Goal: Information Seeking & Learning: Learn about a topic

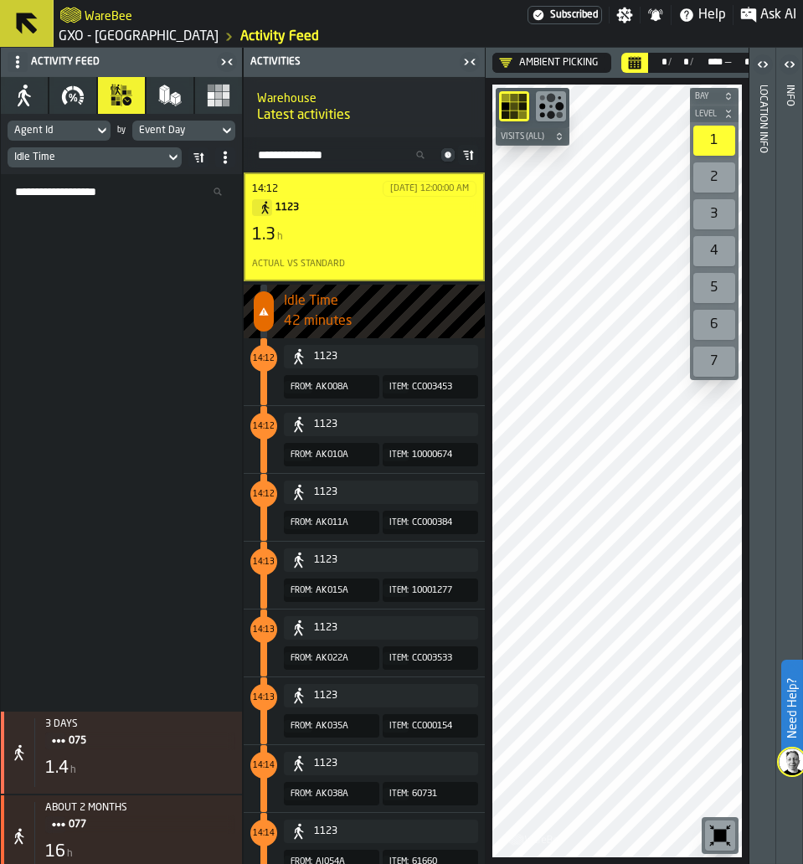
scroll to position [6464, 0]
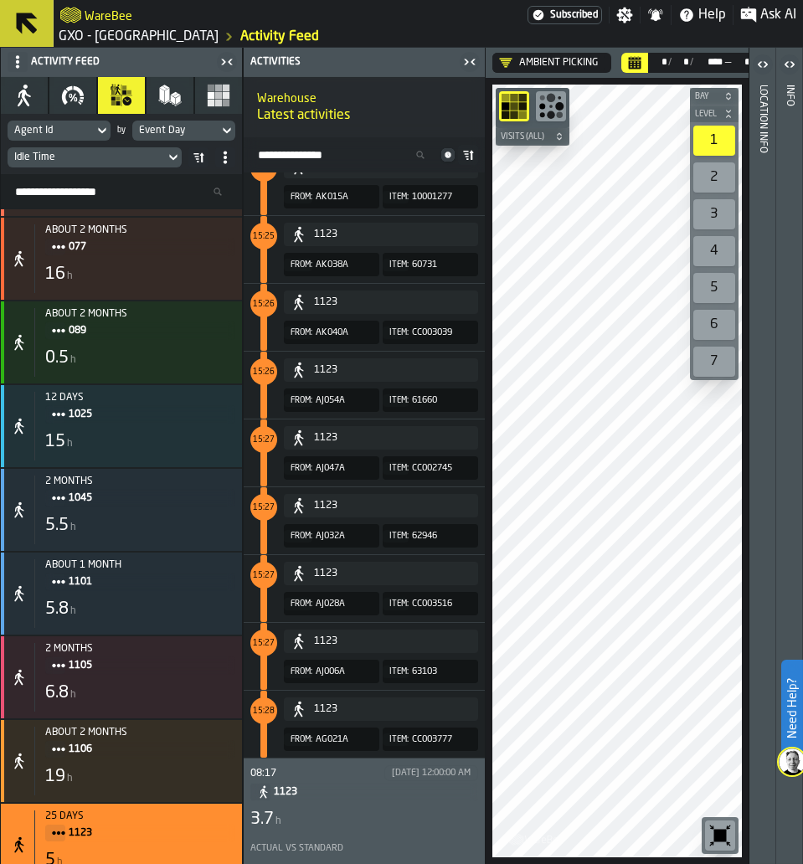
click at [121, 191] on input "Search Resources..." at bounding box center [122, 192] width 228 height 22
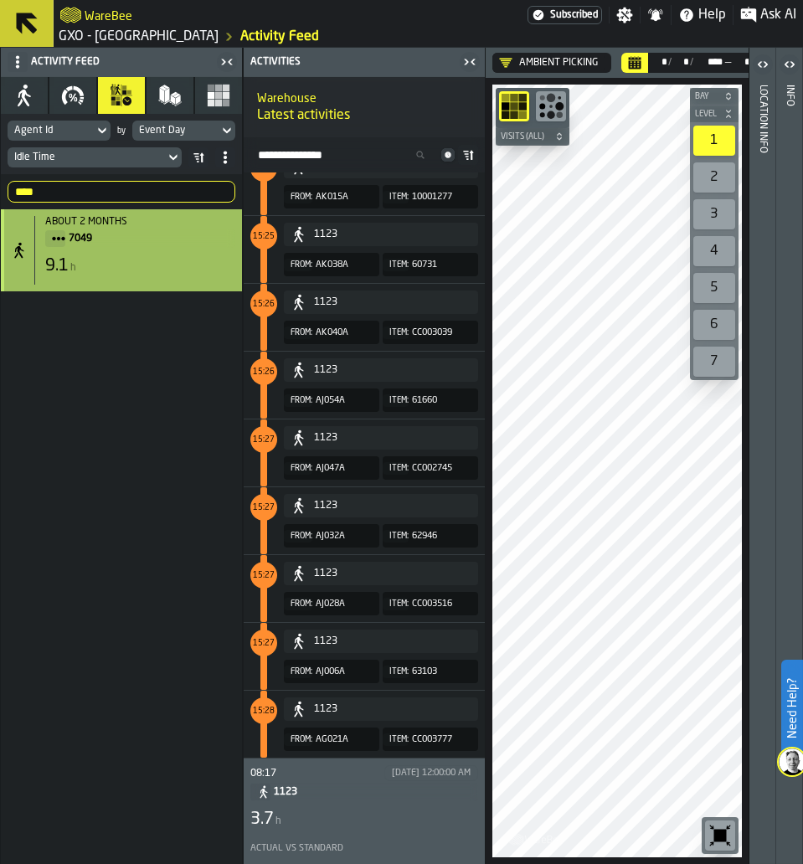
click at [124, 246] on span "7049" at bounding box center [145, 238] width 153 height 18
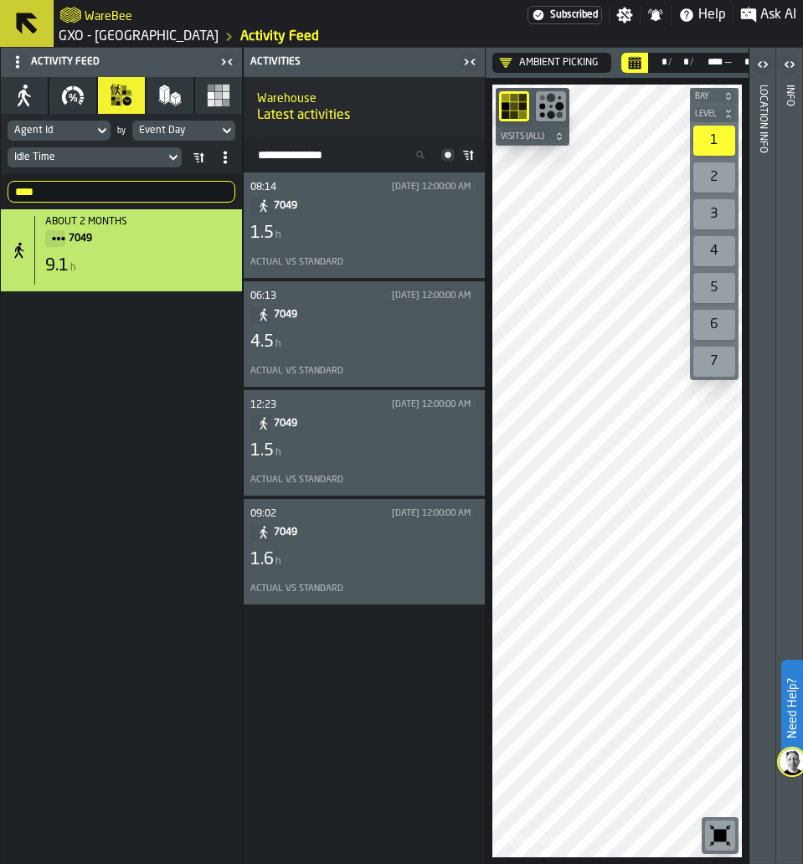
click at [313, 218] on div "08:14 8/15/2025, 12:00:00 AM 7049 1.5 h Actual vs Standard" at bounding box center [364, 225] width 228 height 92
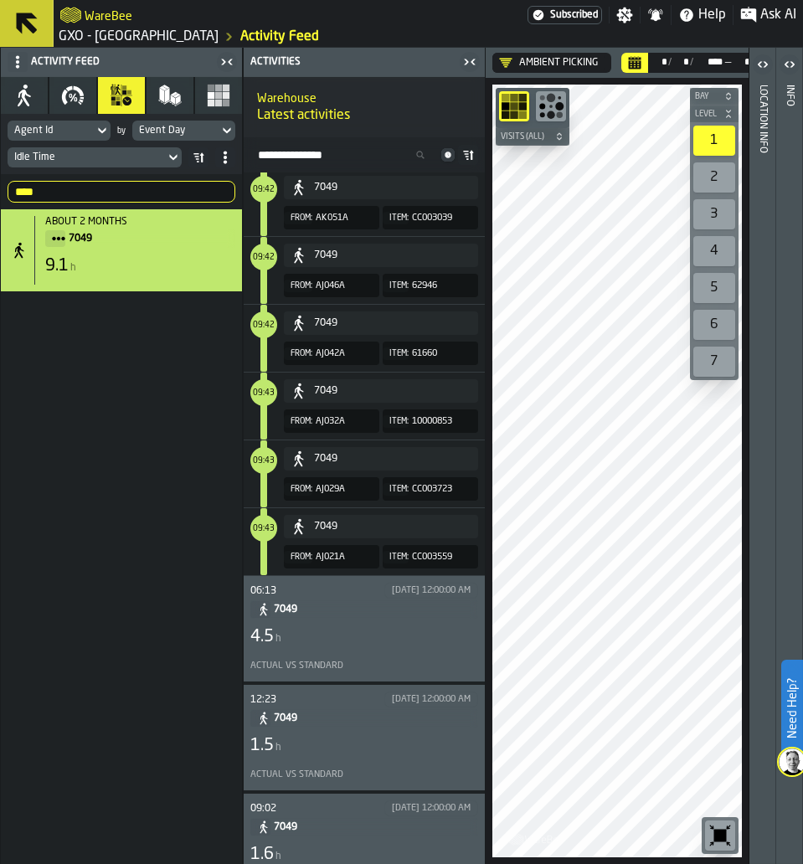
scroll to position [573, 0]
click at [340, 673] on div "Actual vs Standard" at bounding box center [364, 665] width 228 height 18
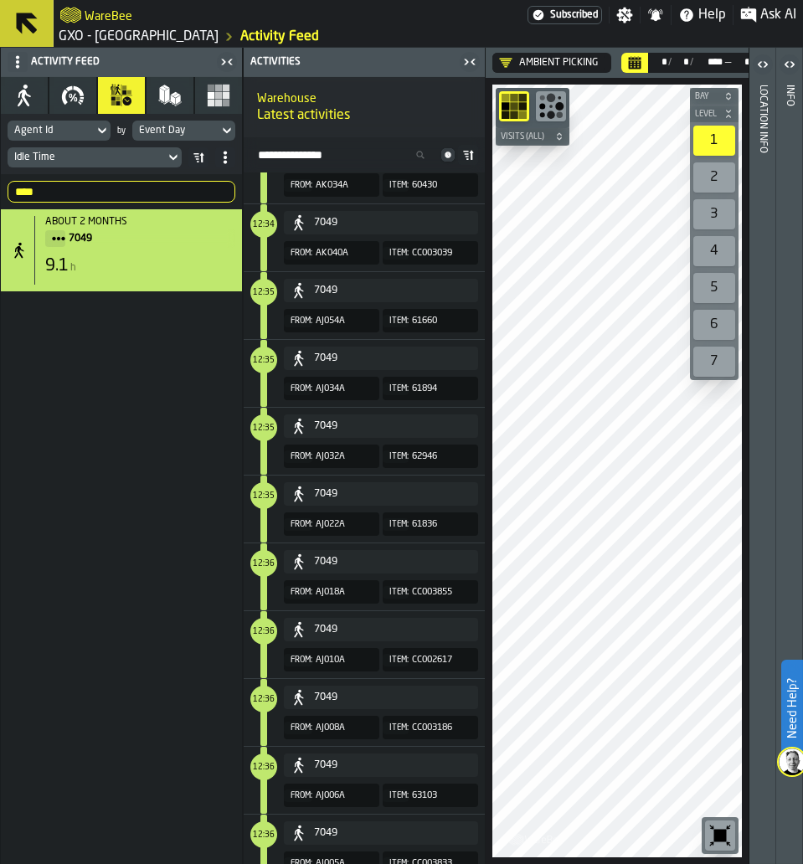
scroll to position [608, 0]
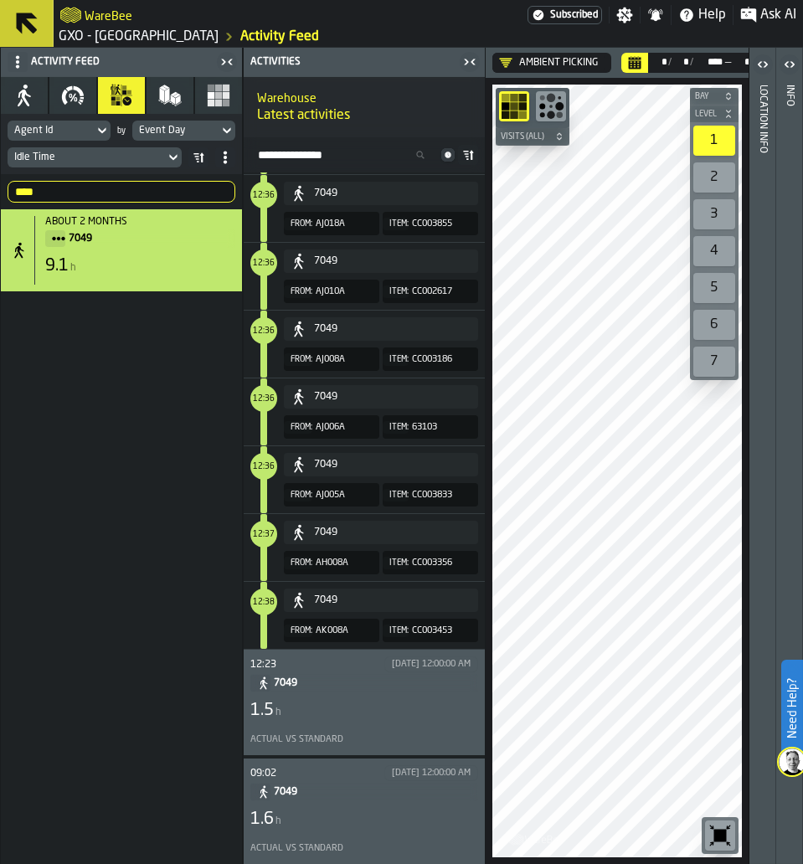
click at [382, 680] on span "7049" at bounding box center [369, 683] width 191 height 18
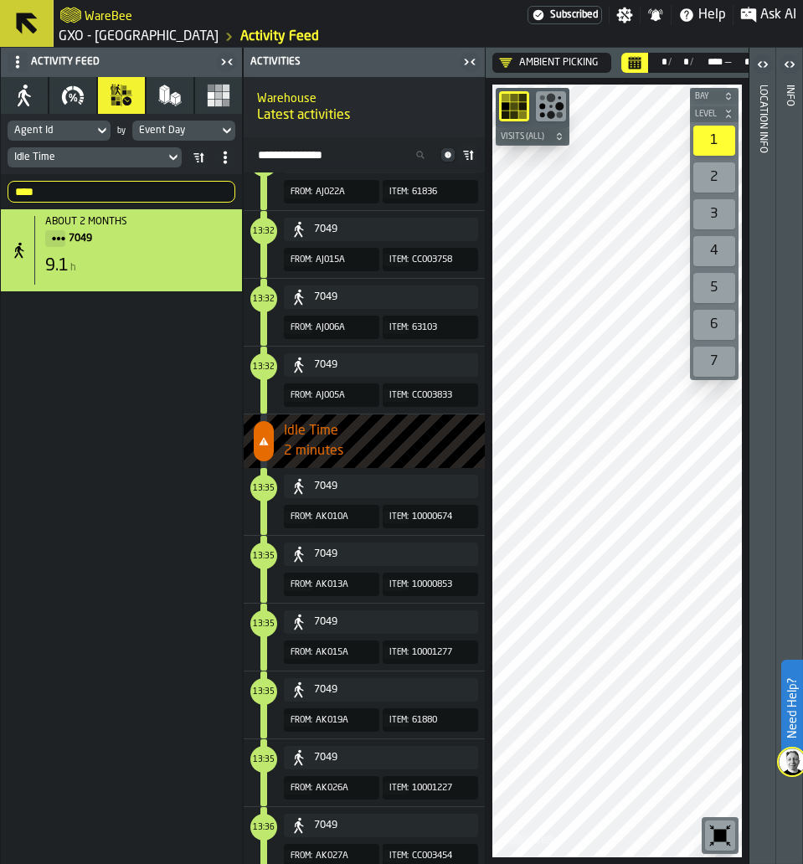
scroll to position [604, 0]
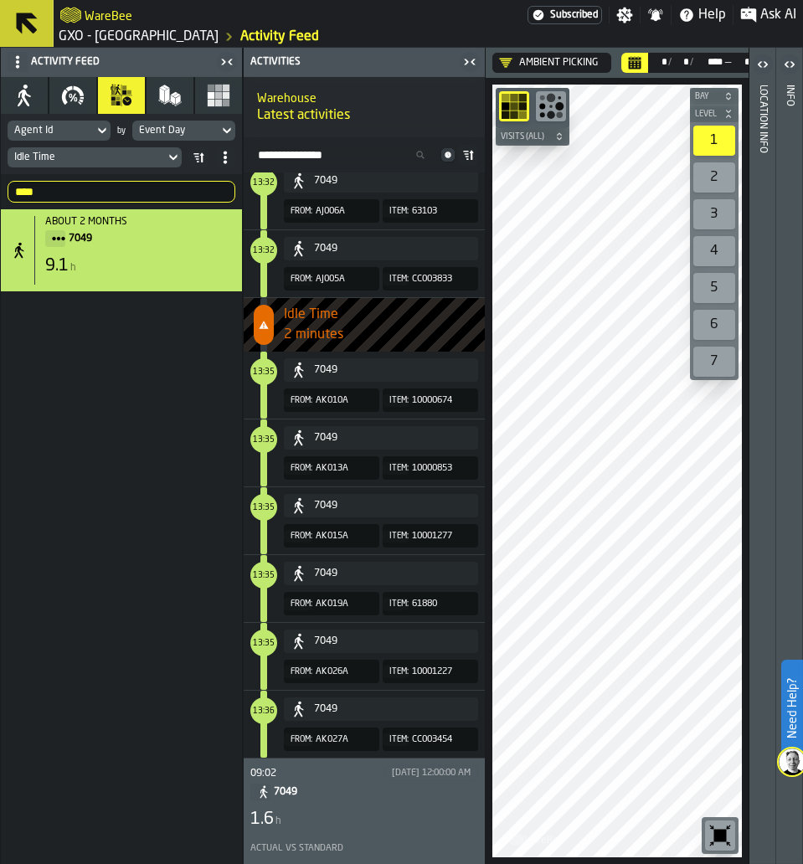
click at [380, 784] on span "7049" at bounding box center [369, 791] width 191 height 18
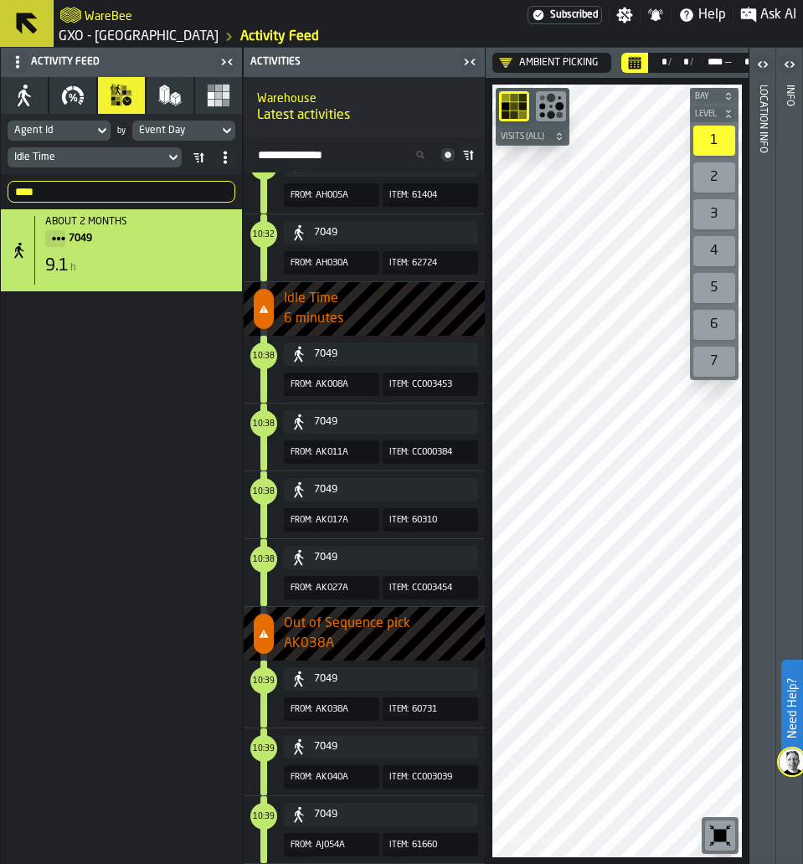
click at [94, 197] on input "****" at bounding box center [122, 192] width 228 height 22
type input "*"
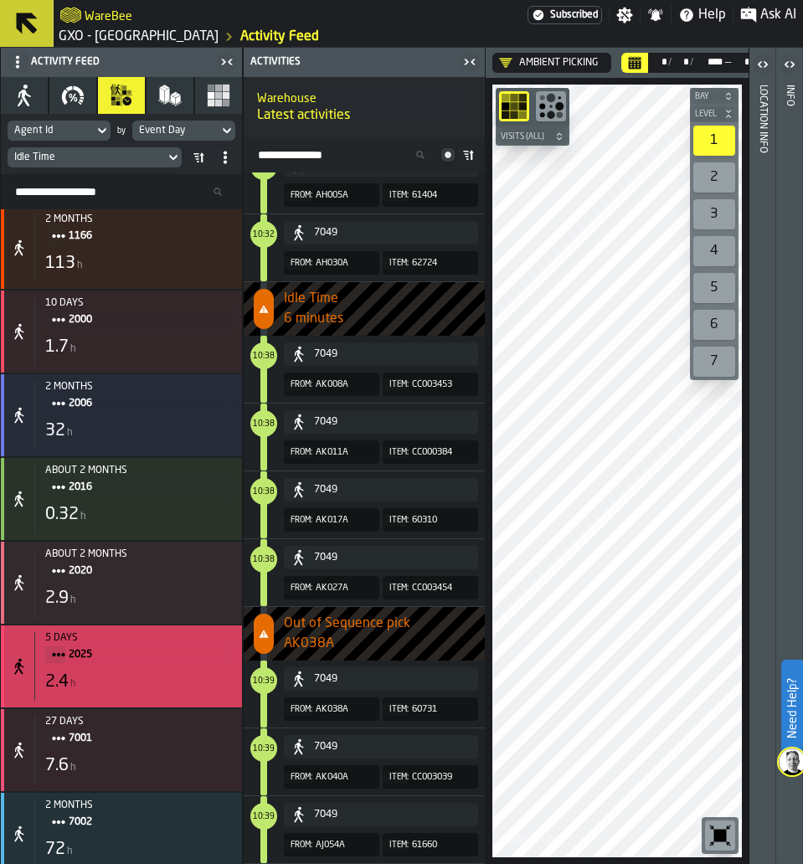
scroll to position [859, 0]
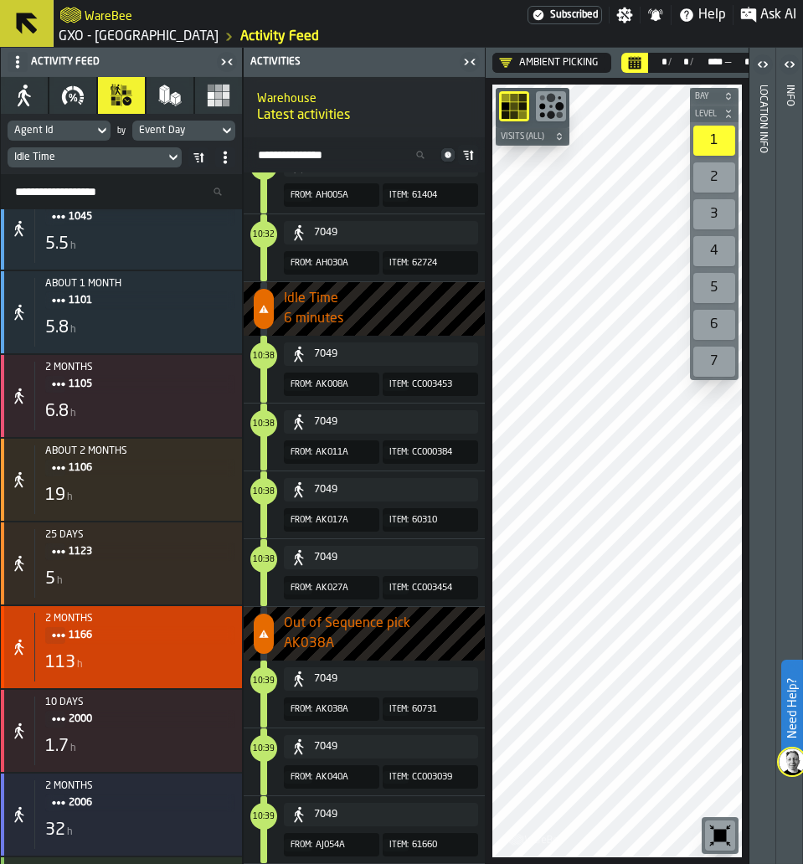
click at [149, 669] on div "113 h" at bounding box center [140, 662] width 190 height 23
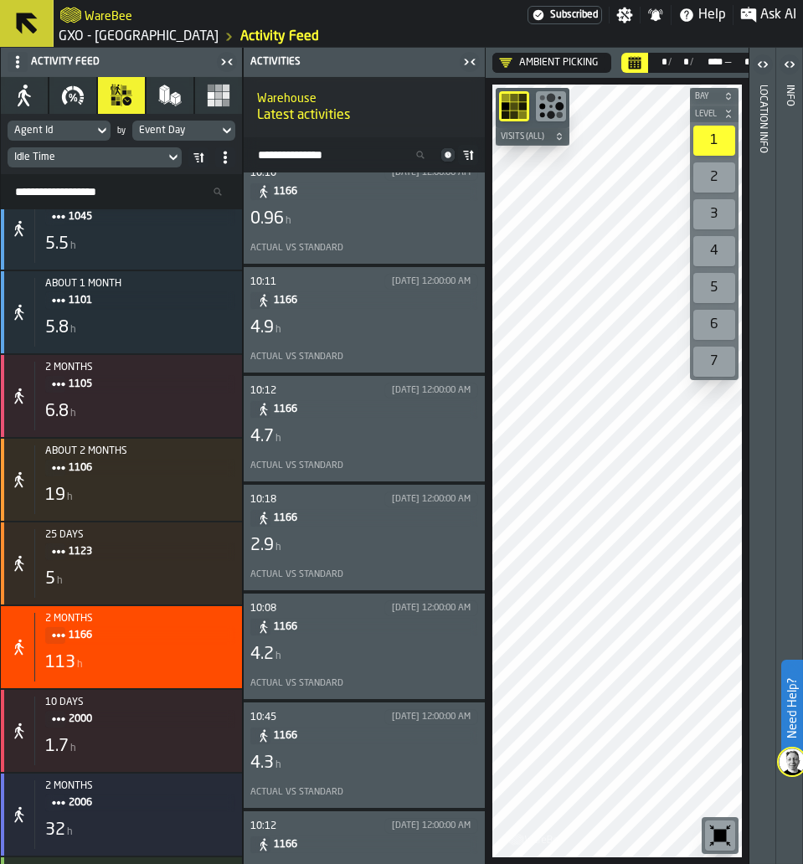
scroll to position [0, 0]
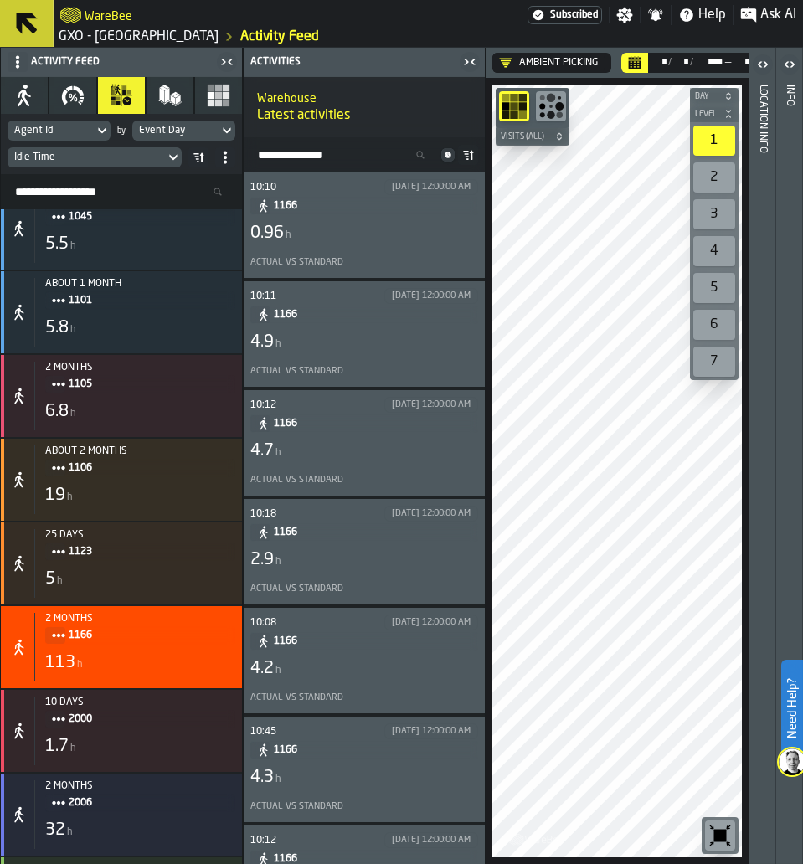
click at [382, 330] on div "10:11 8/4/2025, 12:00:00 AM 1166 4.9 h Actual vs Standard" at bounding box center [364, 334] width 228 height 92
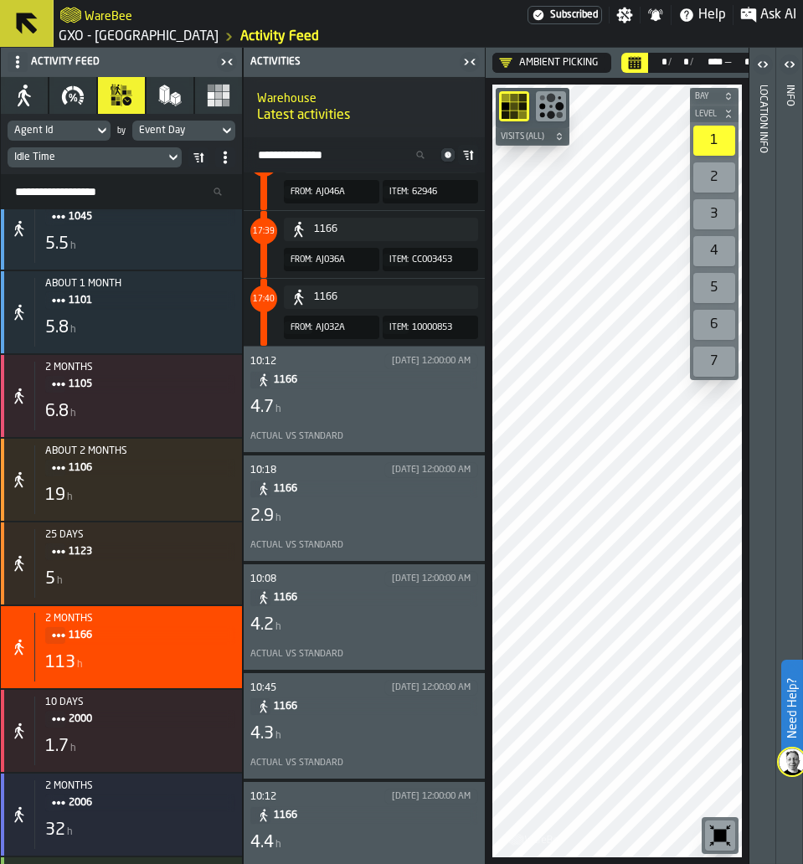
scroll to position [909, 0]
click at [288, 423] on div "10:12 8/5/2025, 12:00:00 AM 1166 4.7 h Actual vs Standard" at bounding box center [364, 398] width 228 height 92
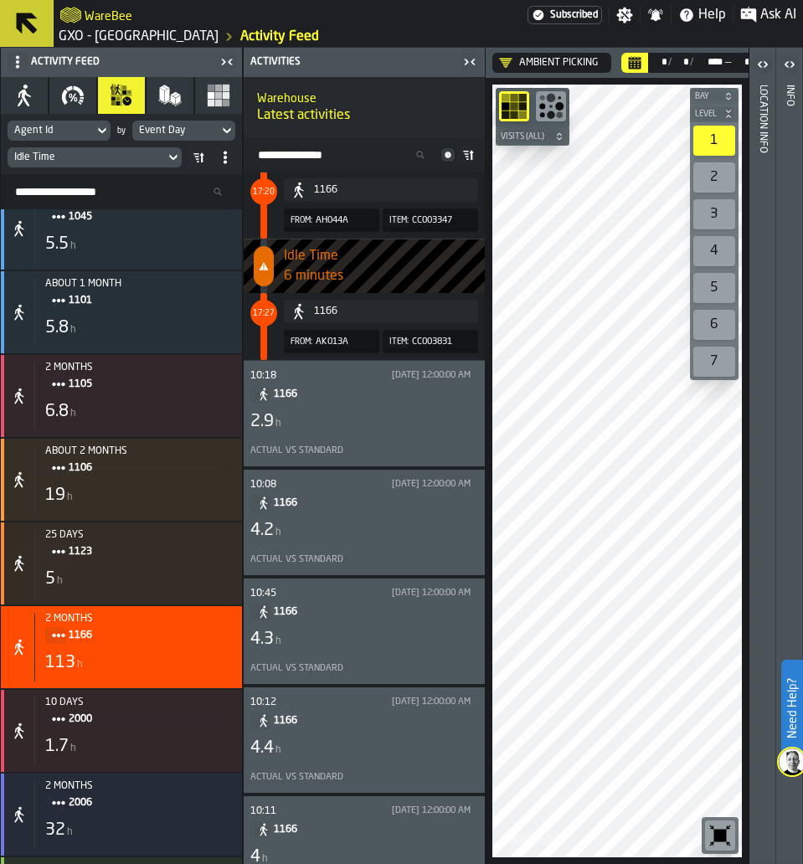
scroll to position [1007, 0]
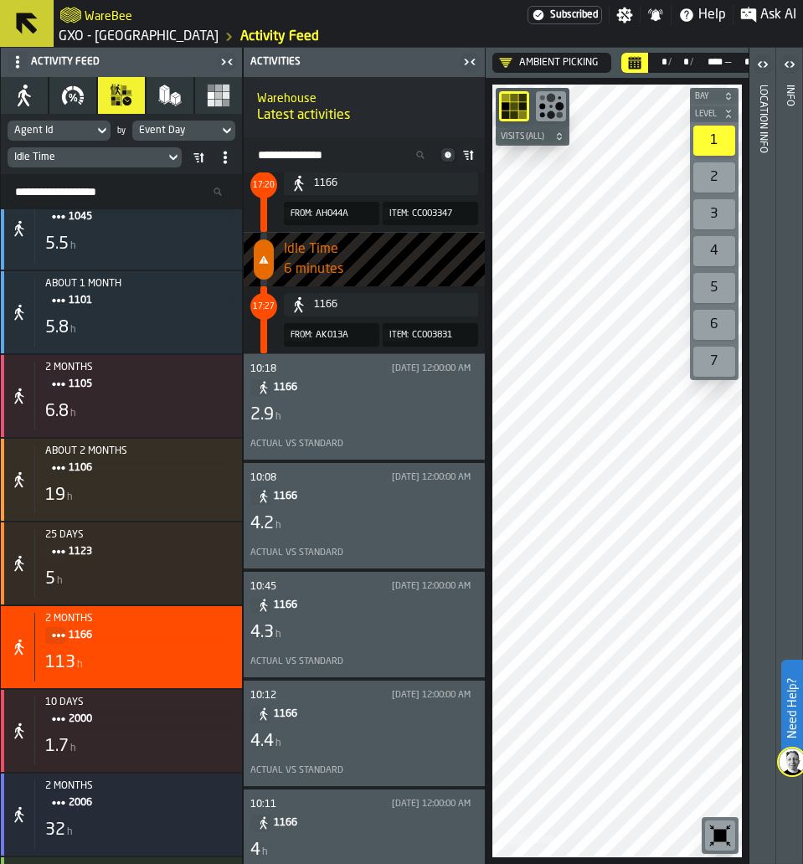
click at [464, 393] on div "1166" at bounding box center [364, 387] width 228 height 18
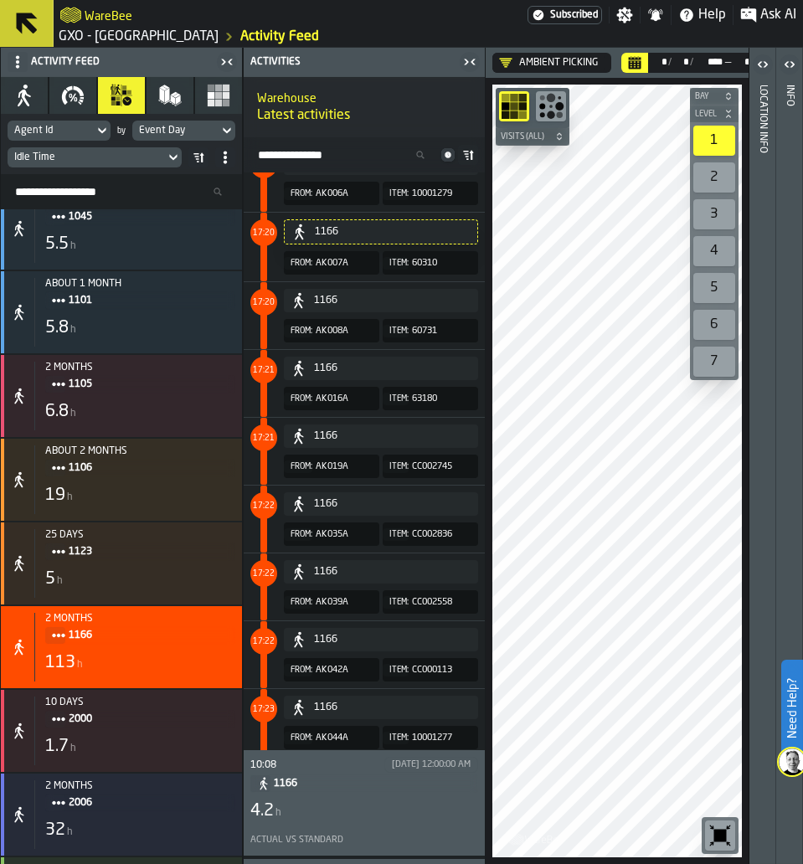
scroll to position [20042, 0]
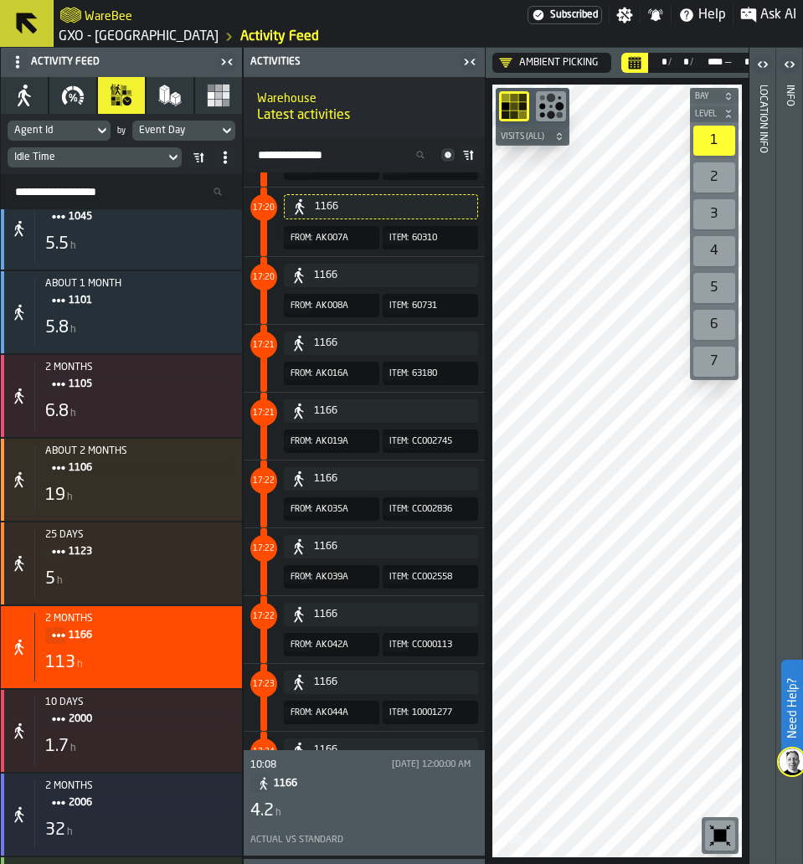
click at [367, 813] on div "4.2 h" at bounding box center [364, 810] width 228 height 23
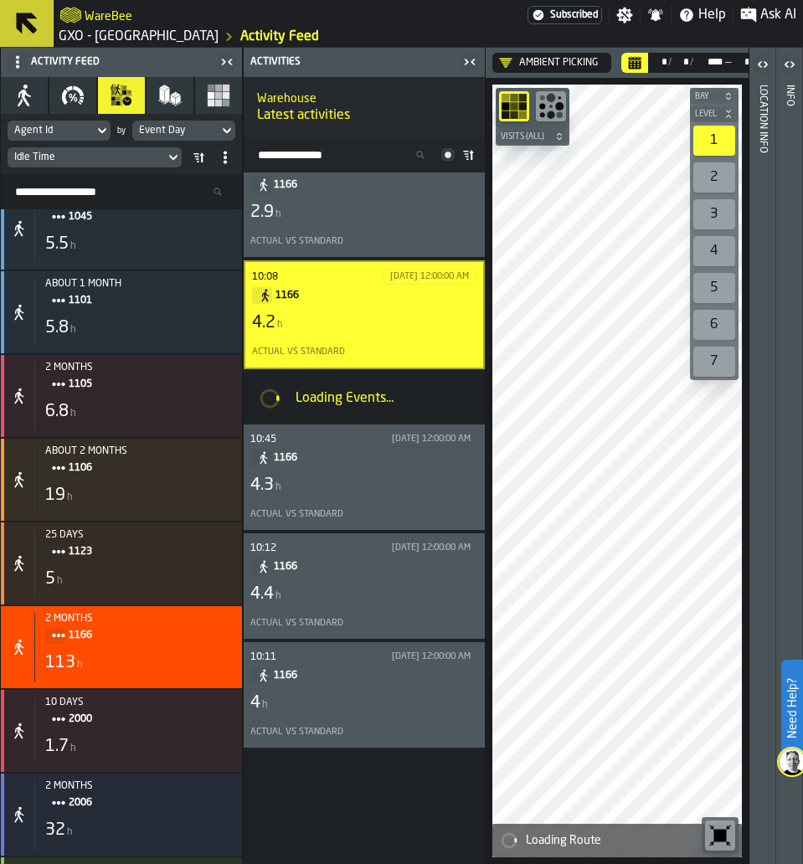
scroll to position [143, 0]
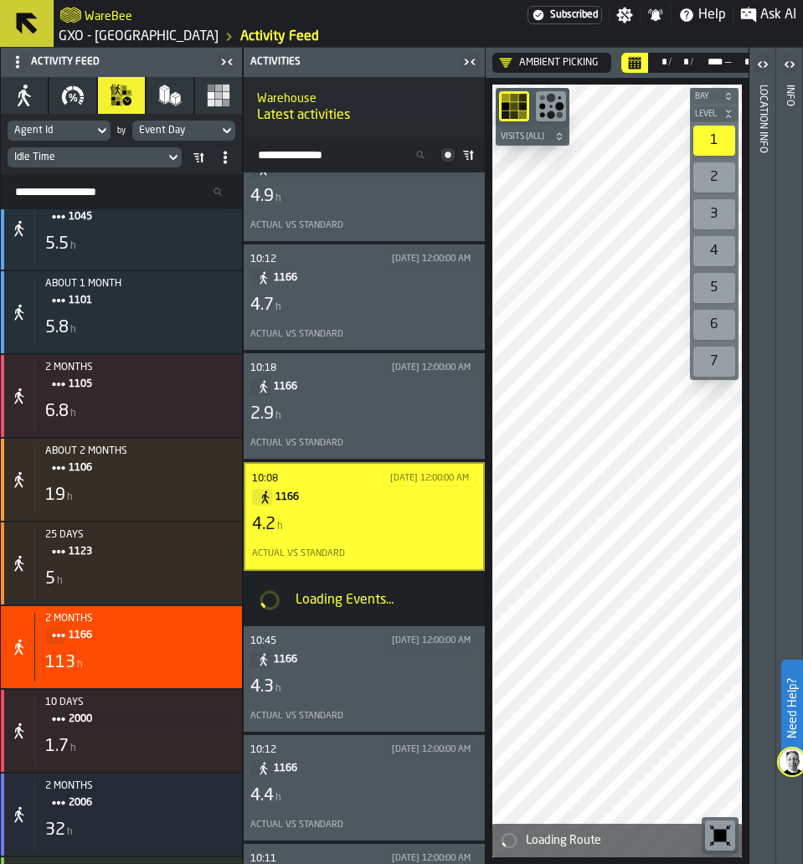
click at [334, 329] on div "Actual vs Standard" at bounding box center [364, 335] width 228 height 18
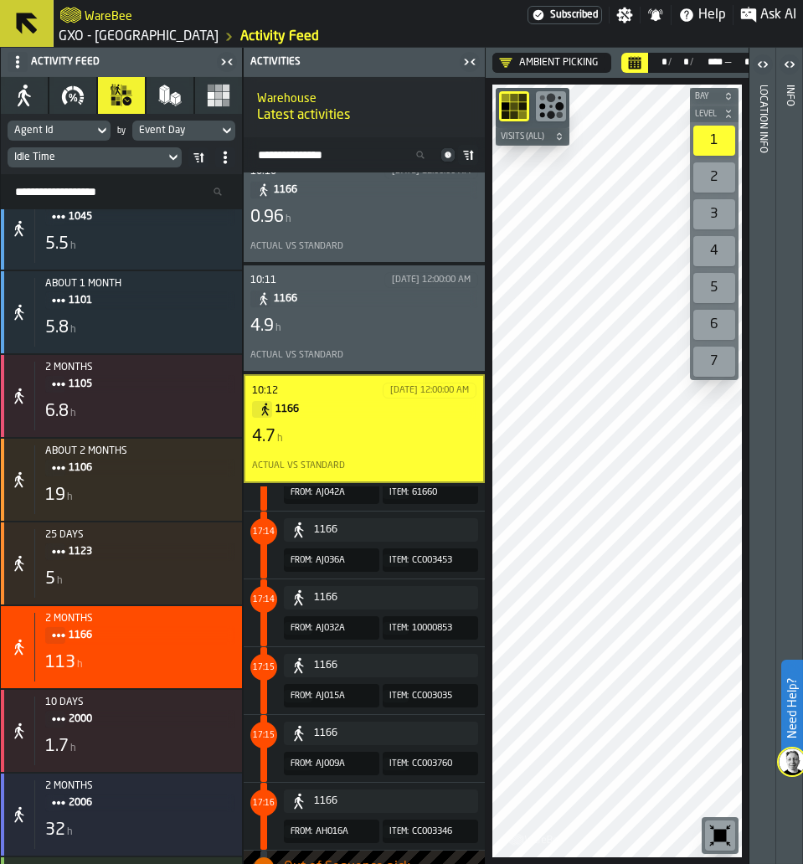
scroll to position [25, 0]
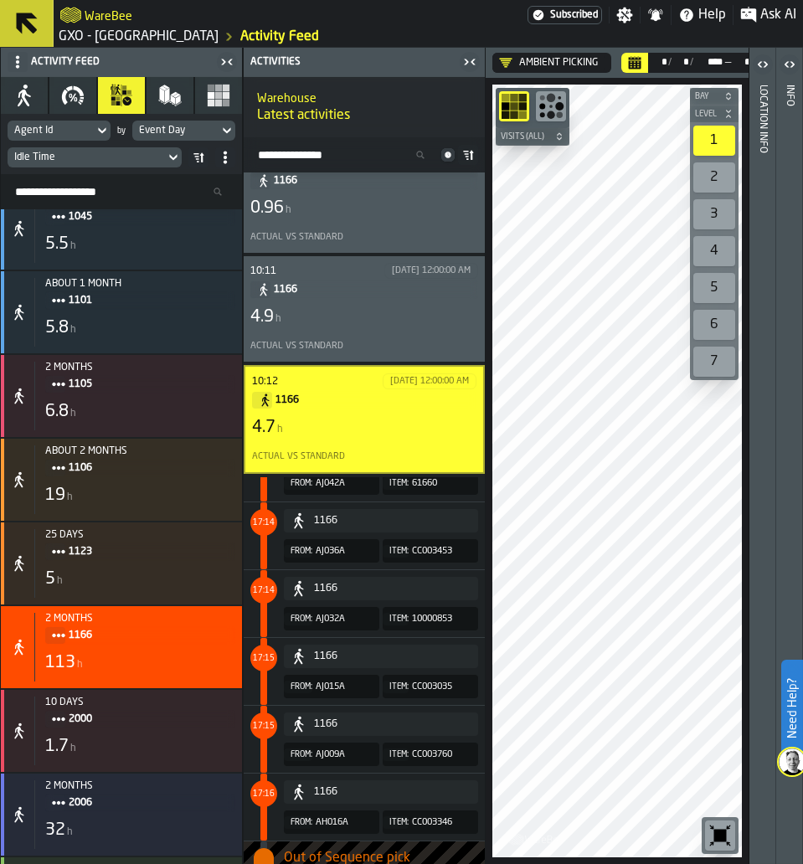
click at [358, 432] on div "4.7 h" at bounding box center [364, 427] width 224 height 23
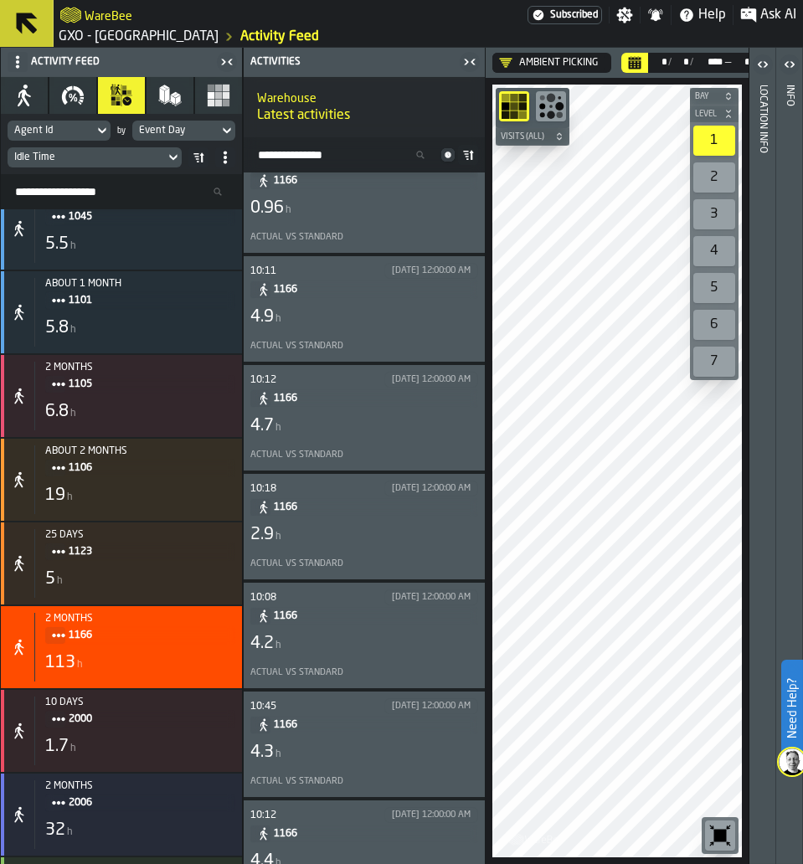
click at [388, 625] on span "1166" at bounding box center [369, 616] width 191 height 18
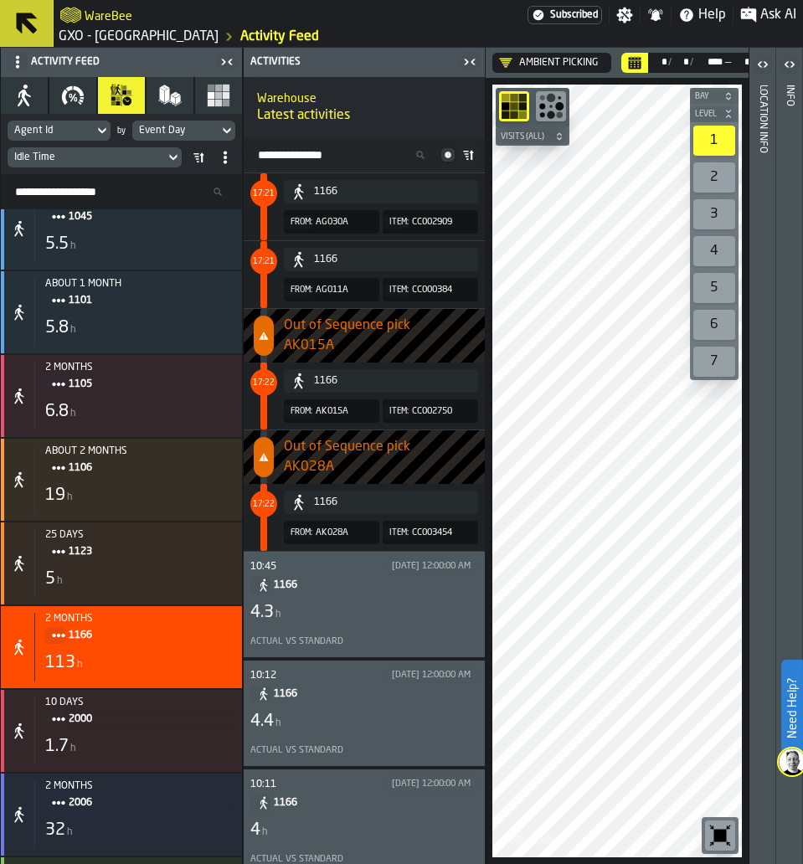
scroll to position [1021, 0]
click at [326, 615] on div "4.3 h" at bounding box center [364, 613] width 228 height 23
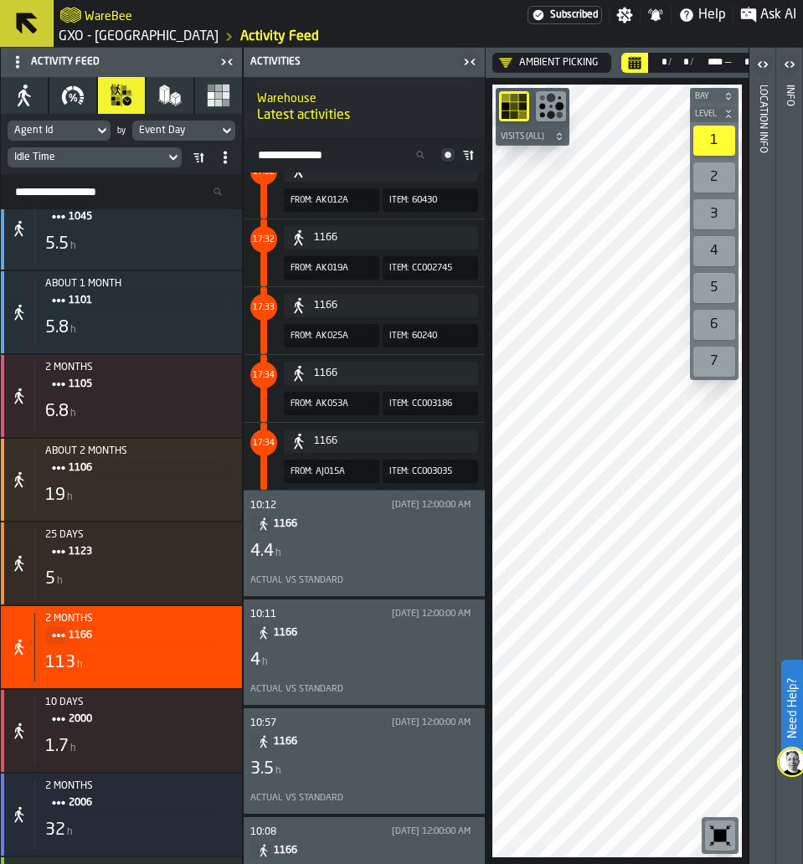
scroll to position [1188, 0]
click at [376, 549] on div "4.4 h" at bounding box center [364, 552] width 228 height 23
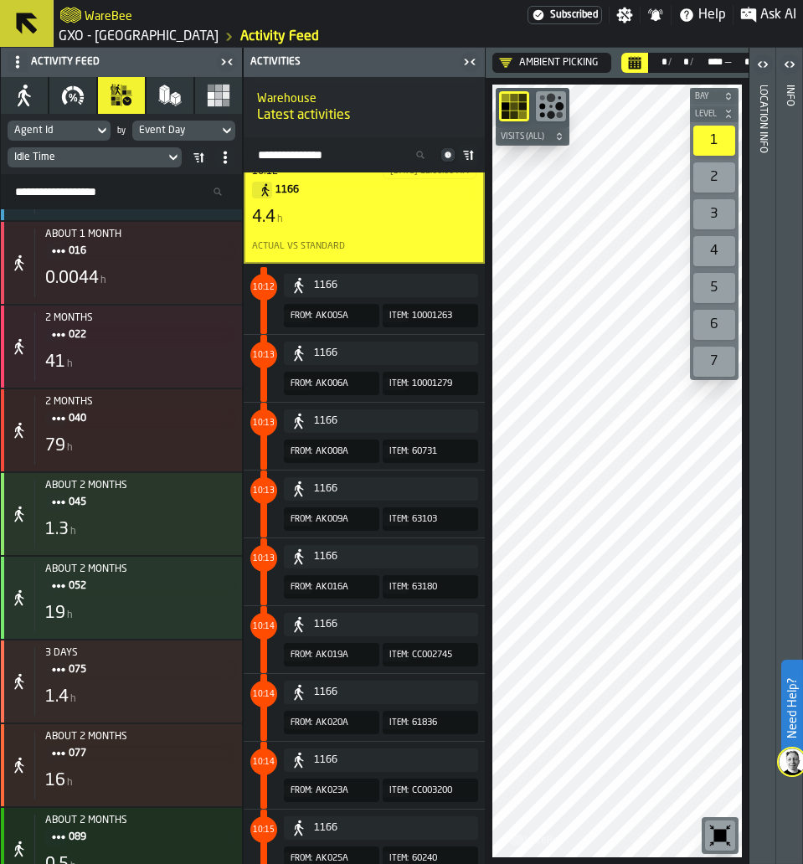
scroll to position [0, 0]
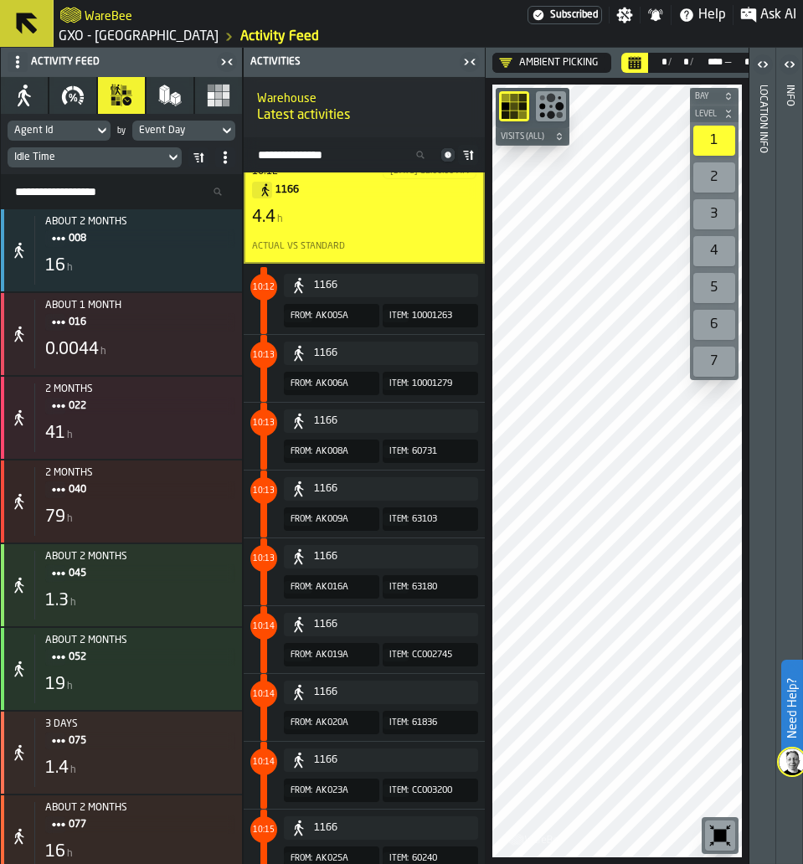
click at [162, 151] on div "Idle Time" at bounding box center [86, 157] width 157 height 18
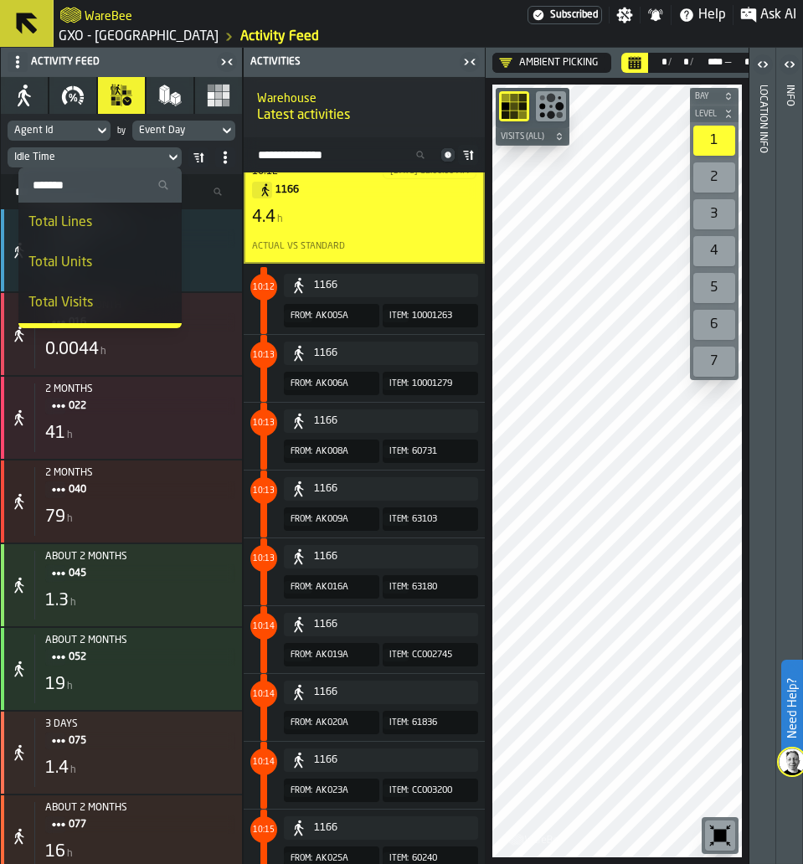
click at [88, 259] on div "Total Units" at bounding box center [99, 263] width 143 height 20
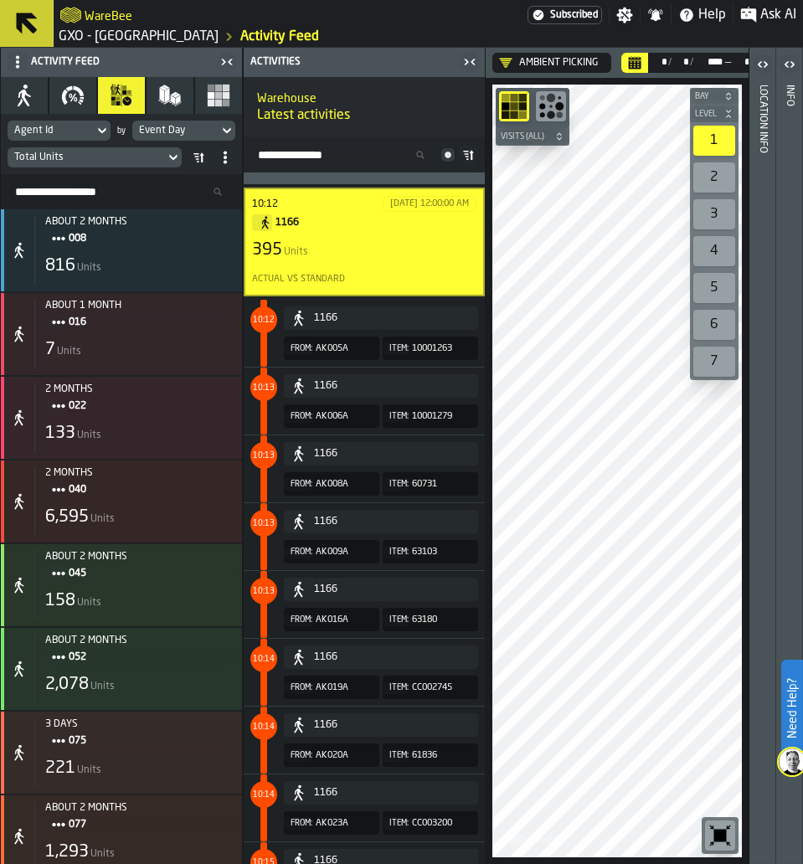
click at [201, 156] on icon at bounding box center [198, 157] width 13 height 13
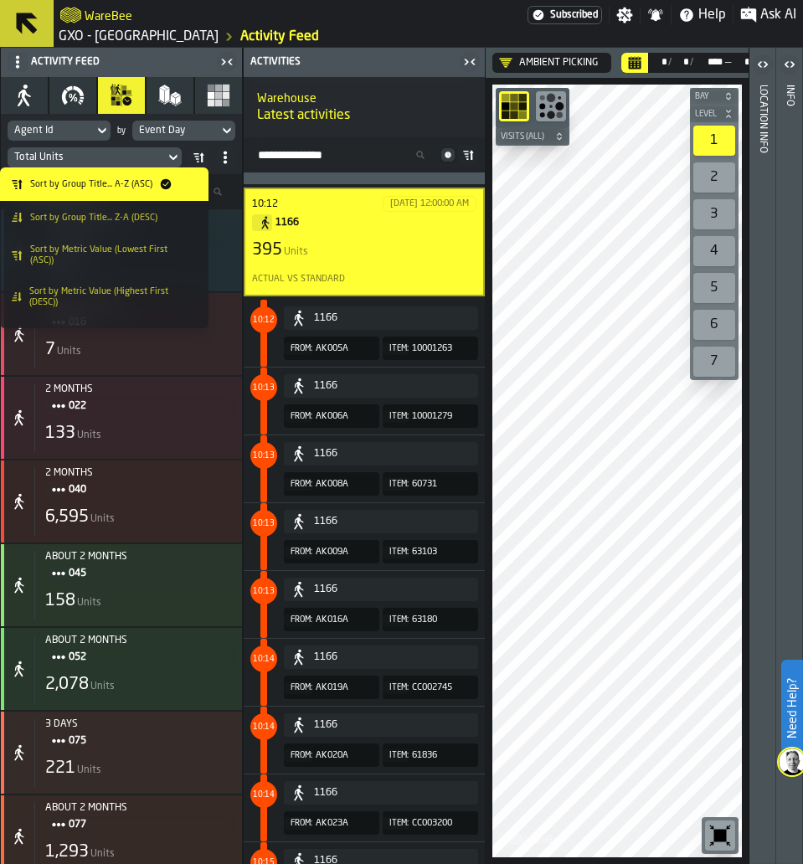
click at [231, 156] on icon at bounding box center [224, 157] width 13 height 13
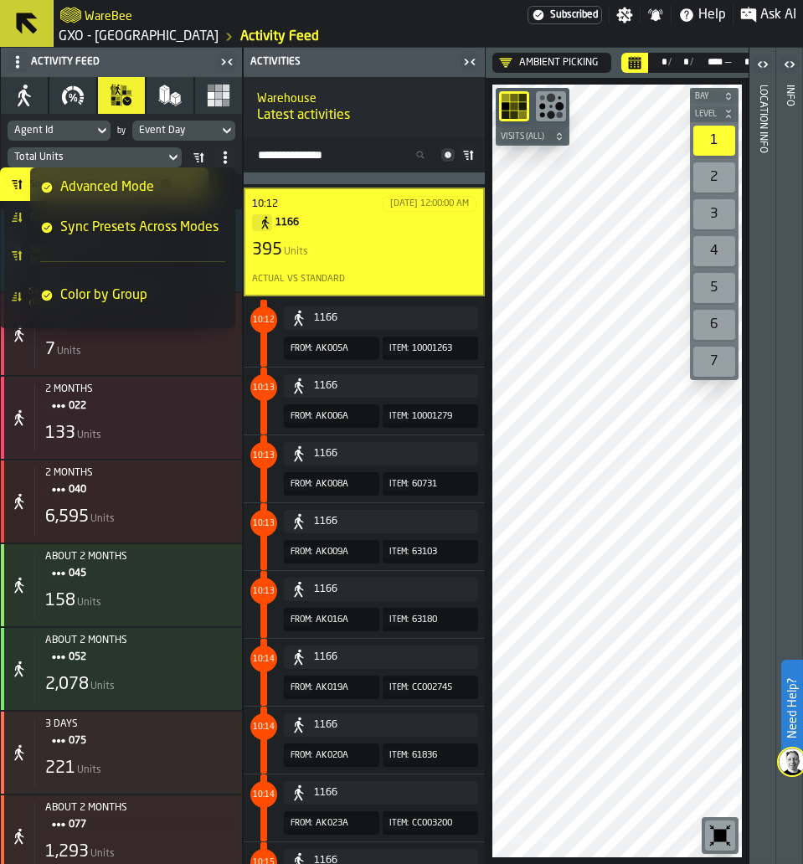
click at [228, 158] on icon at bounding box center [224, 157] width 13 height 13
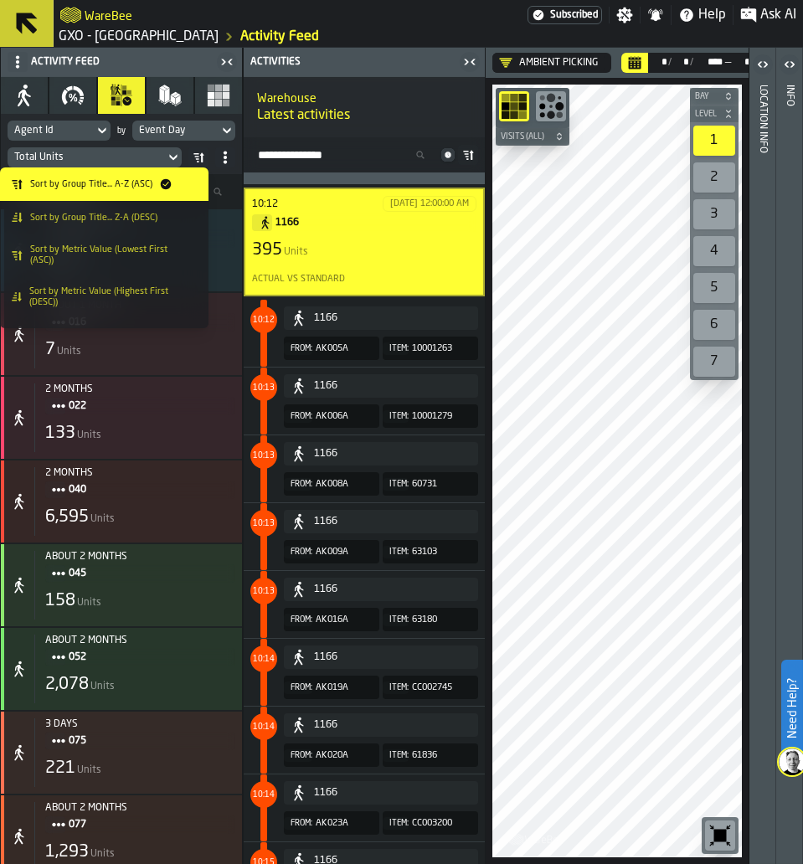
click at [135, 259] on span "Sort by Metric Value (Lowest First (ASC))" at bounding box center [111, 255] width 162 height 22
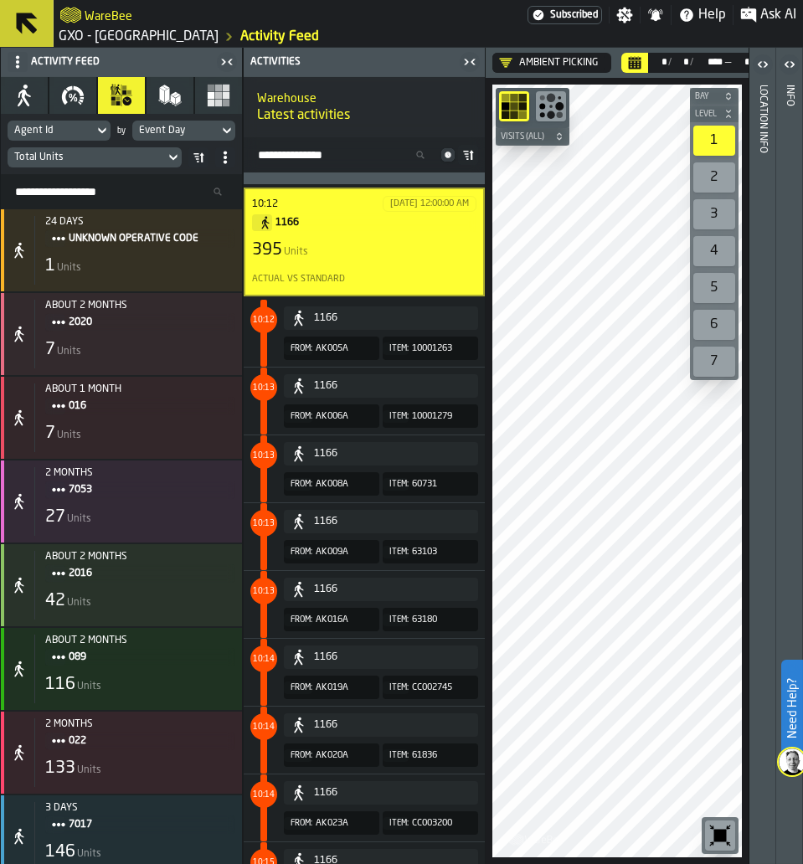
click at [197, 158] on icon at bounding box center [198, 157] width 13 height 13
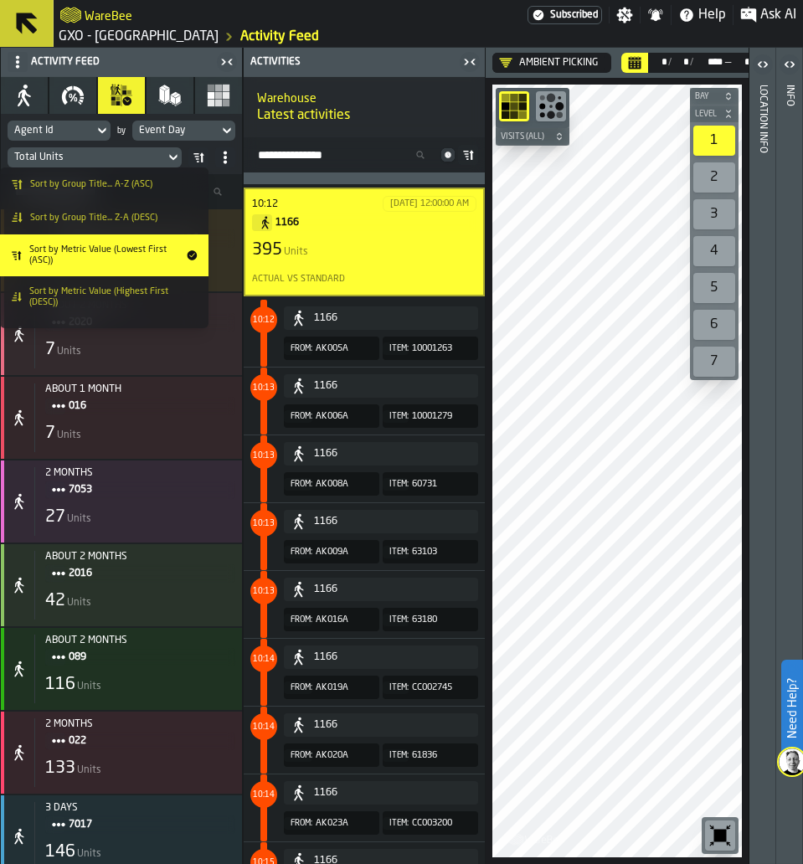
click at [154, 289] on span "Sort by Metric Value (Highest First (DESC))" at bounding box center [110, 297] width 162 height 22
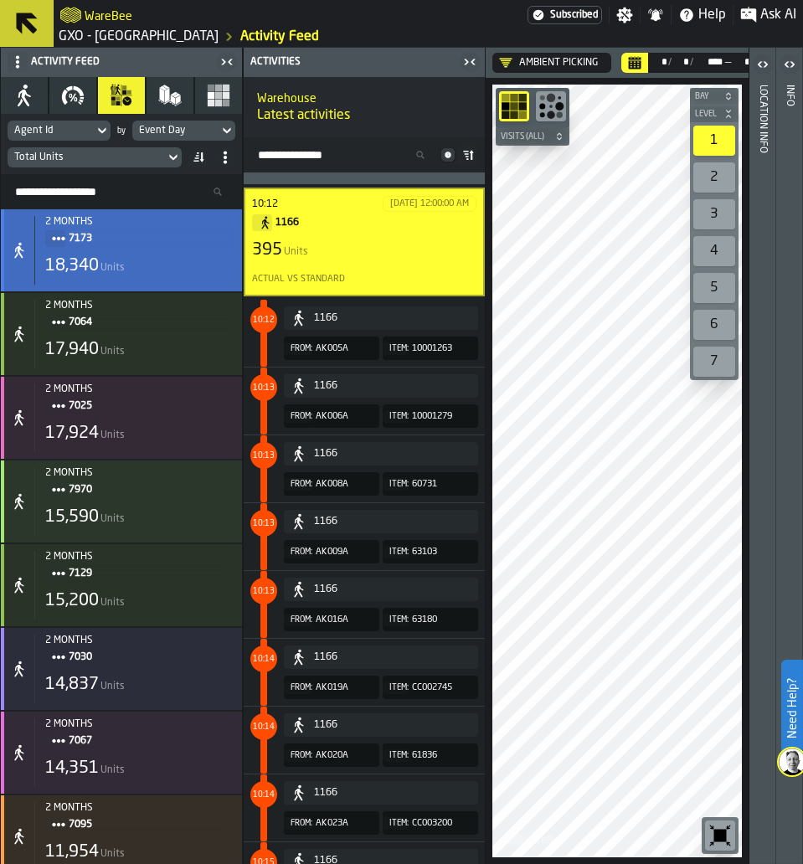
click at [158, 274] on div "18,340 Units" at bounding box center [140, 265] width 190 height 23
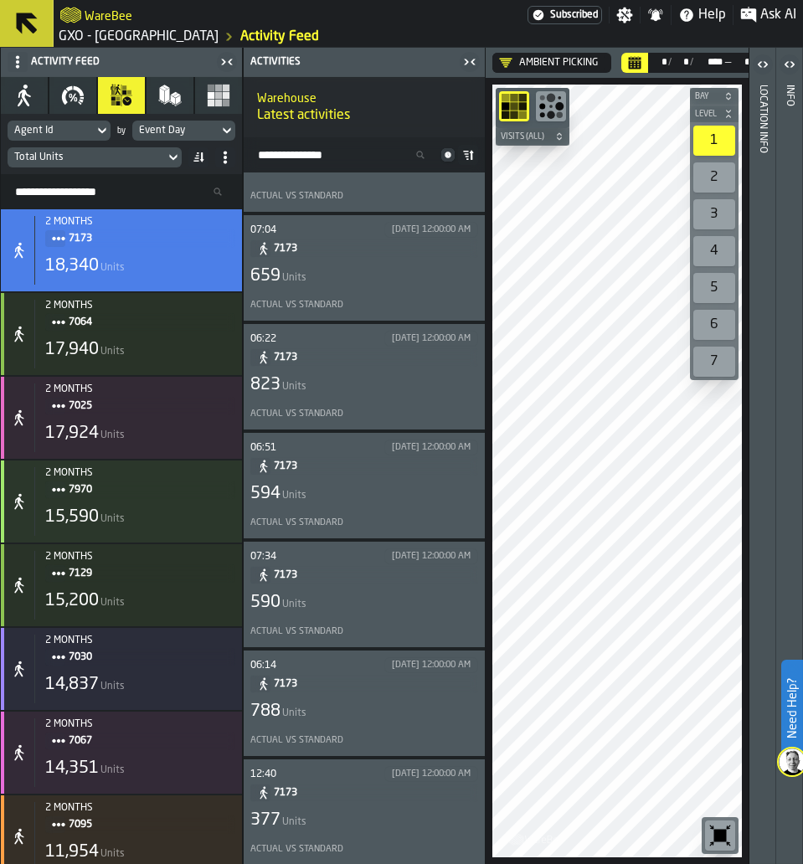
scroll to position [0, 0]
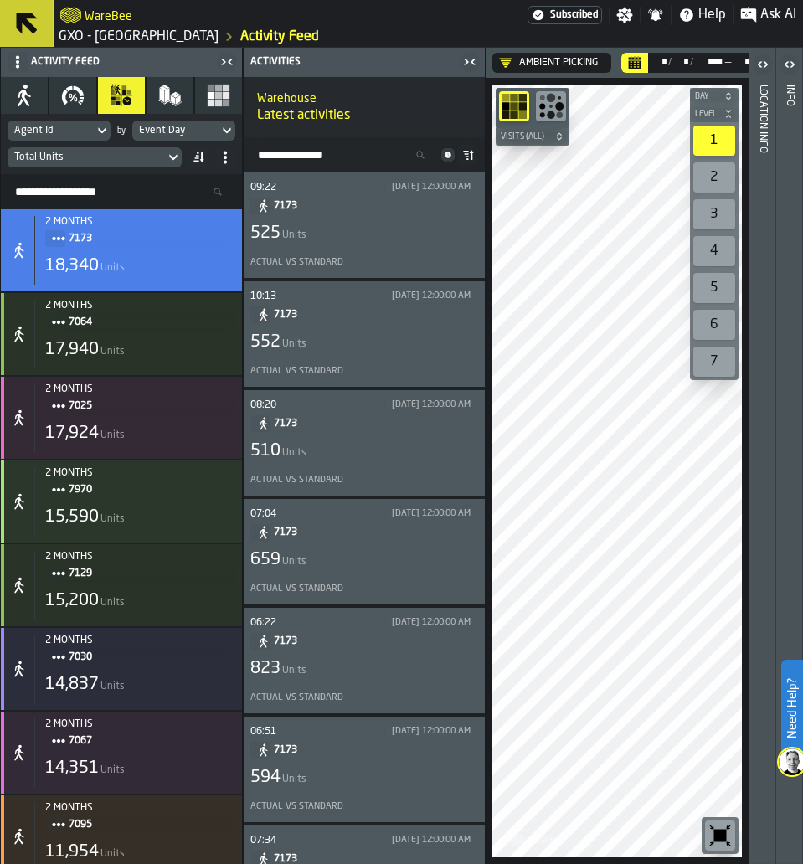
click at [386, 251] on div "09:22 8/1/2025, 12:00:00 AM 7173 525 Units Actual vs Standard" at bounding box center [364, 225] width 228 height 92
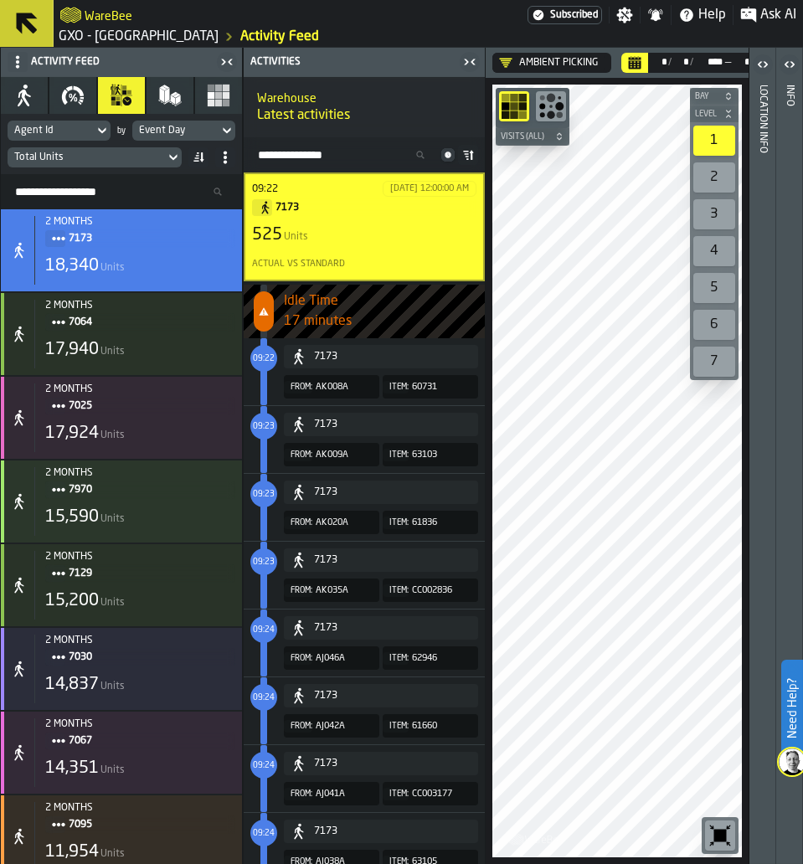
click at [476, 295] on div "Idle Time 17 minutes 09:22 7173 From: AK008A Item: 60731 09:23 7173 From: AK009…" at bounding box center [364, 717] width 241 height 864
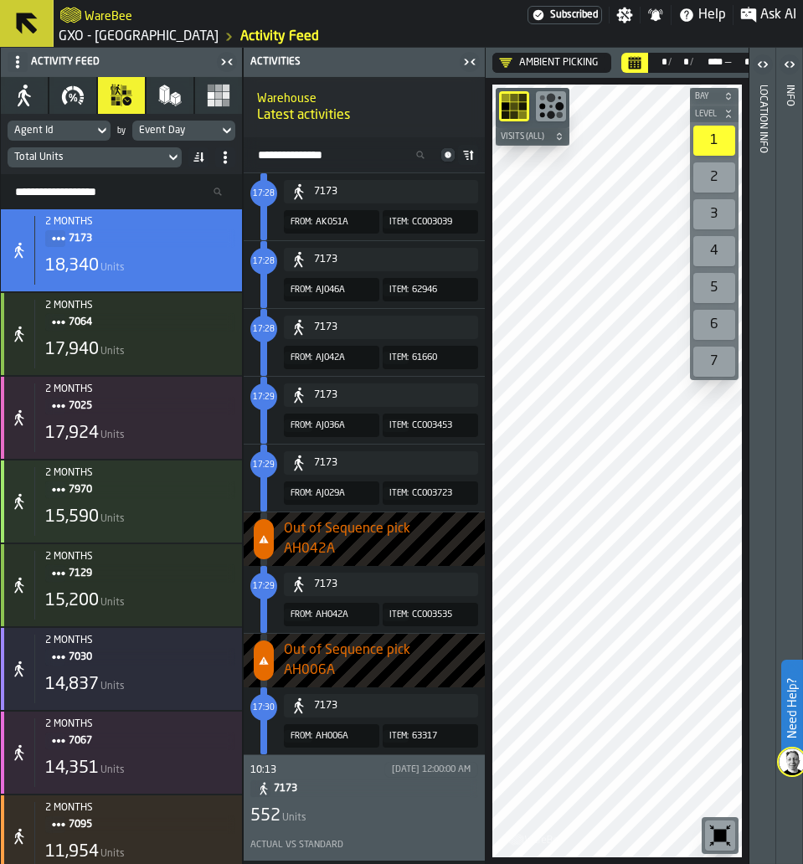
scroll to position [567, 0]
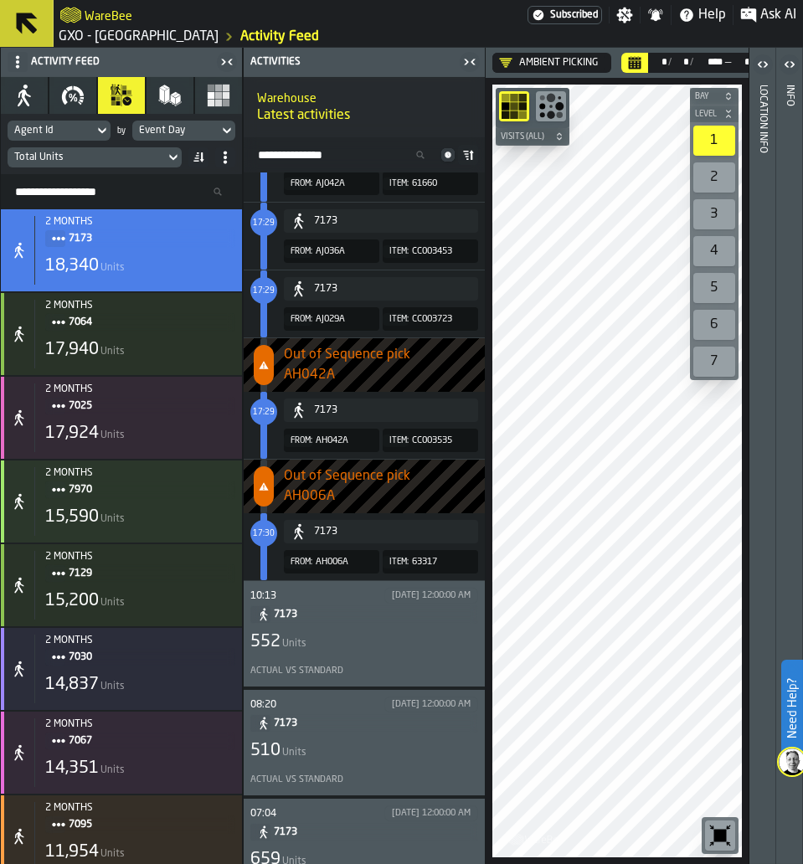
click at [359, 639] on div "552 Units" at bounding box center [364, 641] width 228 height 23
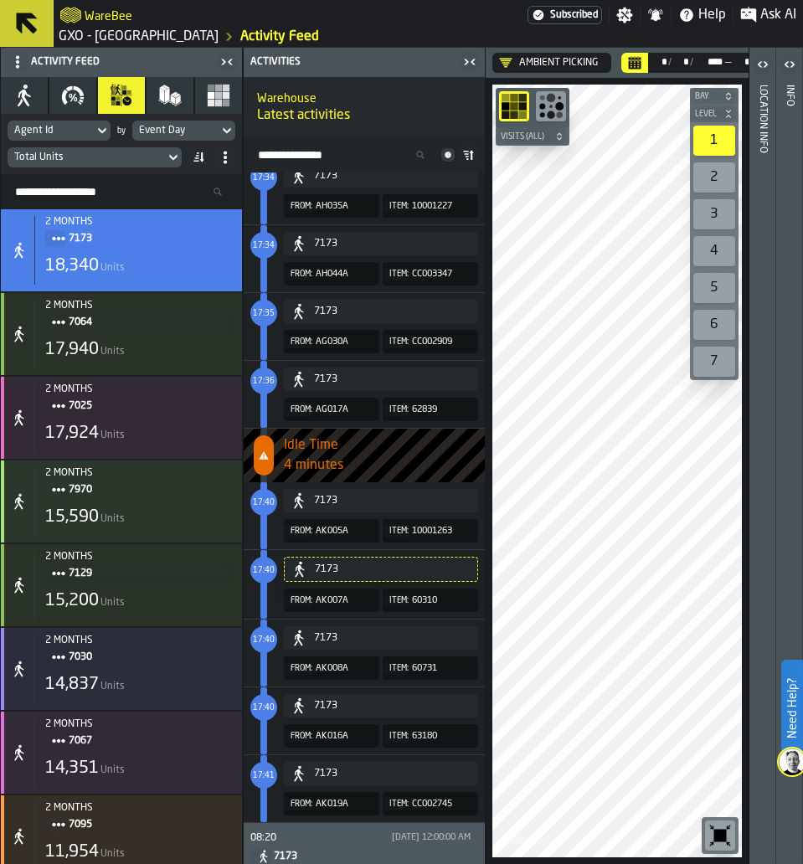
scroll to position [586, 0]
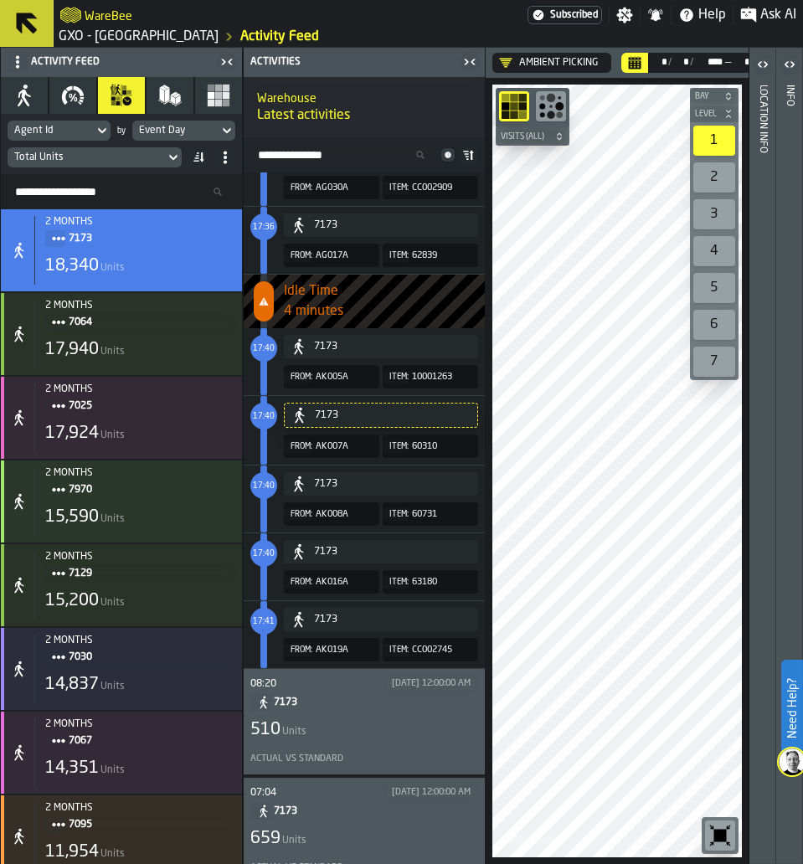
click at [417, 715] on div "08:20 8/13/2025, 12:00:00 AM 7173 510 Units Actual vs Standard" at bounding box center [364, 721] width 228 height 92
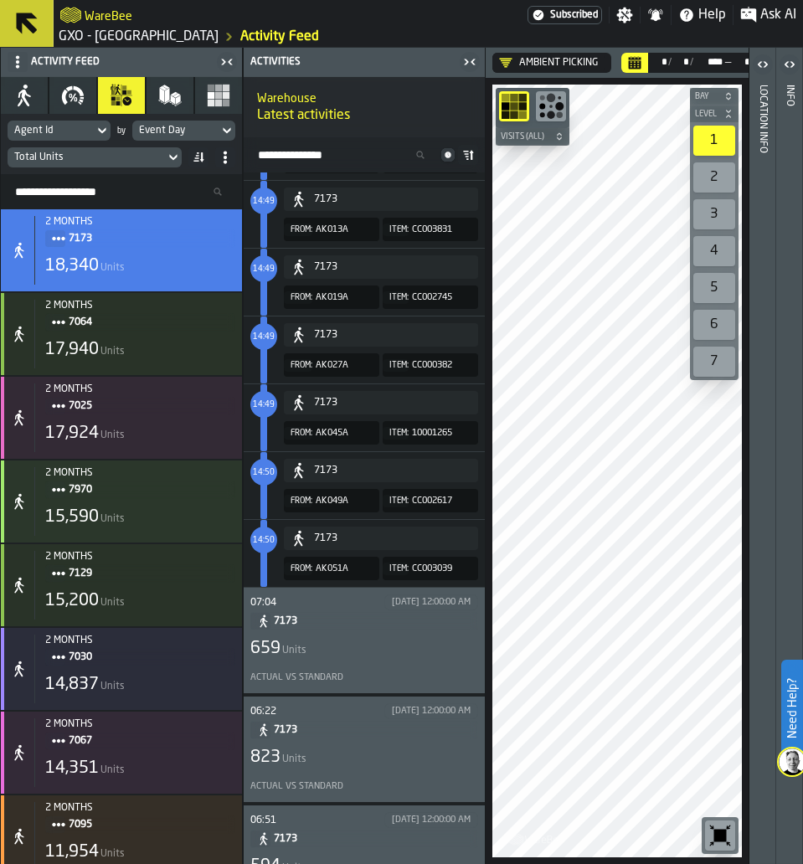
scroll to position [774, 0]
click at [362, 654] on div "659 Units" at bounding box center [364, 647] width 228 height 23
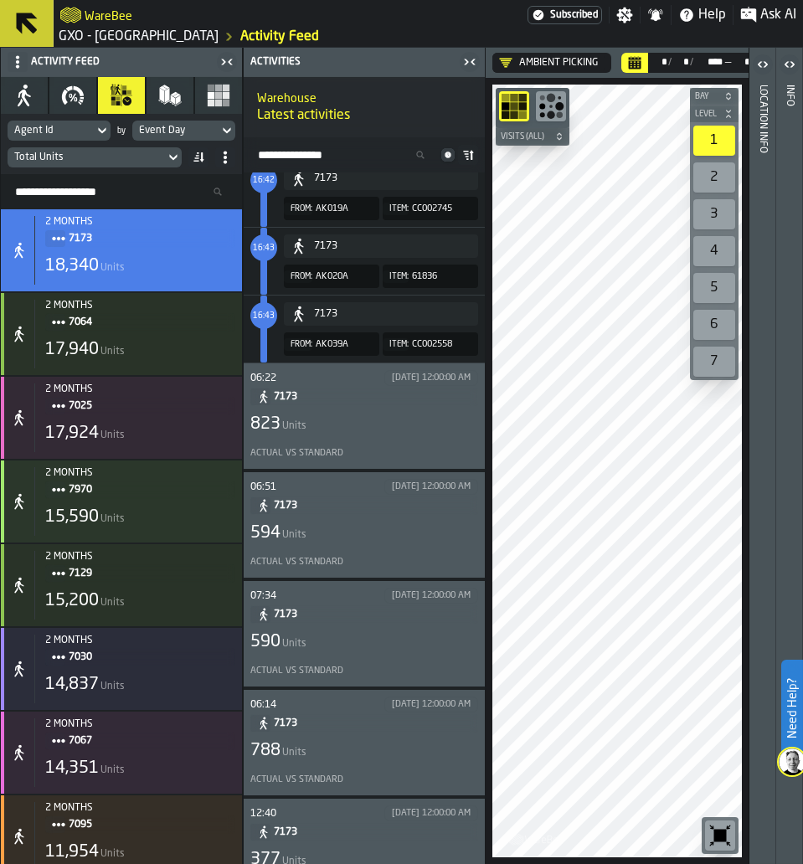
scroll to position [1184, 0]
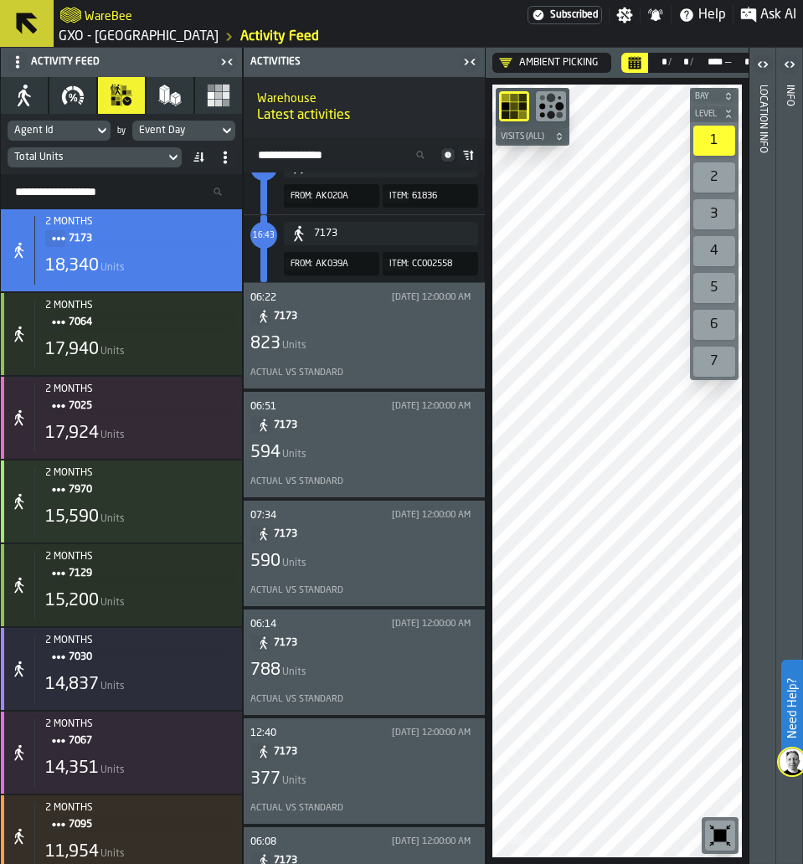
click at [388, 377] on div "Actual vs Standard" at bounding box center [360, 372] width 221 height 11
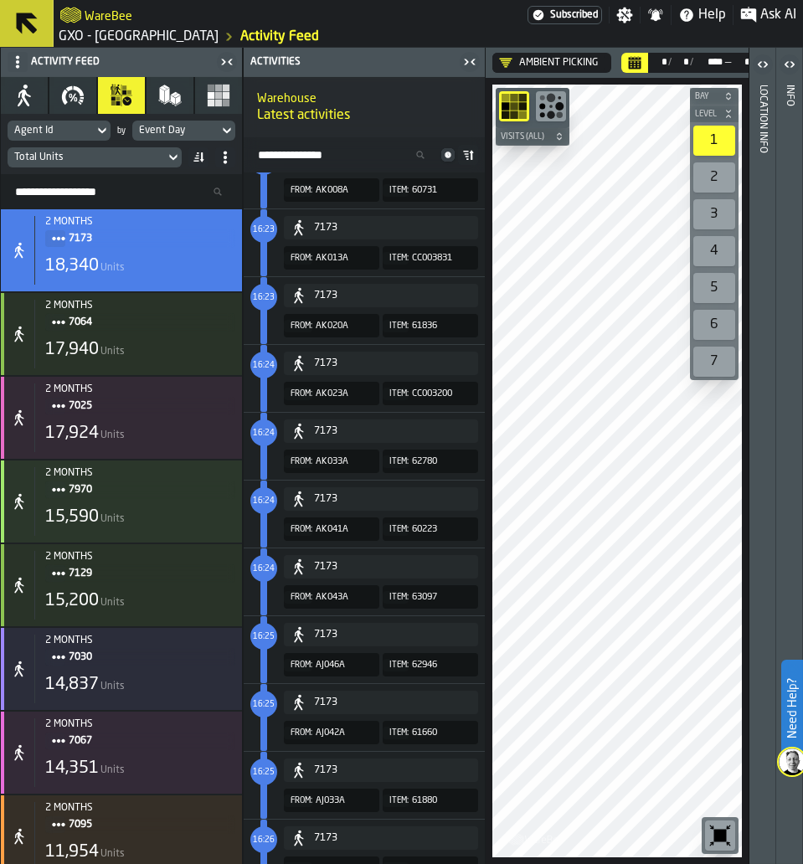
scroll to position [46089, 0]
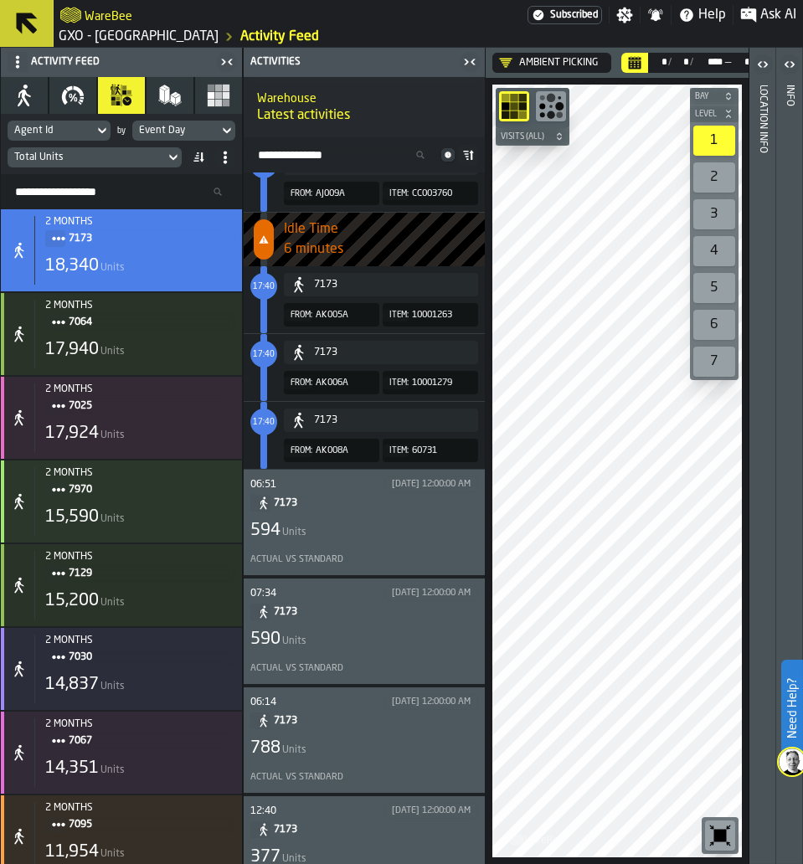
scroll to position [1105, 0]
click at [380, 504] on span "7173" at bounding box center [369, 501] width 191 height 18
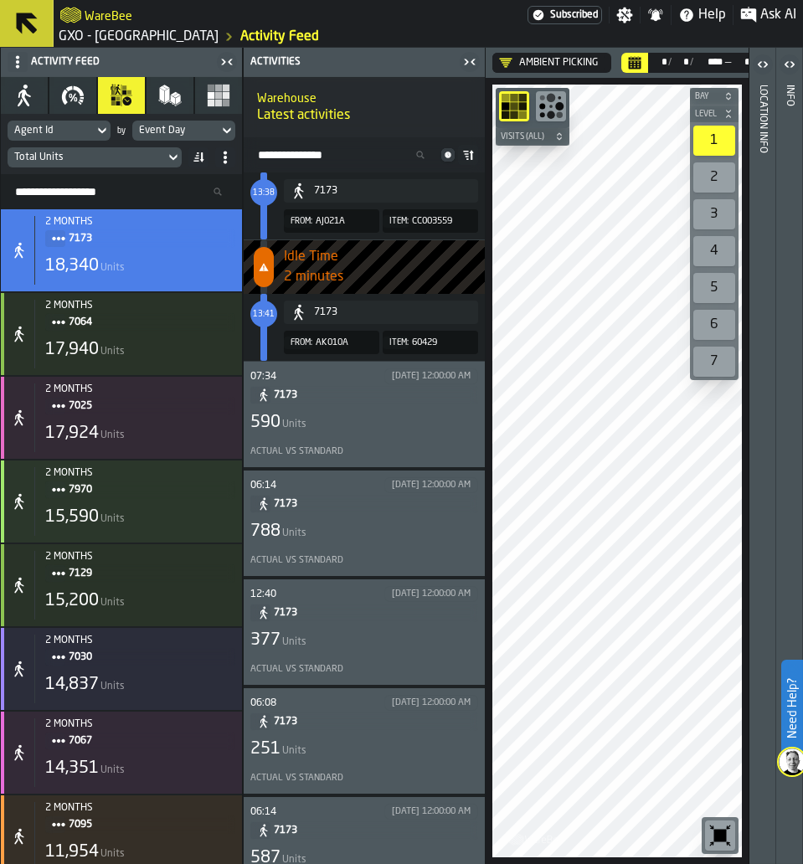
scroll to position [1318, 0]
click at [407, 448] on div "Actual vs Standard" at bounding box center [360, 451] width 221 height 11
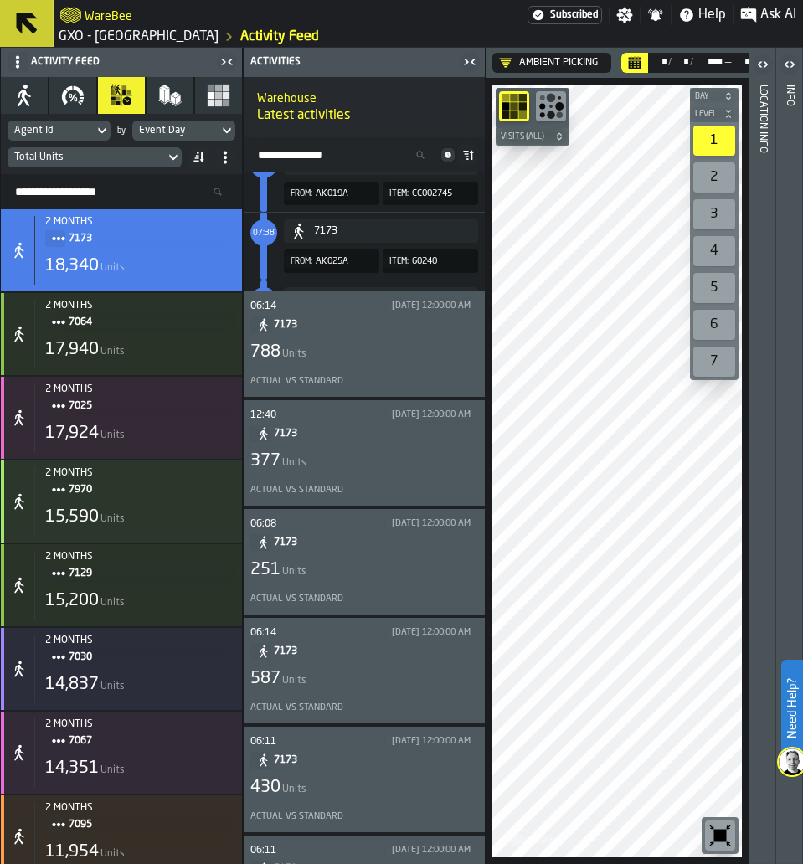
scroll to position [1490, 0]
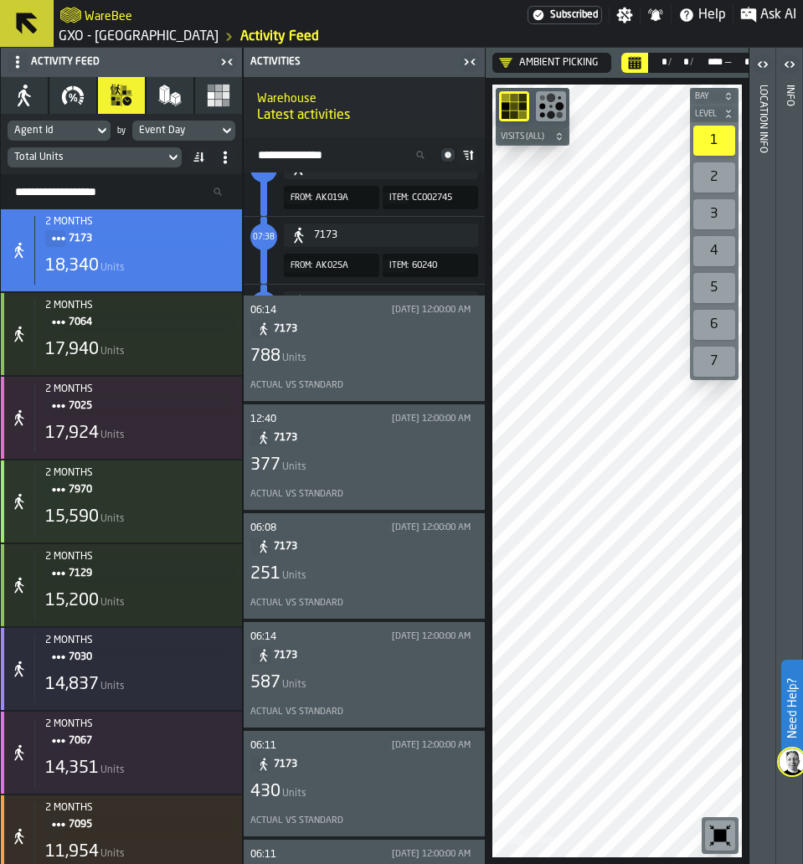
click at [392, 359] on div "788 Units" at bounding box center [364, 356] width 228 height 23
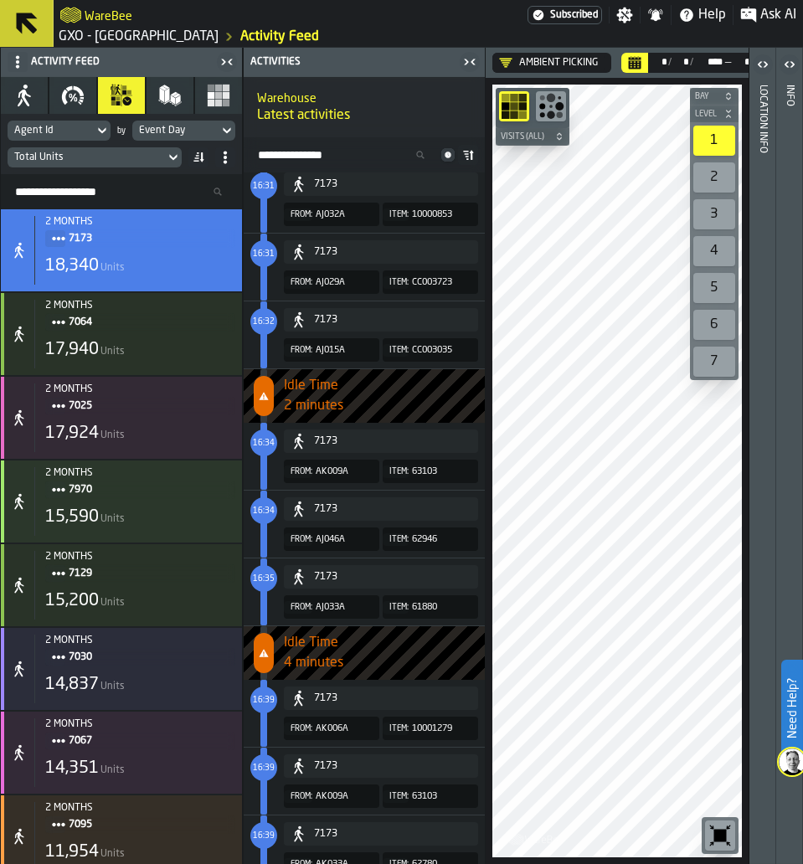
scroll to position [1307, 0]
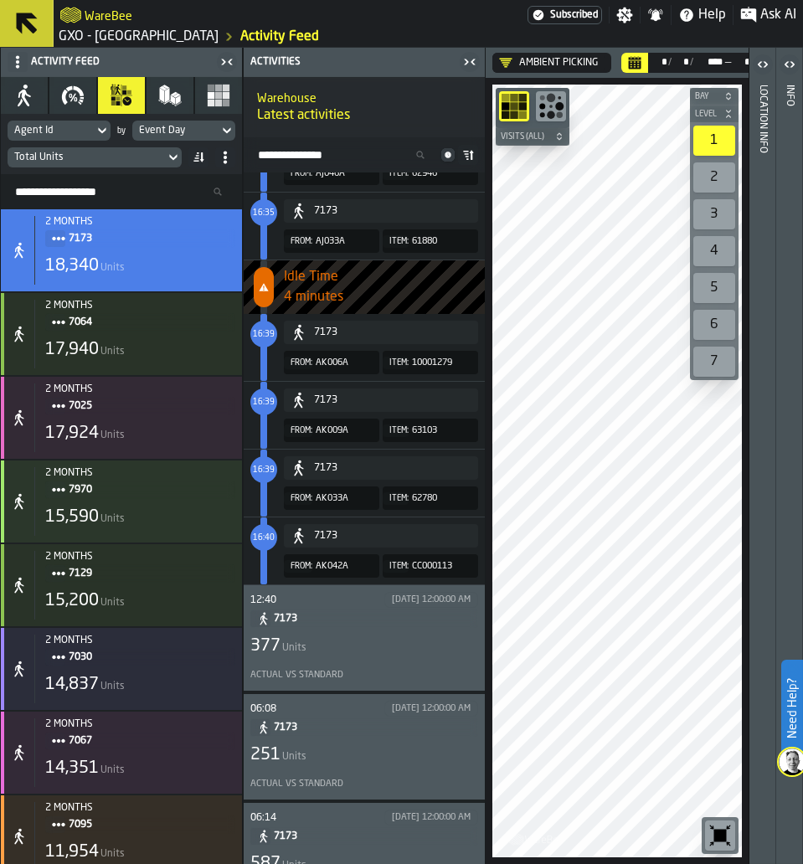
click at [397, 684] on div "Actual vs Standard" at bounding box center [364, 675] width 228 height 18
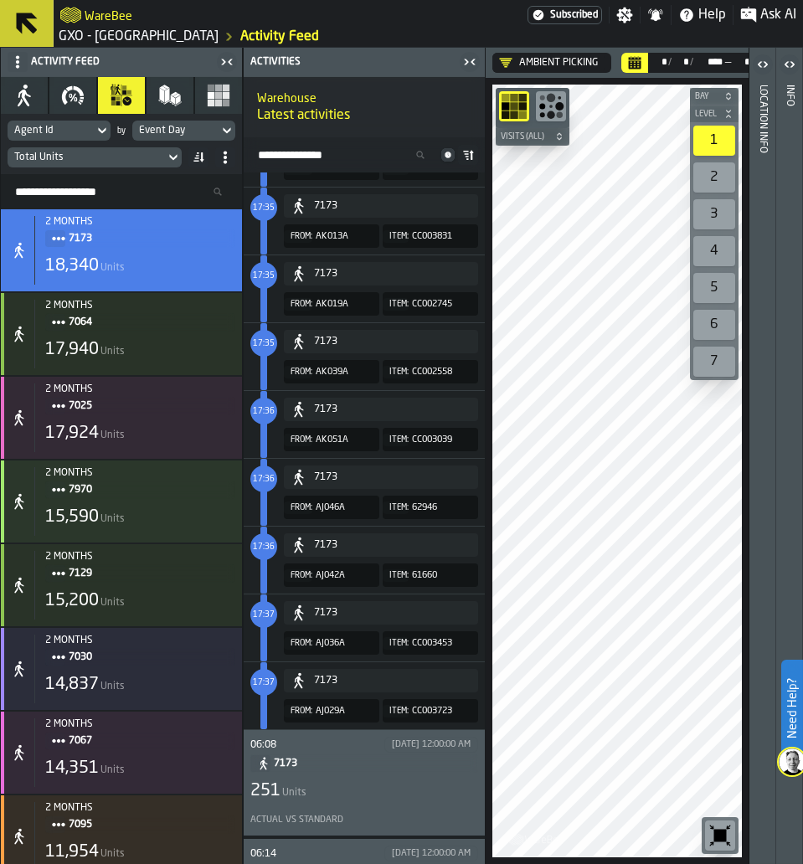
scroll to position [1409, 0]
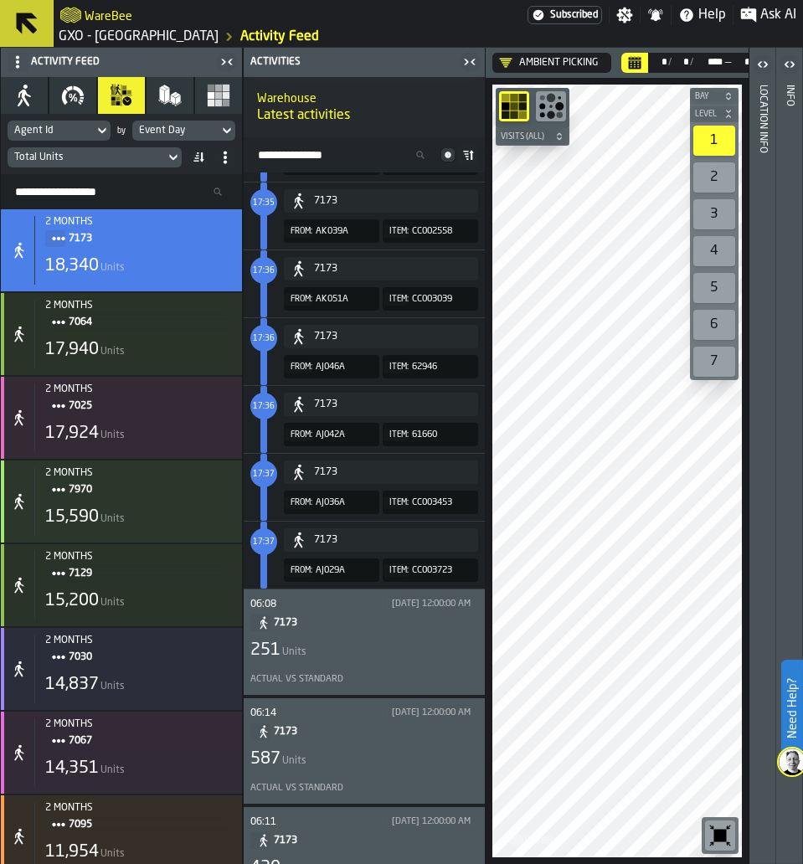
click at [379, 636] on div "06:08 [DATE] 12:00:00 AM 7173 251 Units Actual vs Standard" at bounding box center [364, 642] width 228 height 92
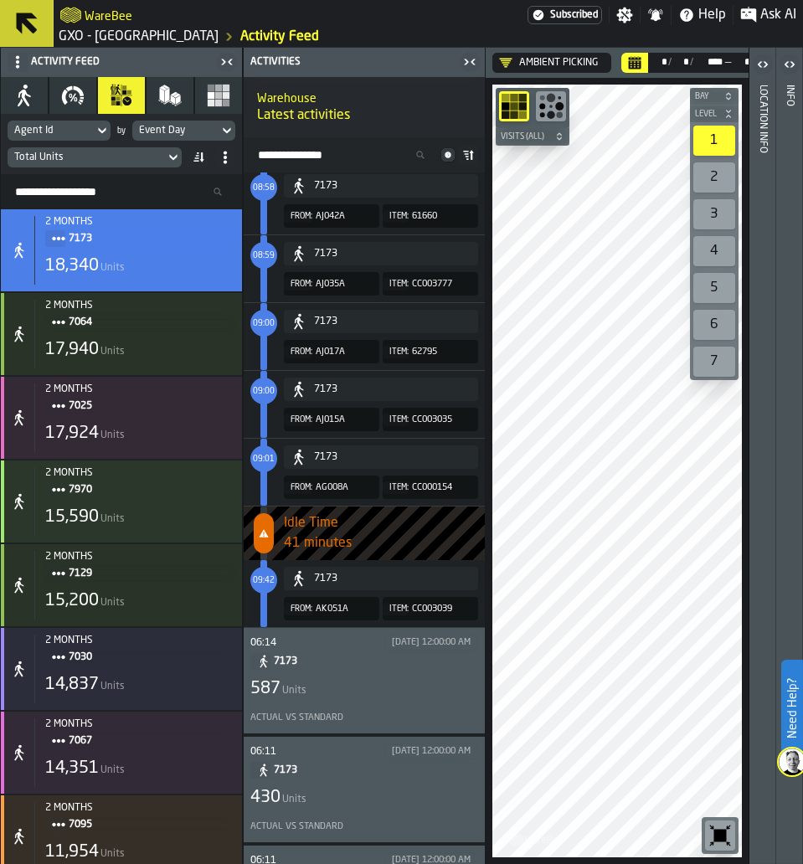
scroll to position [1587, 0]
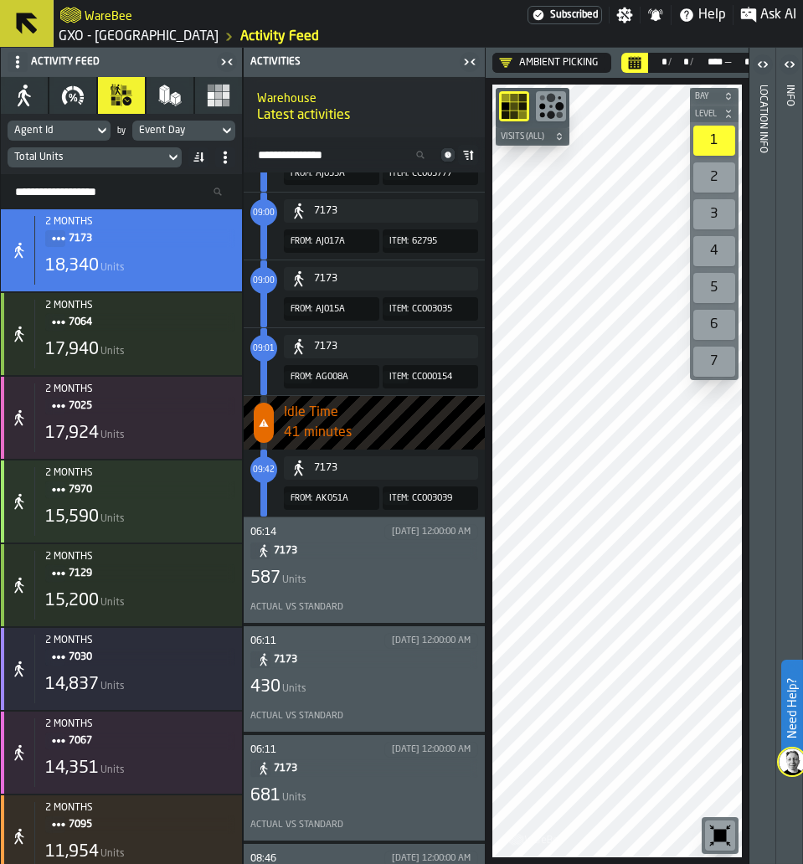
click at [414, 532] on div "[DATE] 12:00:00 AM" at bounding box center [431, 531] width 79 height 11
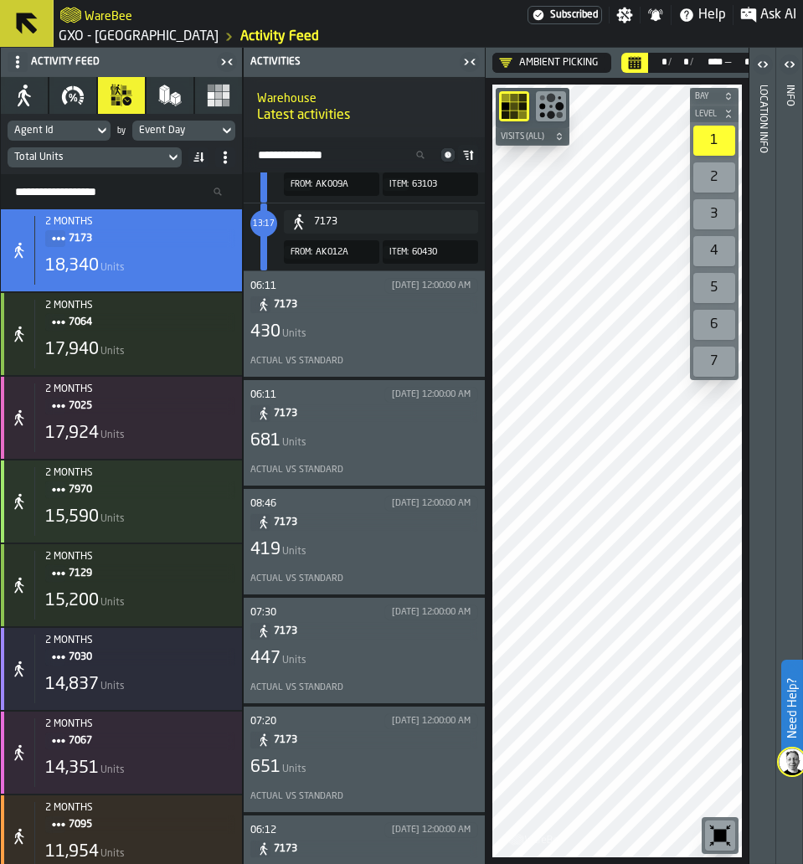
scroll to position [1941, 0]
click at [428, 365] on div "Actual vs Standard" at bounding box center [360, 360] width 221 height 11
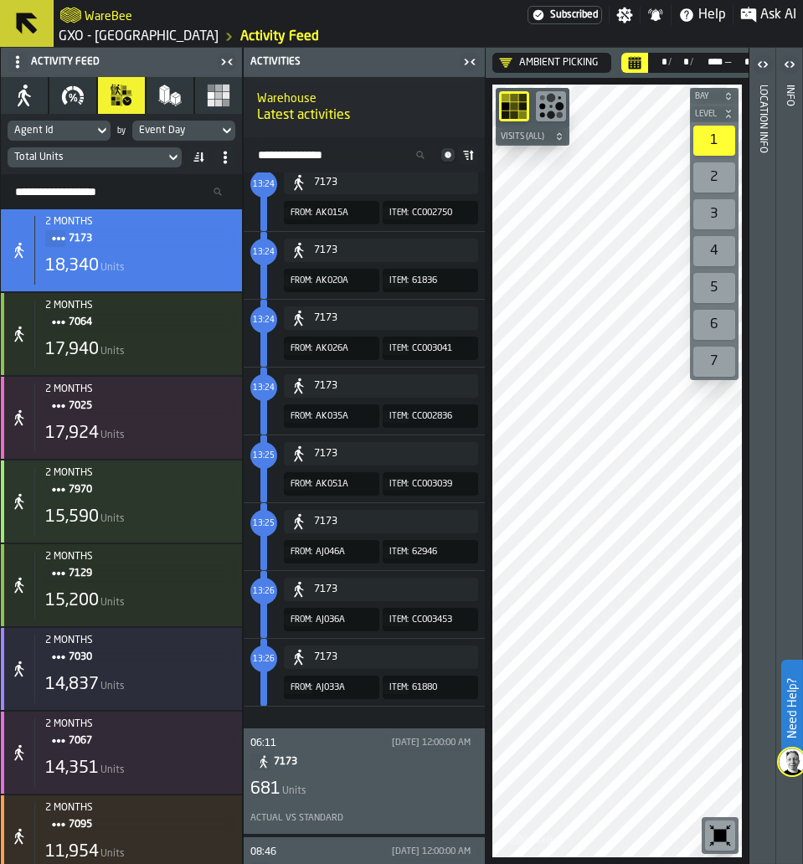
scroll to position [26451, 0]
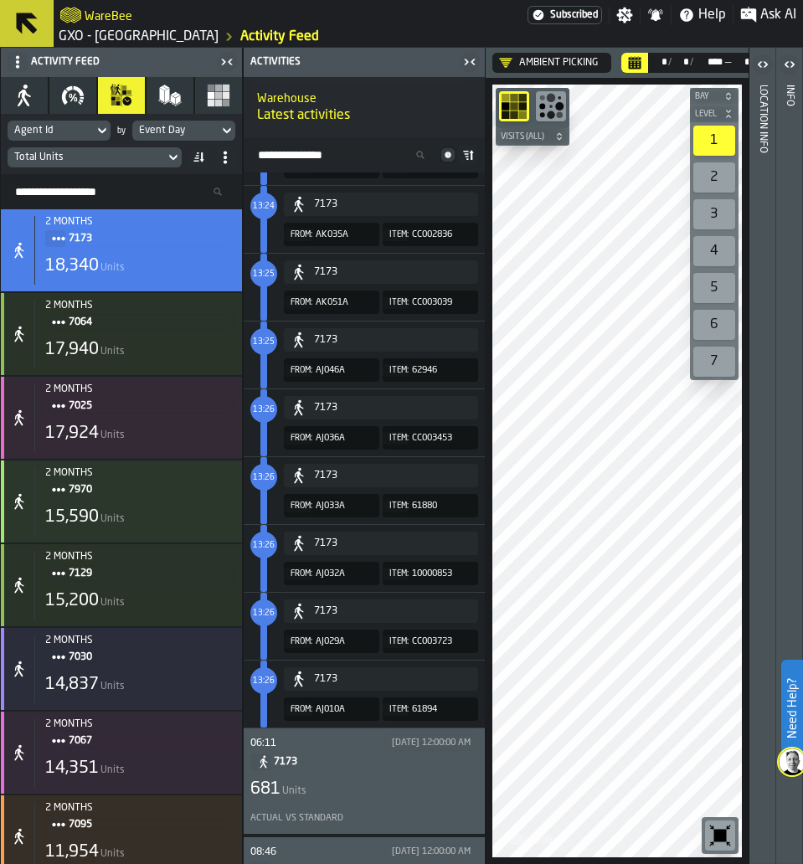
click at [380, 787] on div "681 Units" at bounding box center [364, 788] width 228 height 23
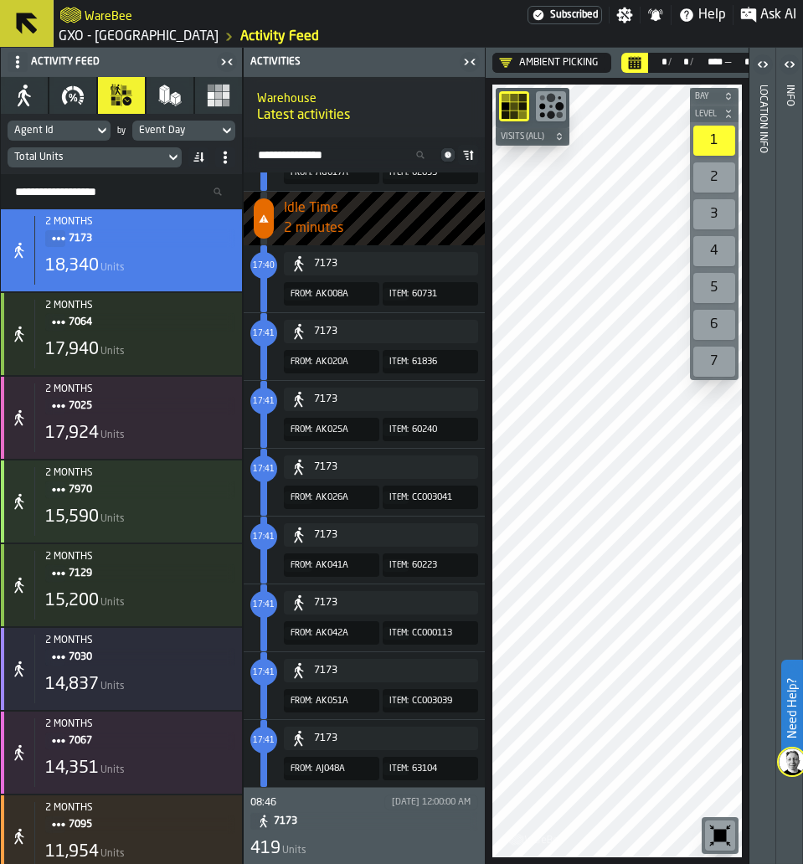
scroll to position [1669, 0]
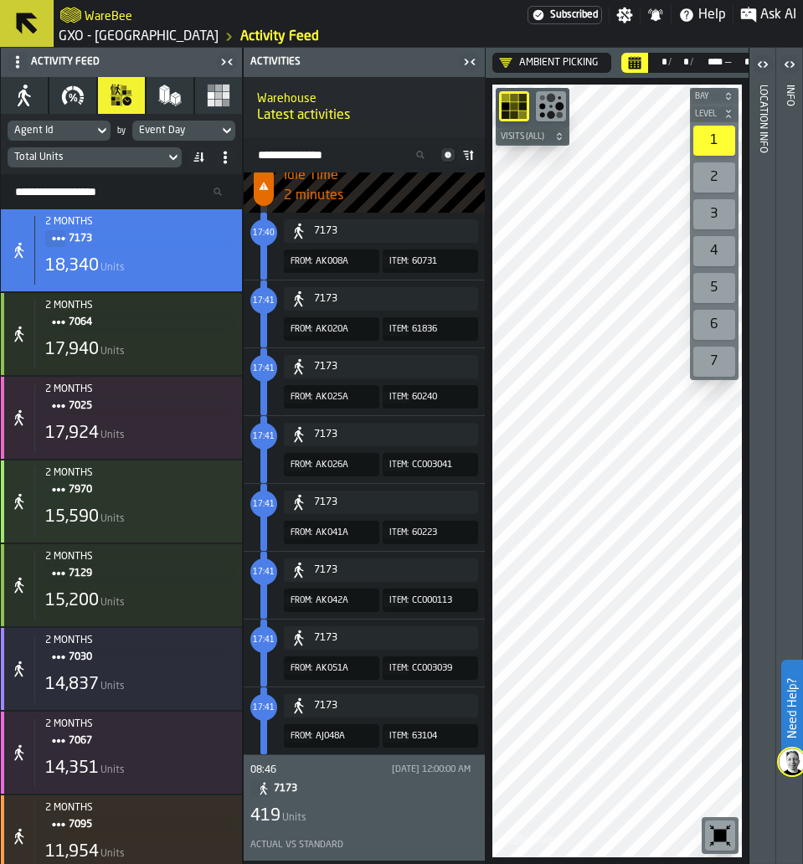
click at [396, 805] on div "419 Units" at bounding box center [364, 815] width 228 height 23
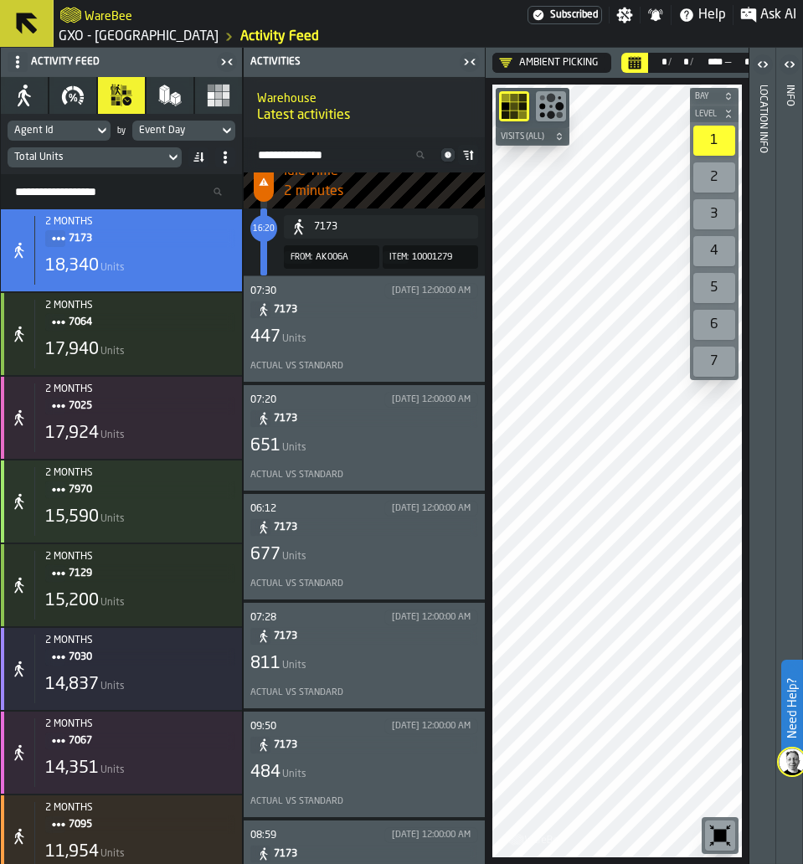
scroll to position [2276, 0]
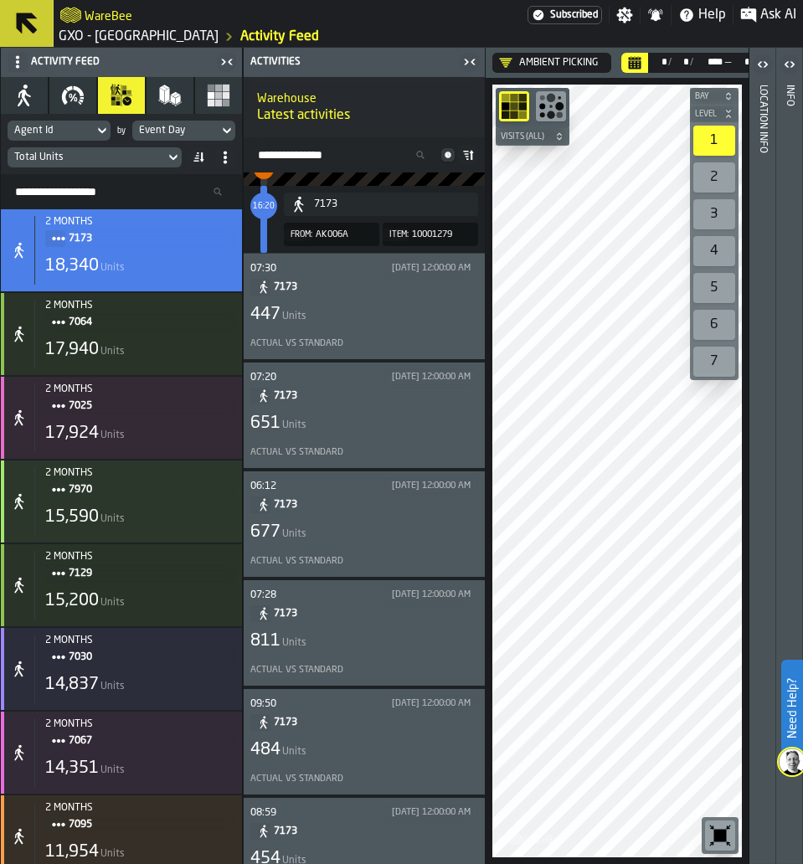
click at [388, 335] on div "Actual vs Standard" at bounding box center [364, 342] width 228 height 19
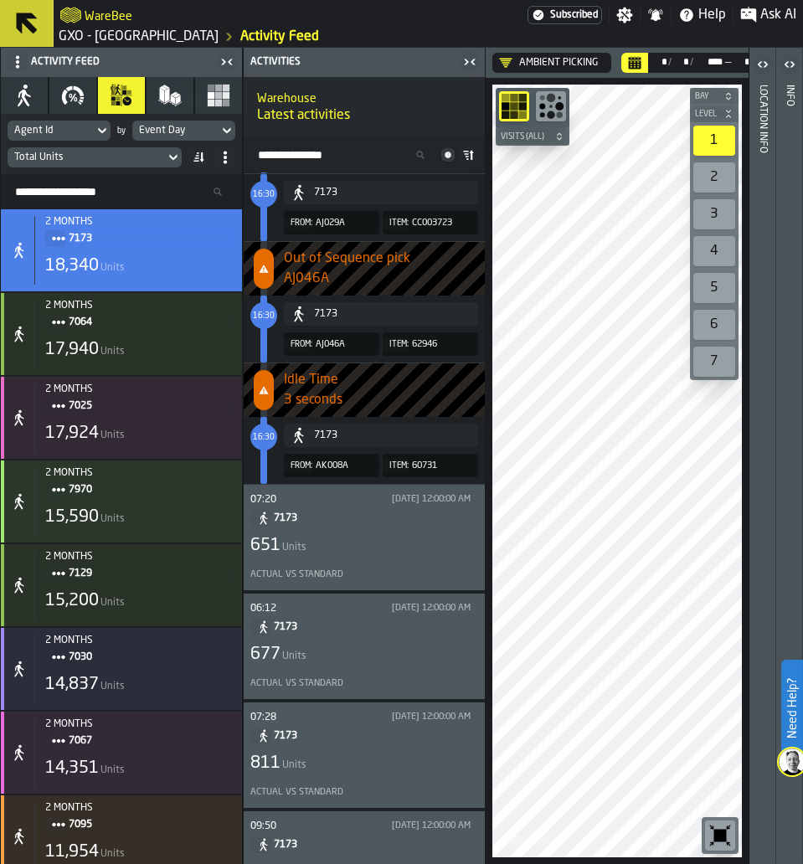
scroll to position [2152, 0]
click at [372, 541] on div "651 Units" at bounding box center [364, 544] width 228 height 23
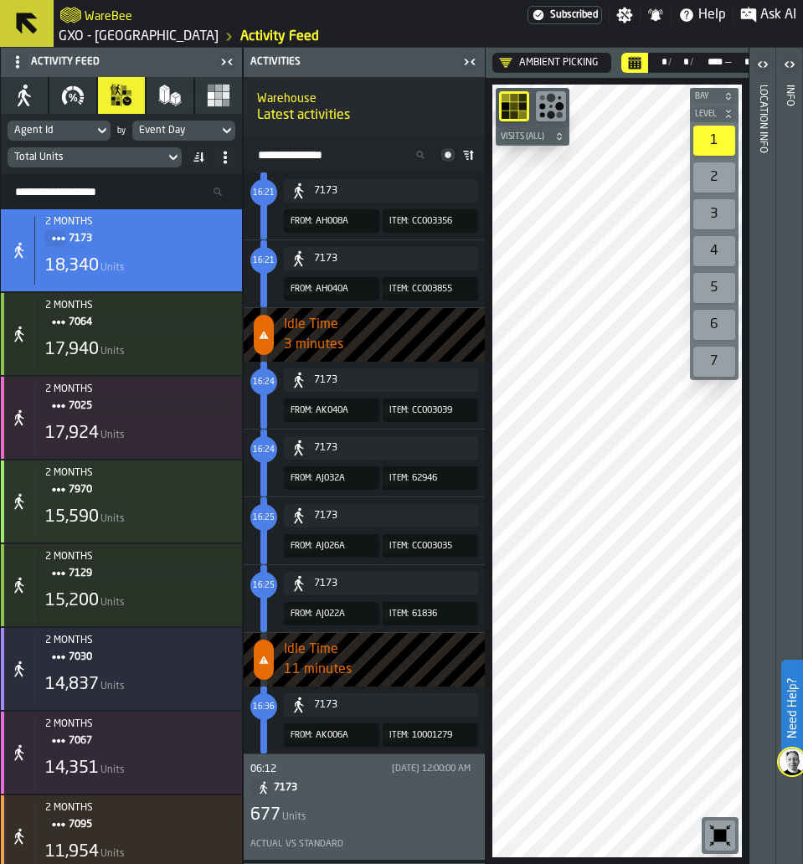
scroll to position [1987, 0]
click at [395, 797] on span "7173" at bounding box center [369, 788] width 191 height 18
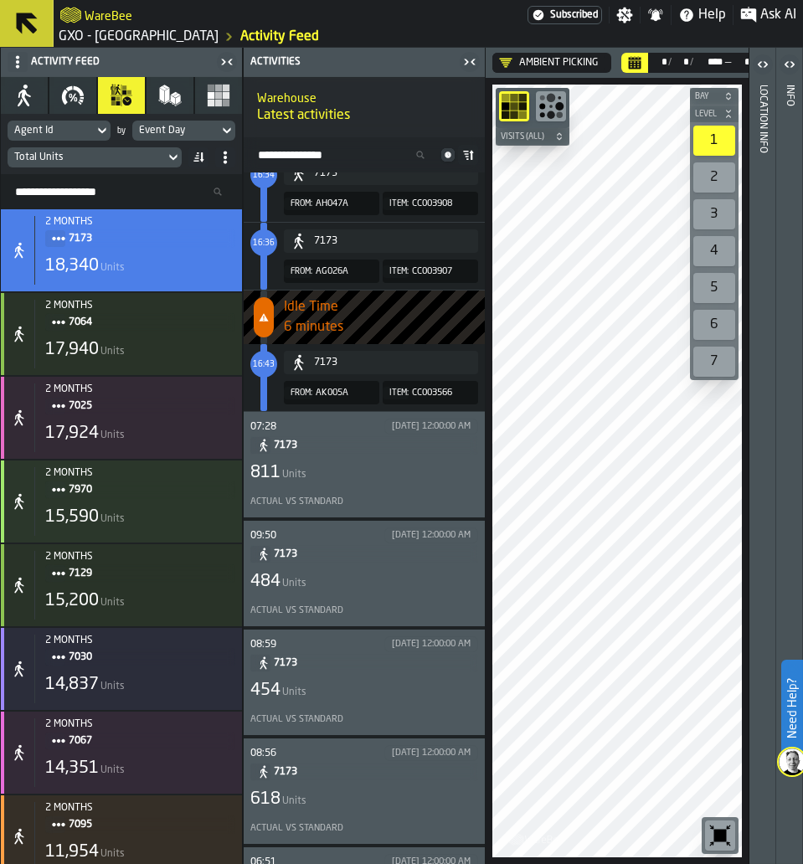
scroll to position [2436, 0]
click at [397, 452] on span "7173" at bounding box center [369, 446] width 191 height 18
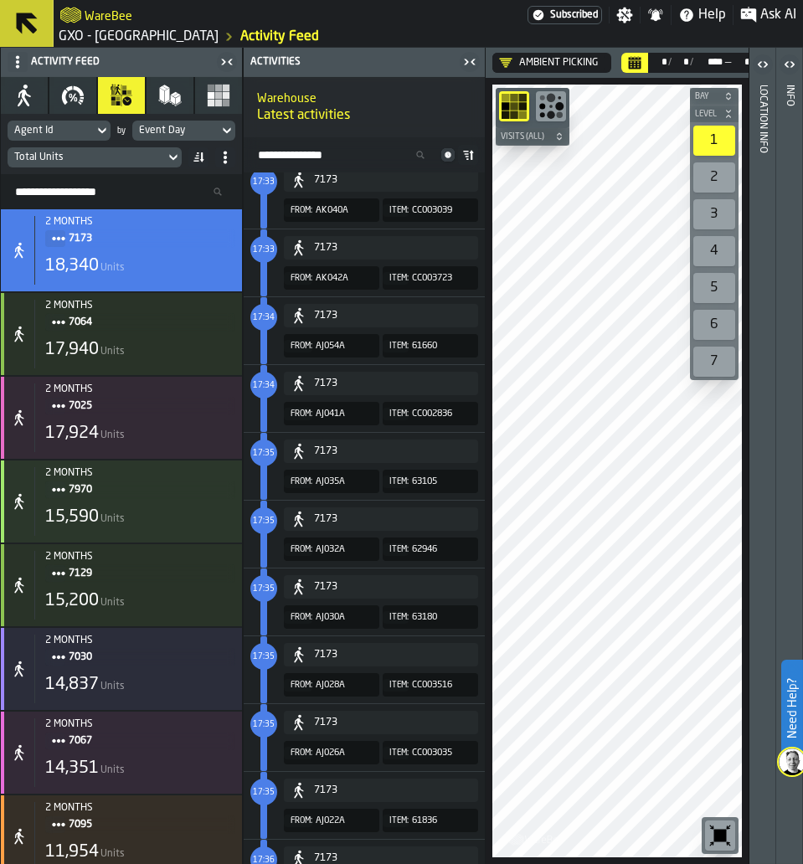
scroll to position [2315, 0]
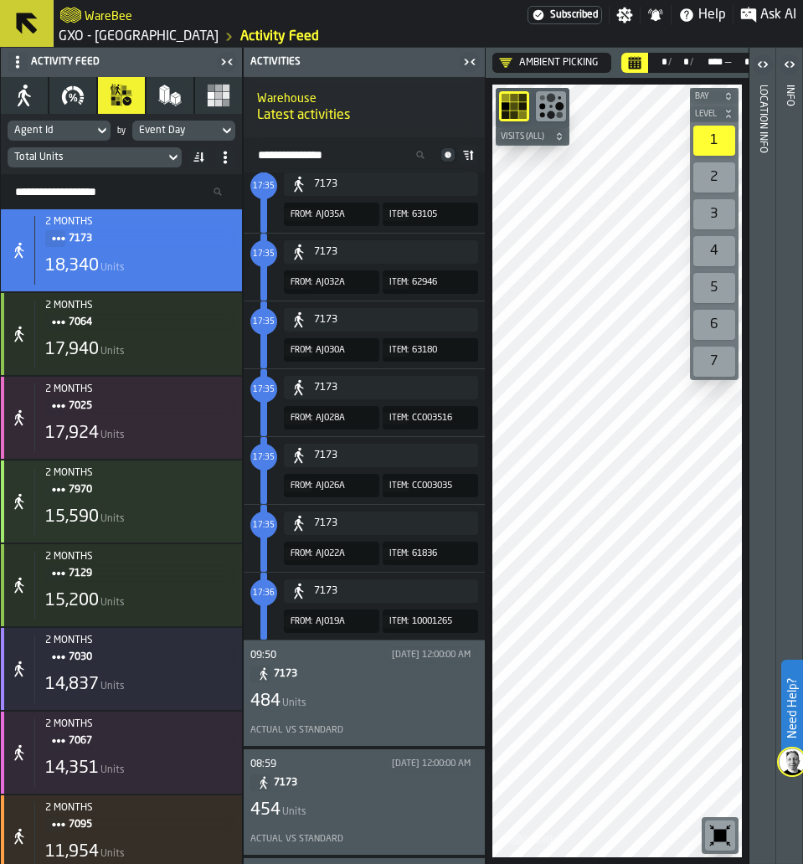
drag, startPoint x: 303, startPoint y: 716, endPoint x: 3, endPoint y: 384, distance: 447.9
click at [303, 716] on div "09:50 [DATE] 12:00:00 AM 7173 484 Units Actual vs Standard" at bounding box center [364, 693] width 228 height 92
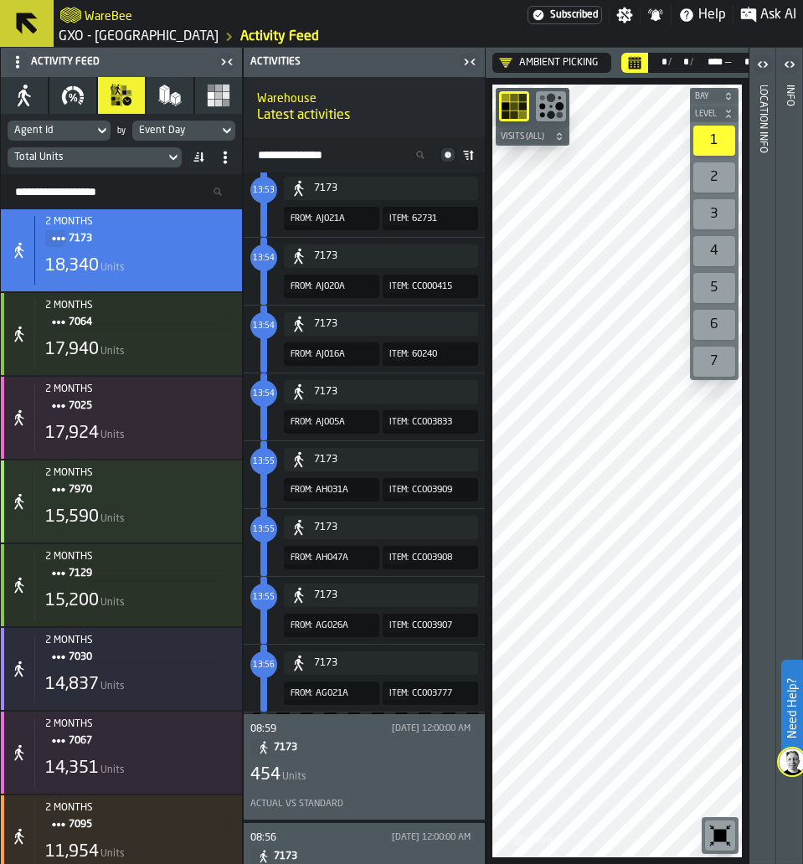
scroll to position [21313, 0]
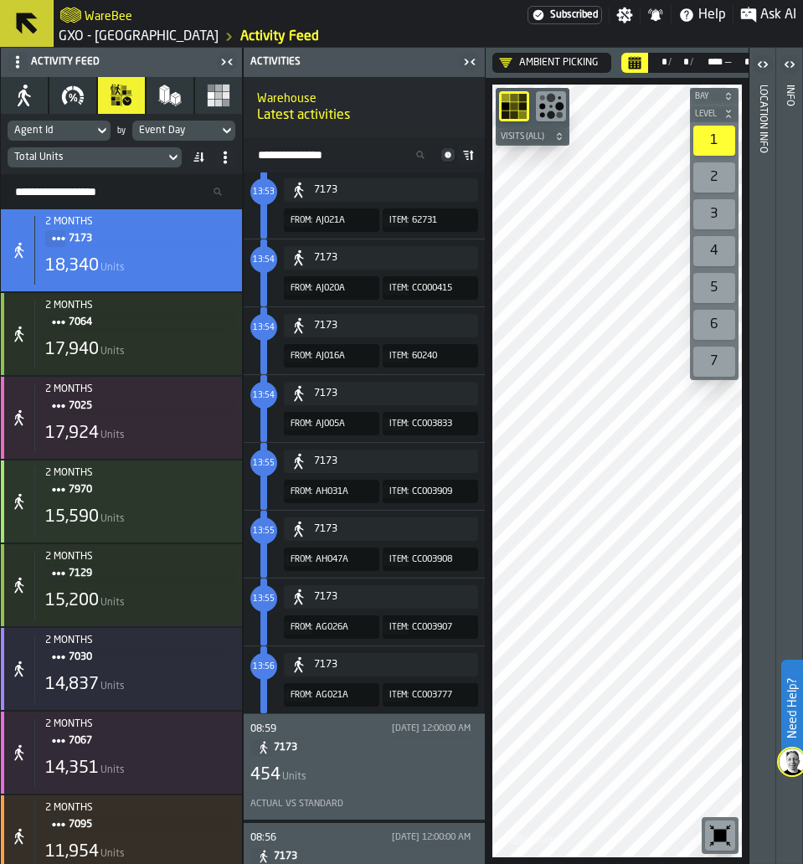
drag, startPoint x: 351, startPoint y: 786, endPoint x: 306, endPoint y: 773, distance: 46.1
click at [351, 786] on div "454 Units" at bounding box center [364, 774] width 228 height 23
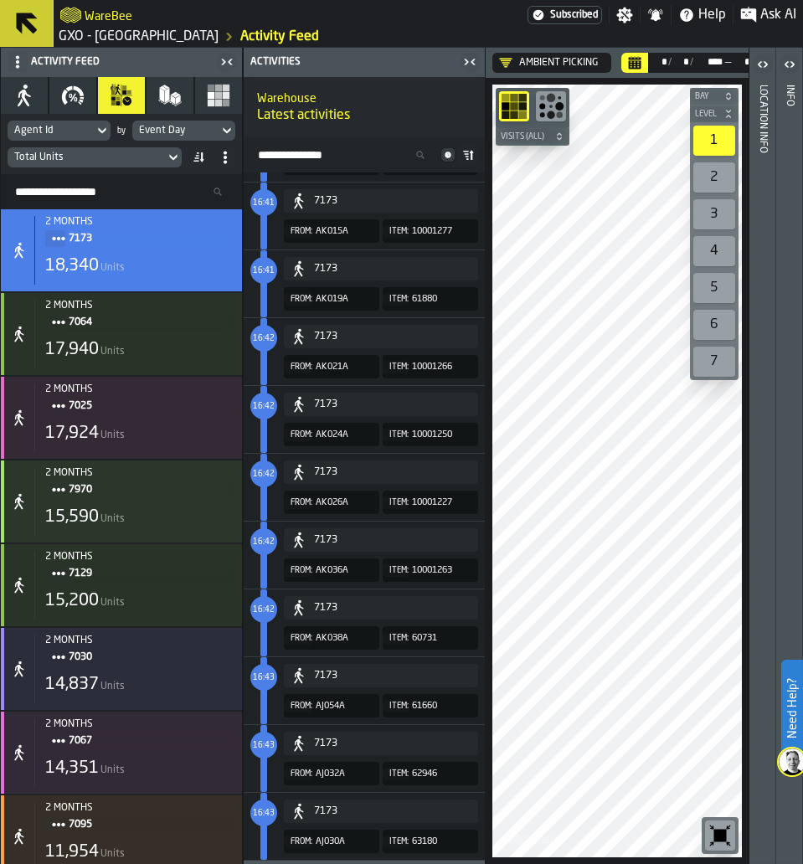
scroll to position [2588, 0]
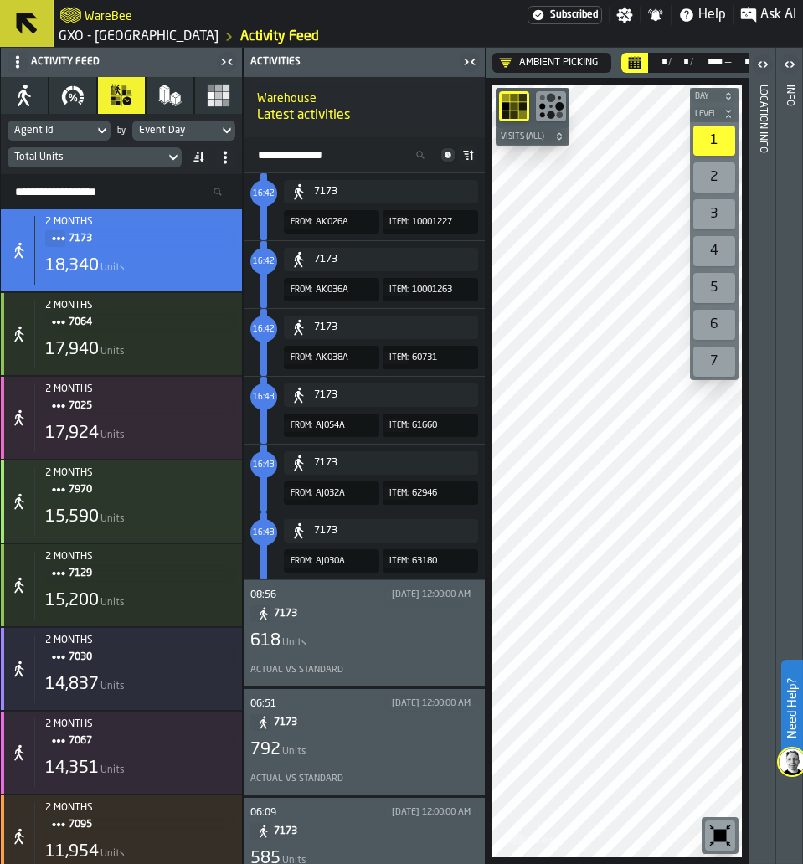
click at [444, 635] on div "618 Units" at bounding box center [364, 640] width 228 height 23
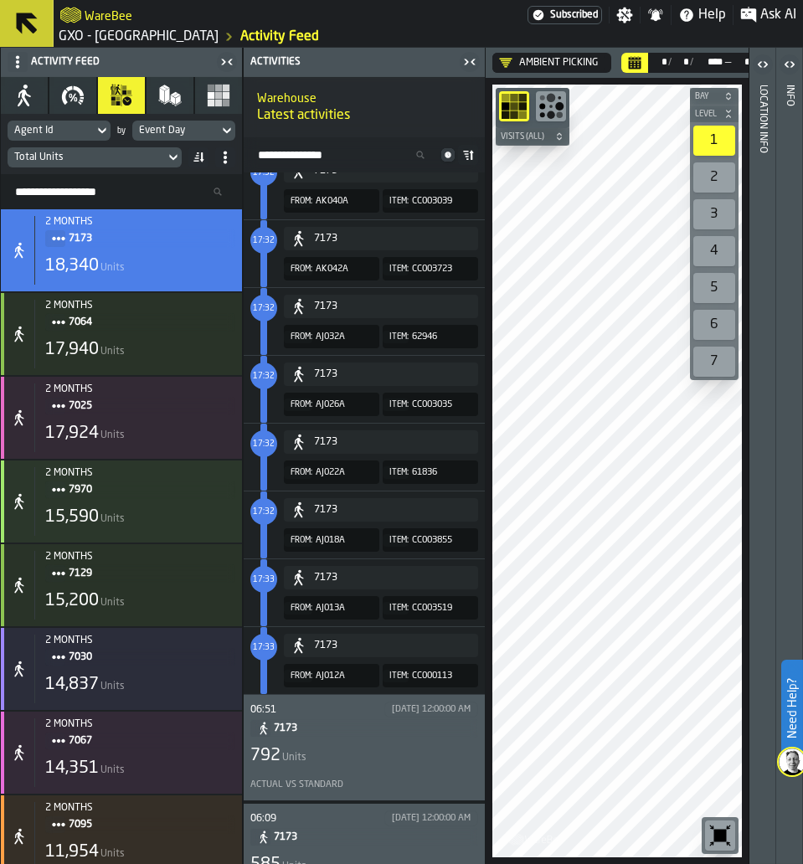
scroll to position [2587, 0]
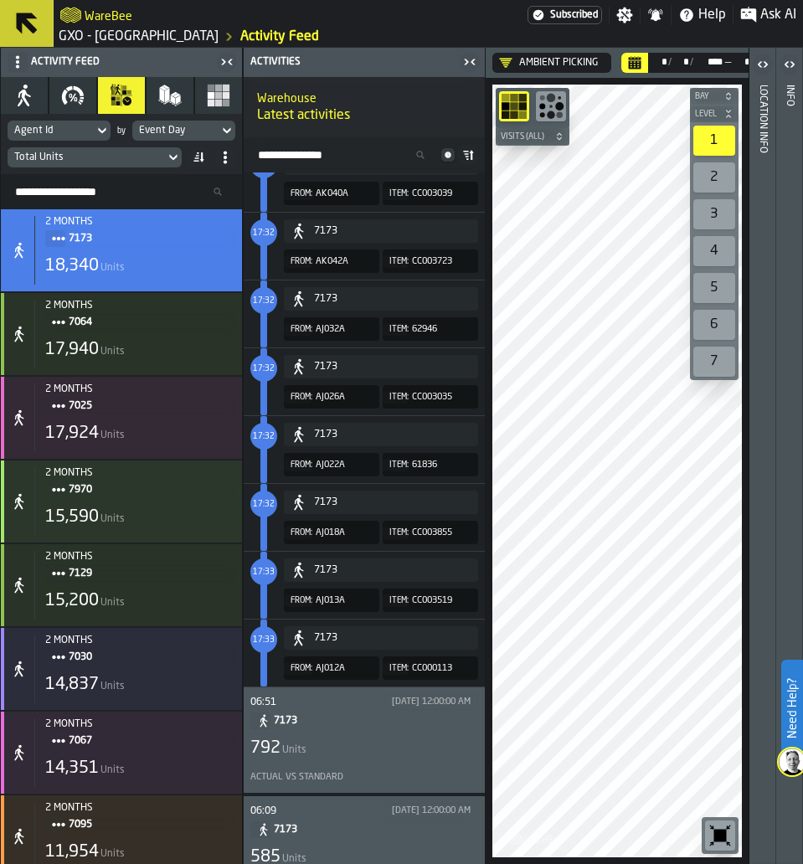
click at [296, 721] on span "7173" at bounding box center [369, 720] width 191 height 18
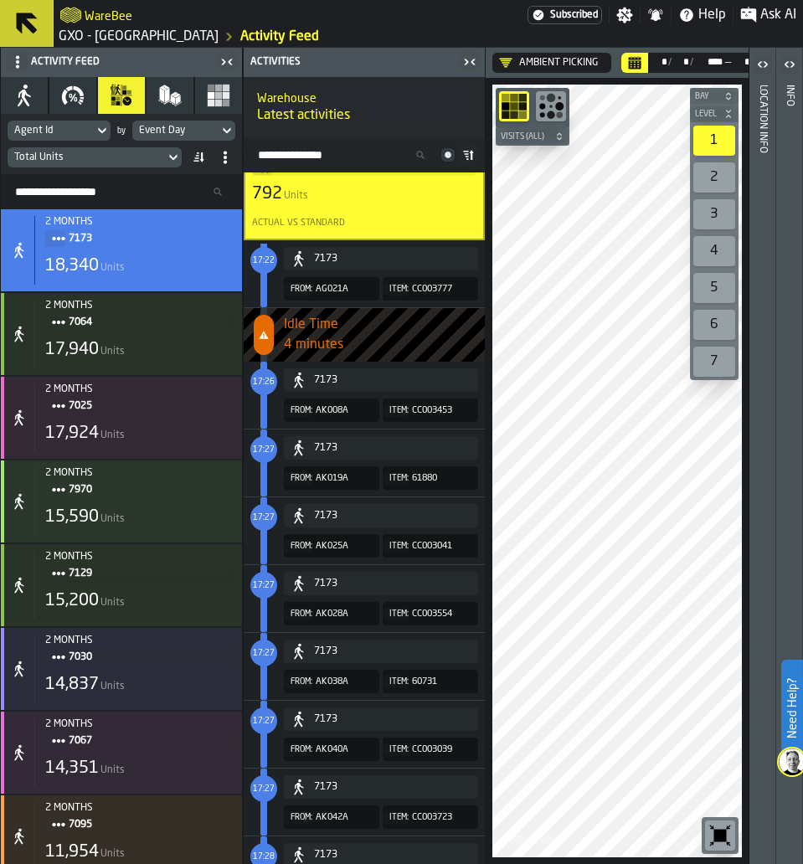
scroll to position [2661, 0]
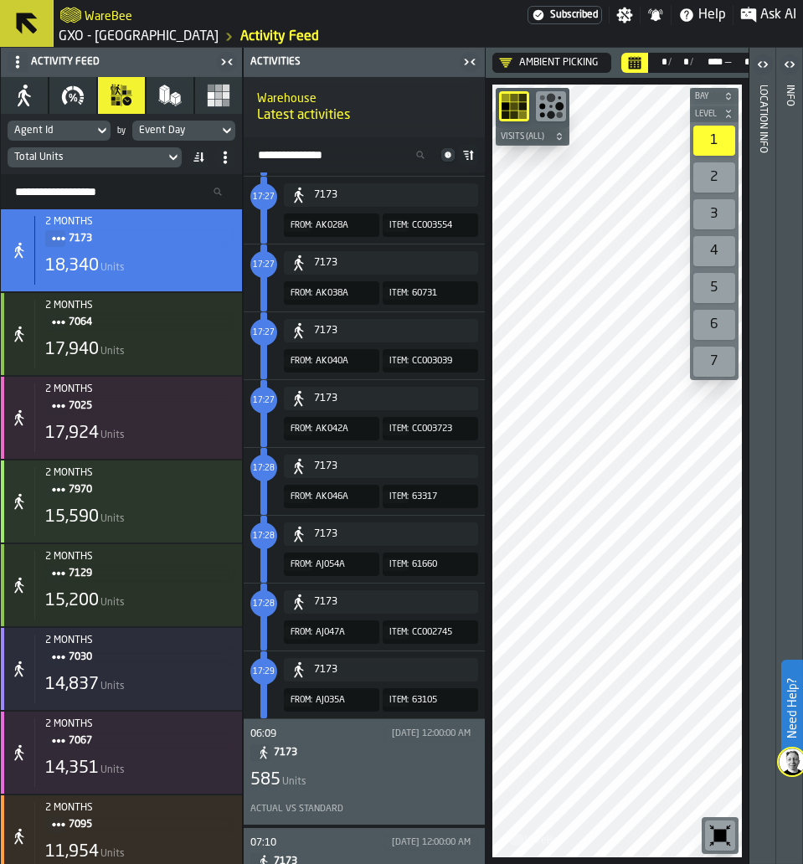
click at [378, 793] on div "06:09 [DATE] 12:00:00 AM 7173 585 Units Actual vs Standard" at bounding box center [364, 772] width 228 height 92
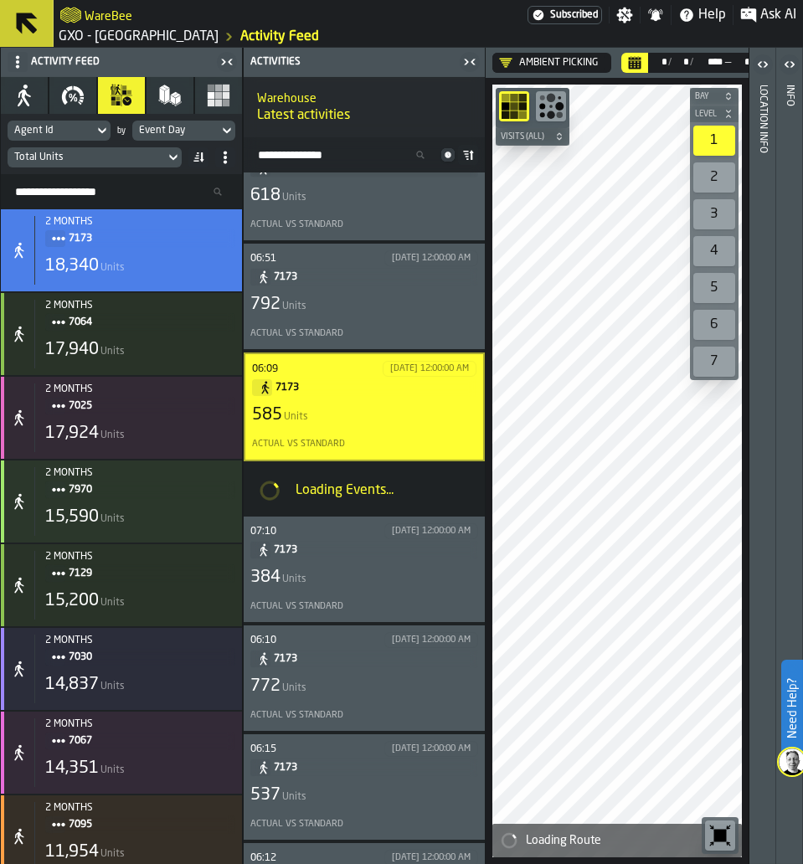
scroll to position [2097, 0]
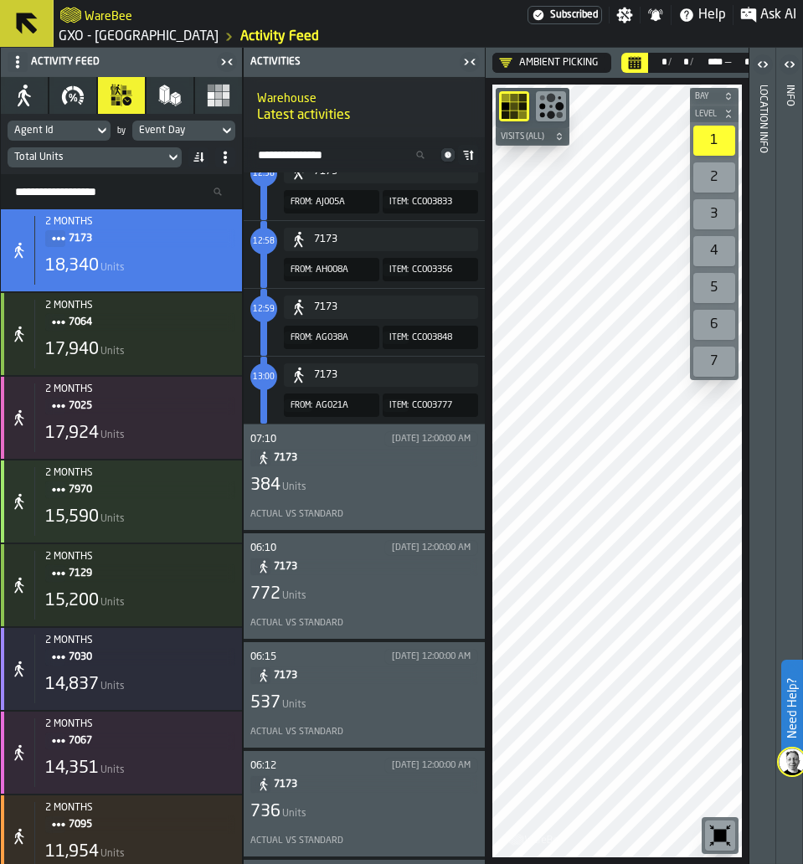
scroll to position [3063, 0]
click at [371, 483] on div "384 Units" at bounding box center [364, 484] width 228 height 23
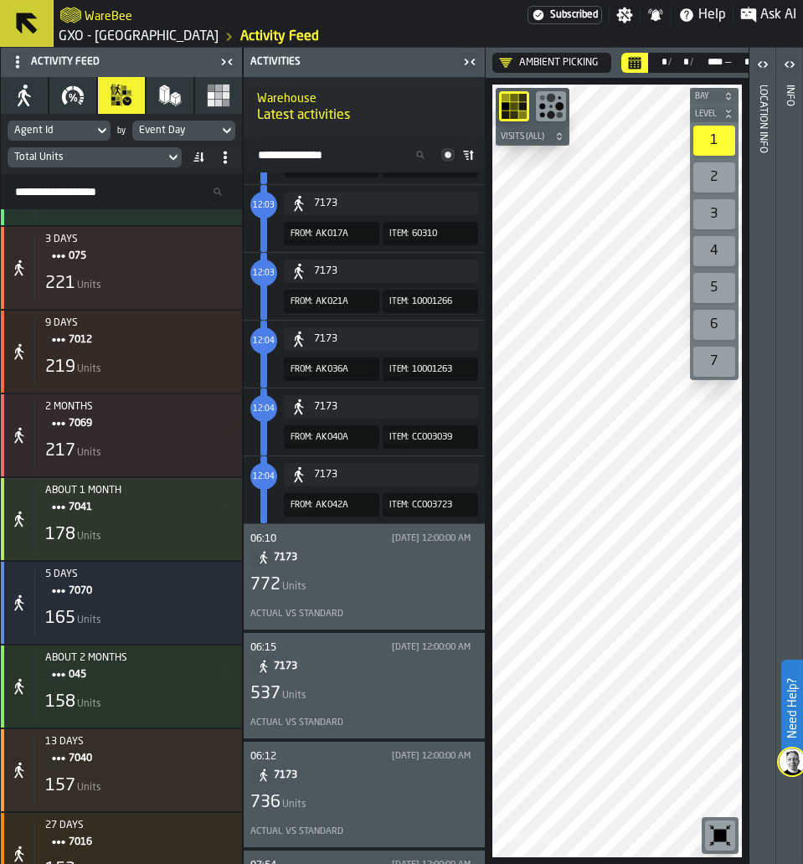
scroll to position [3067, 0]
click at [360, 595] on div "772 Units" at bounding box center [364, 586] width 228 height 23
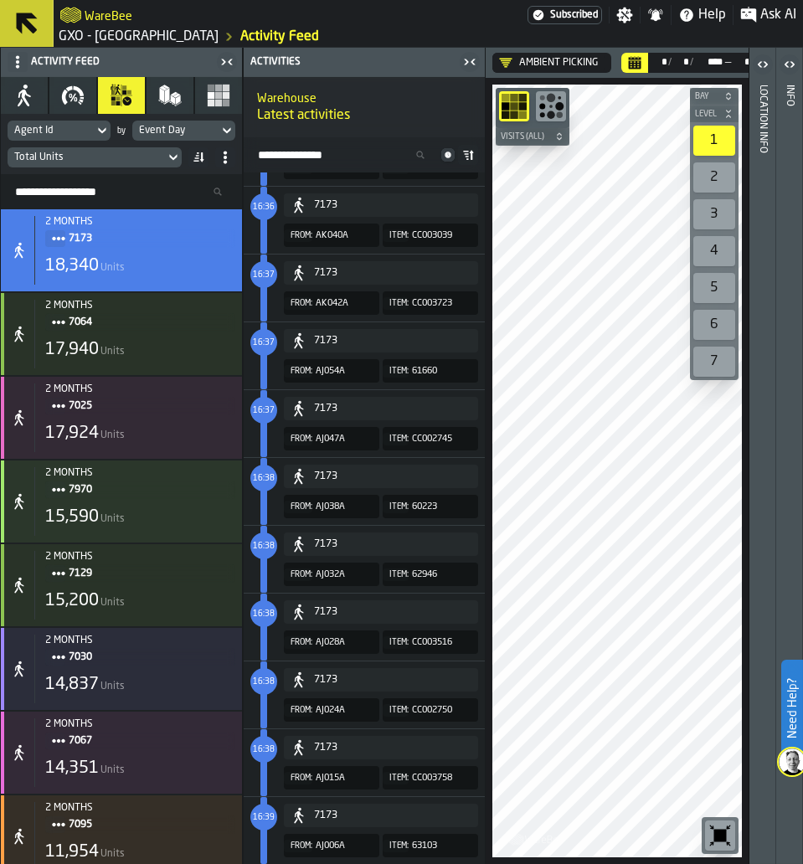
scroll to position [3147, 0]
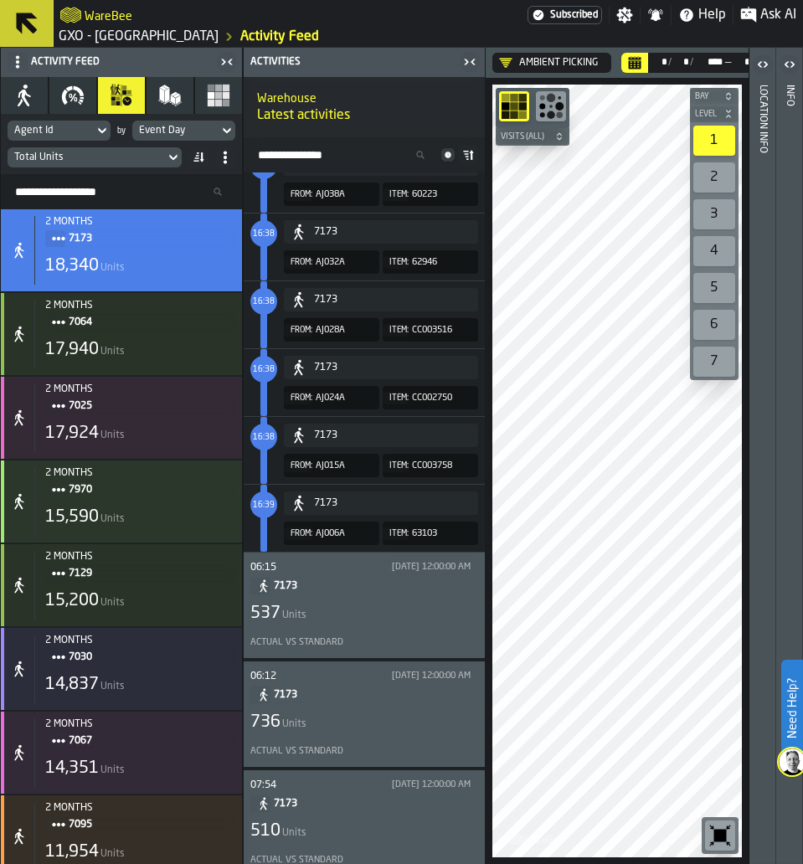
click at [362, 634] on div "Actual vs Standard" at bounding box center [364, 642] width 228 height 18
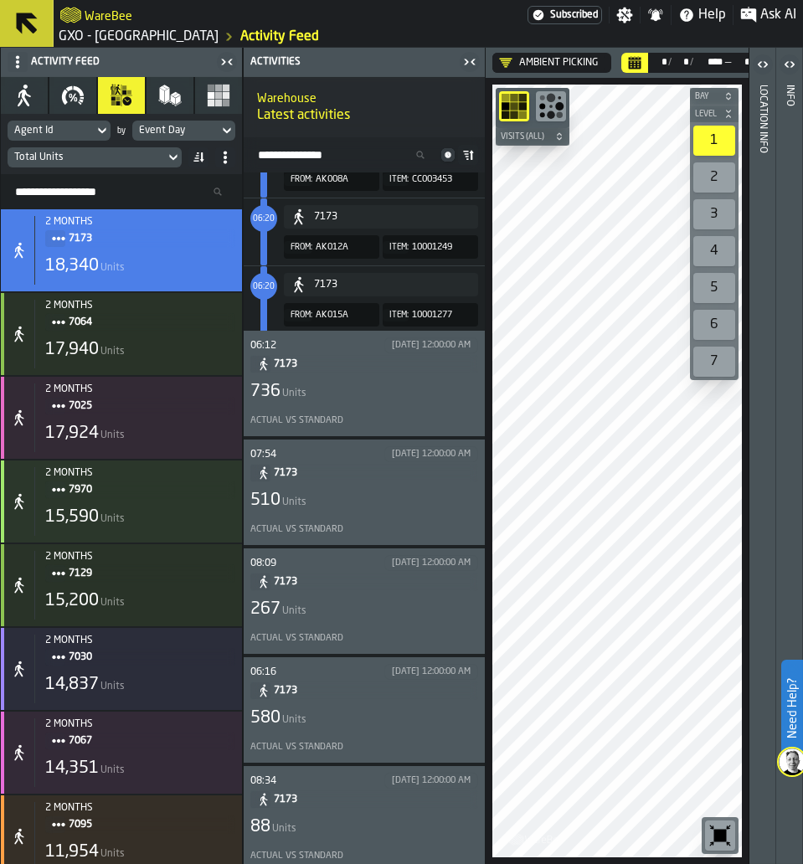
scroll to position [3474, 0]
click at [379, 397] on div "736 Units" at bounding box center [364, 392] width 228 height 23
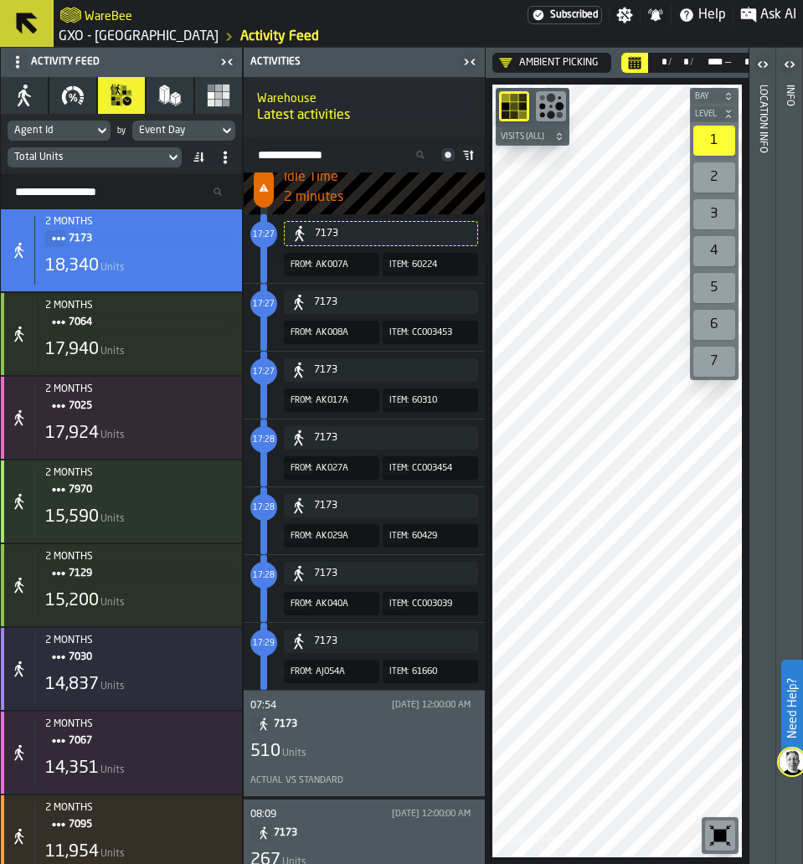
scroll to position [3335, 0]
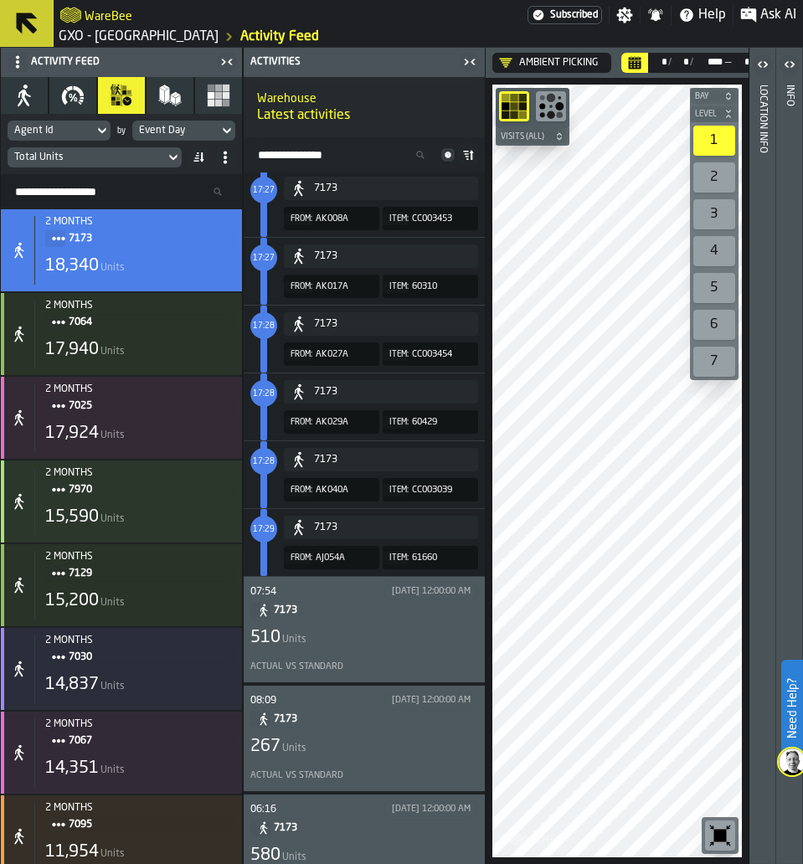
click at [376, 636] on div "510 Units" at bounding box center [364, 637] width 228 height 23
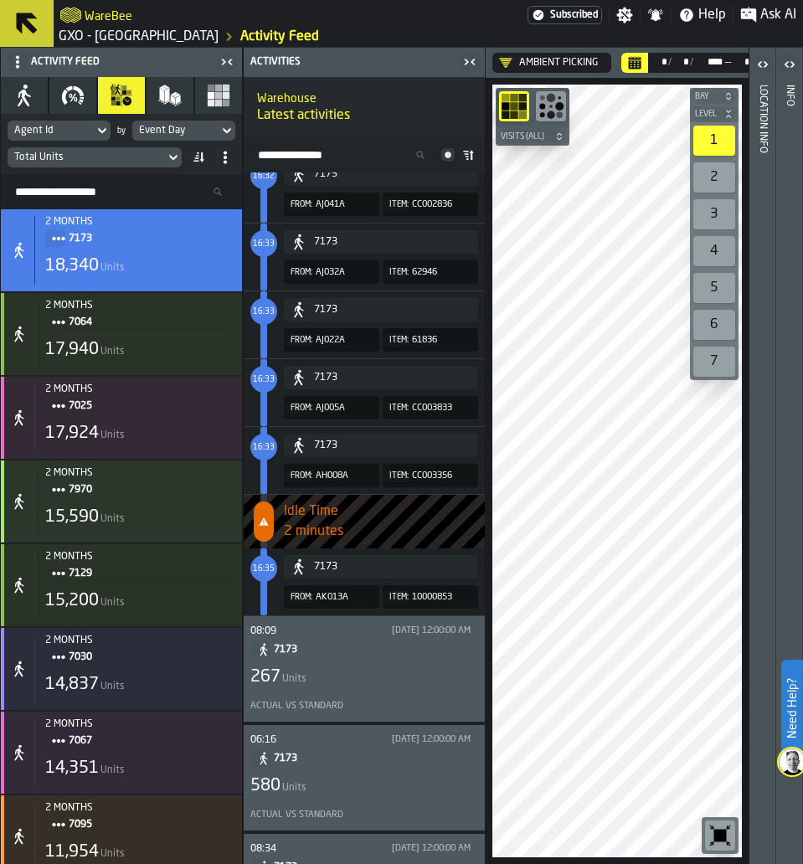
scroll to position [3403, 0]
click at [337, 658] on span "7173" at bounding box center [369, 648] width 191 height 18
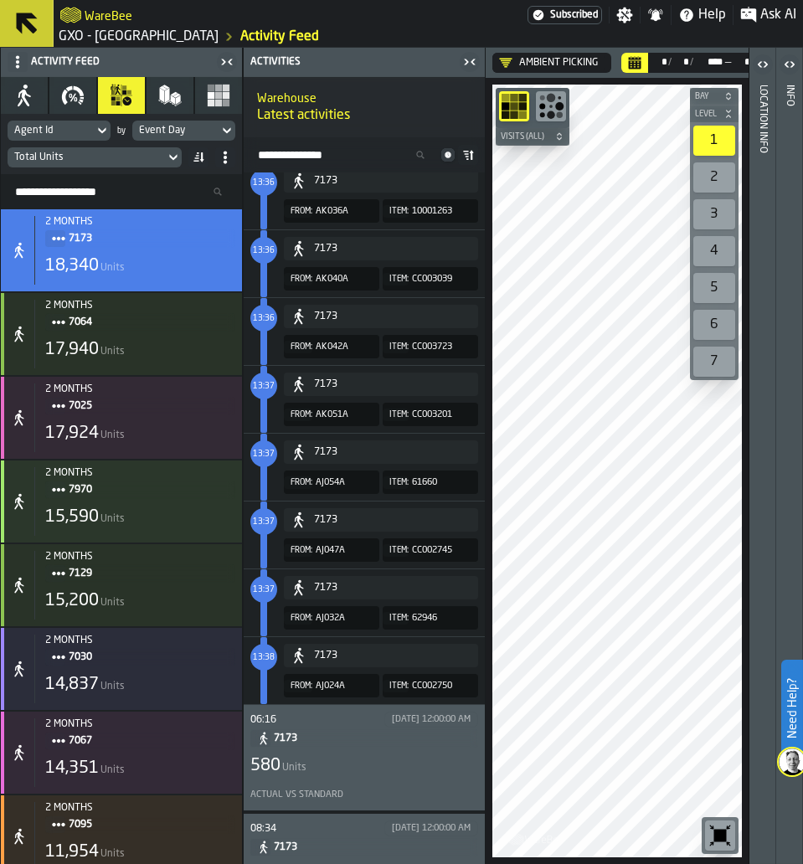
scroll to position [3517, 0]
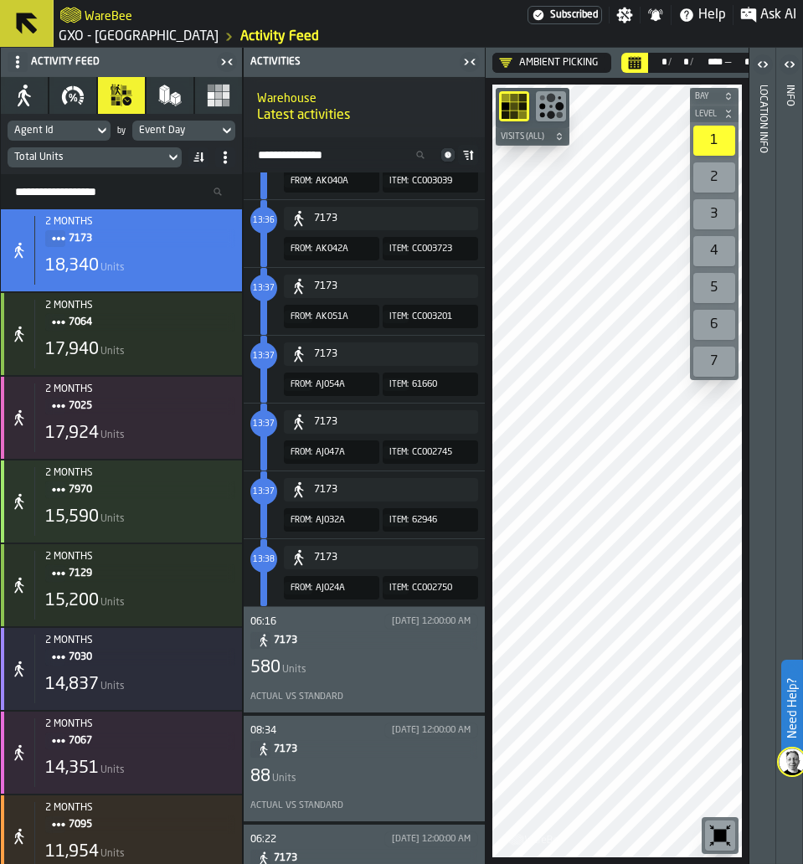
click at [312, 611] on div "06:16 9/23/2025, 12:00:00 AM 7173 580 Units Actual vs Standard" at bounding box center [364, 659] width 241 height 105
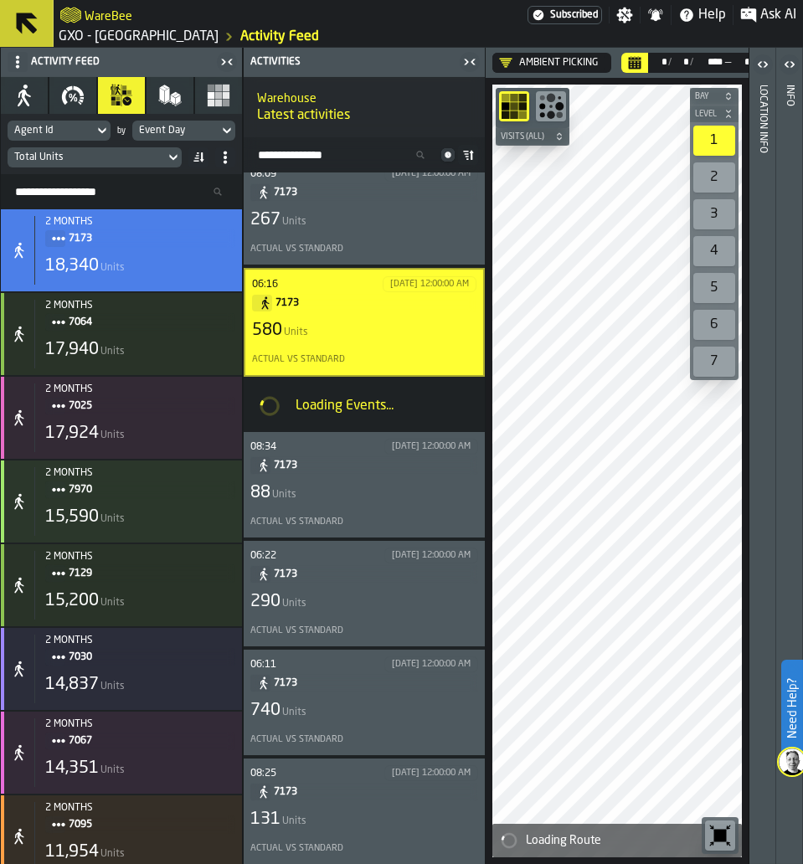
scroll to position [2706, 0]
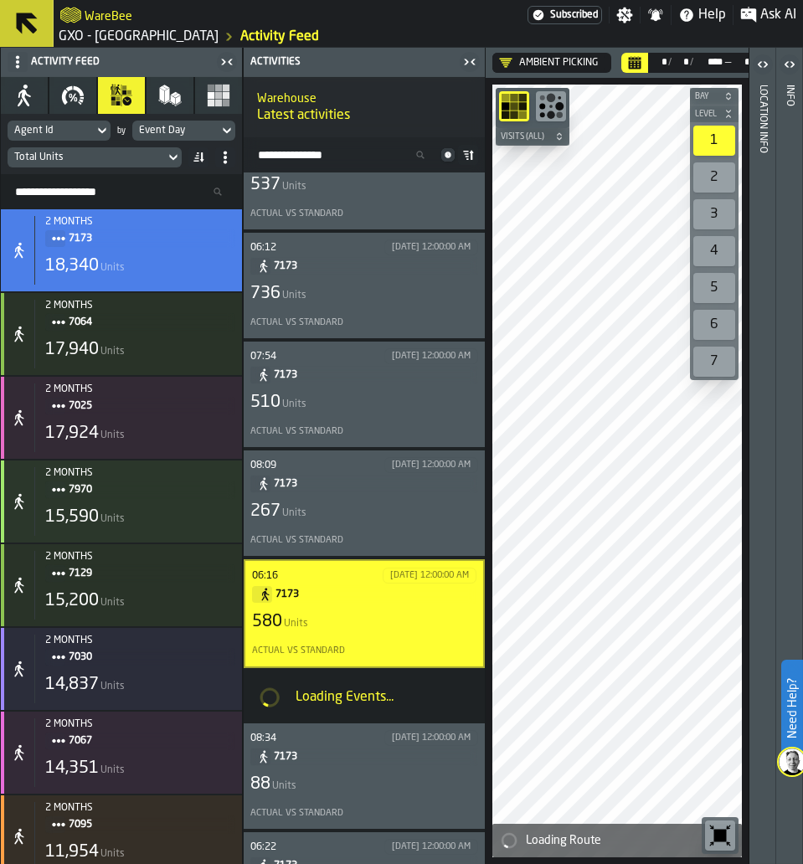
click at [297, 523] on div "267 Units" at bounding box center [364, 511] width 228 height 23
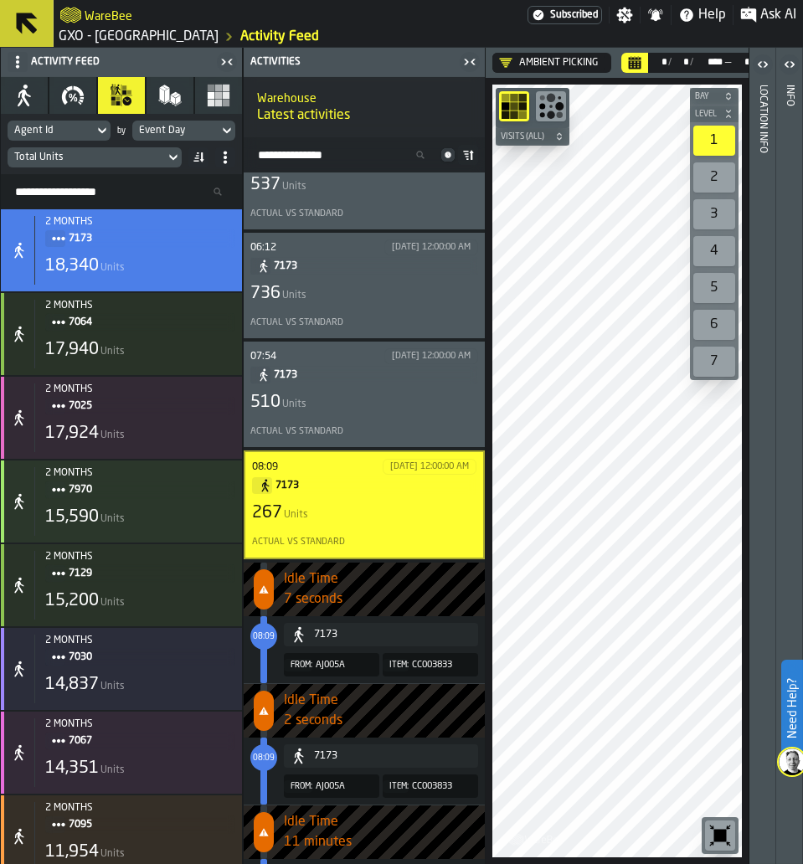
click at [369, 676] on div "From: AJ005A" at bounding box center [331, 664] width 95 height 23
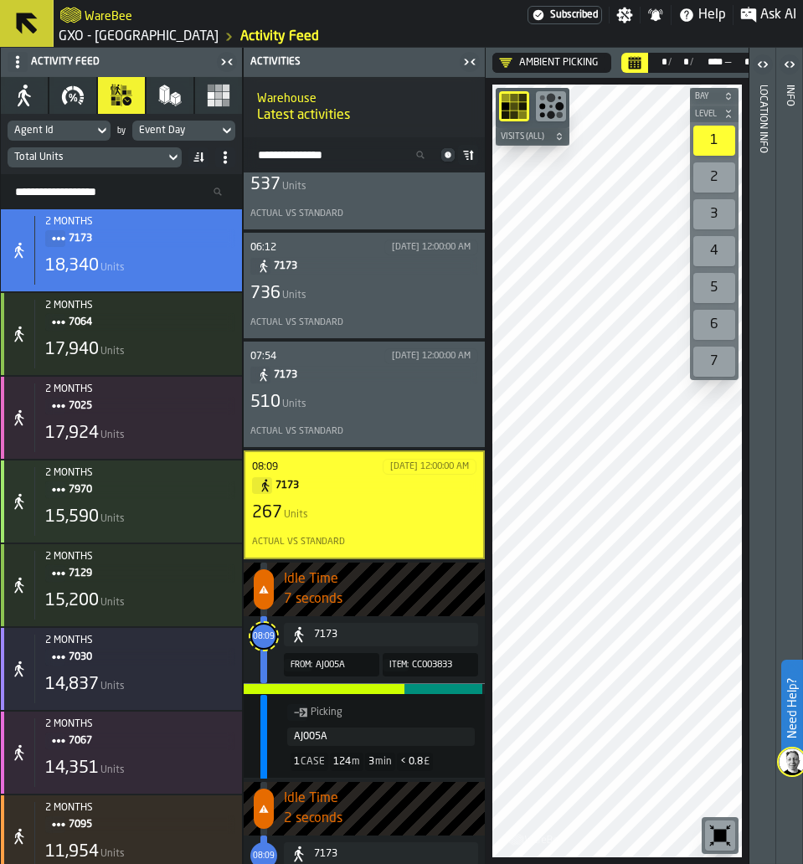
scroll to position [126, 0]
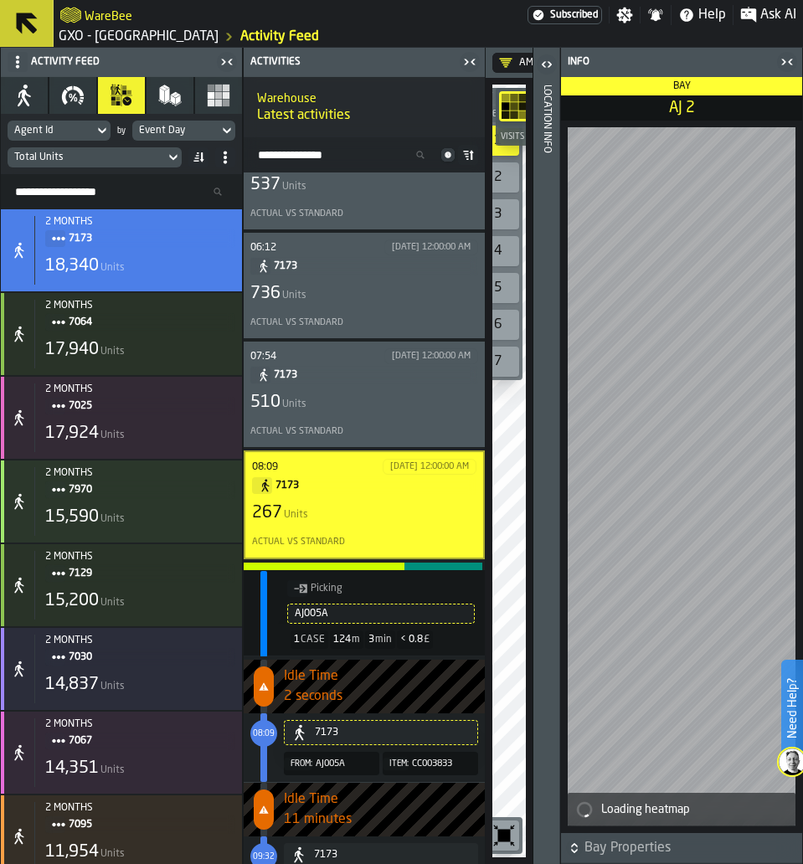
click at [794, 59] on icon "button-toggle-Close me" at bounding box center [787, 62] width 20 height 20
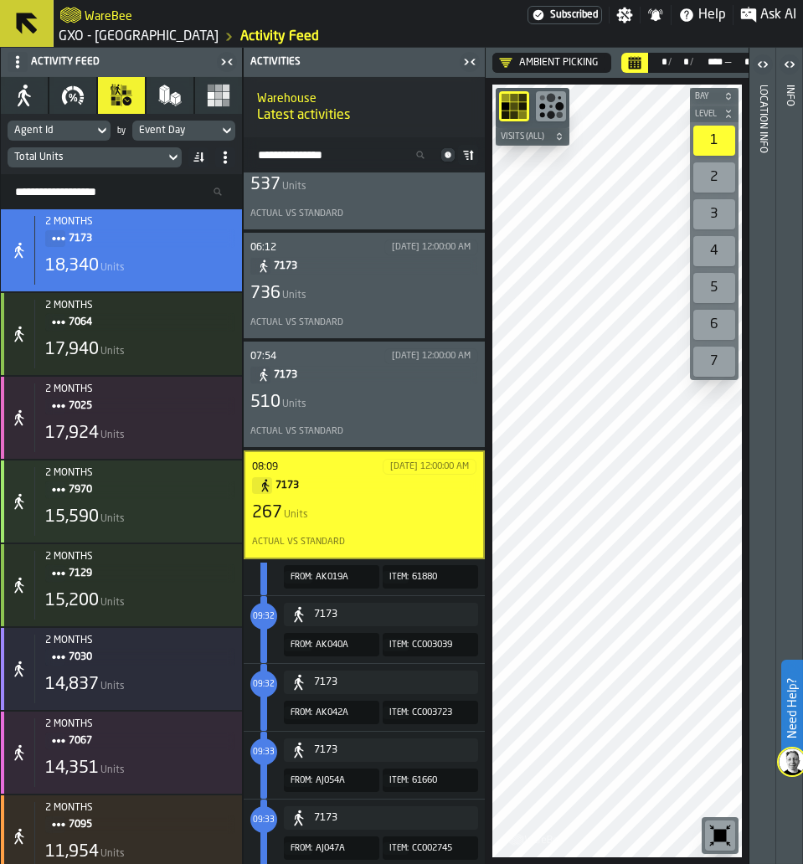
scroll to position [502, 0]
click at [350, 485] on span "7173" at bounding box center [368, 485] width 187 height 18
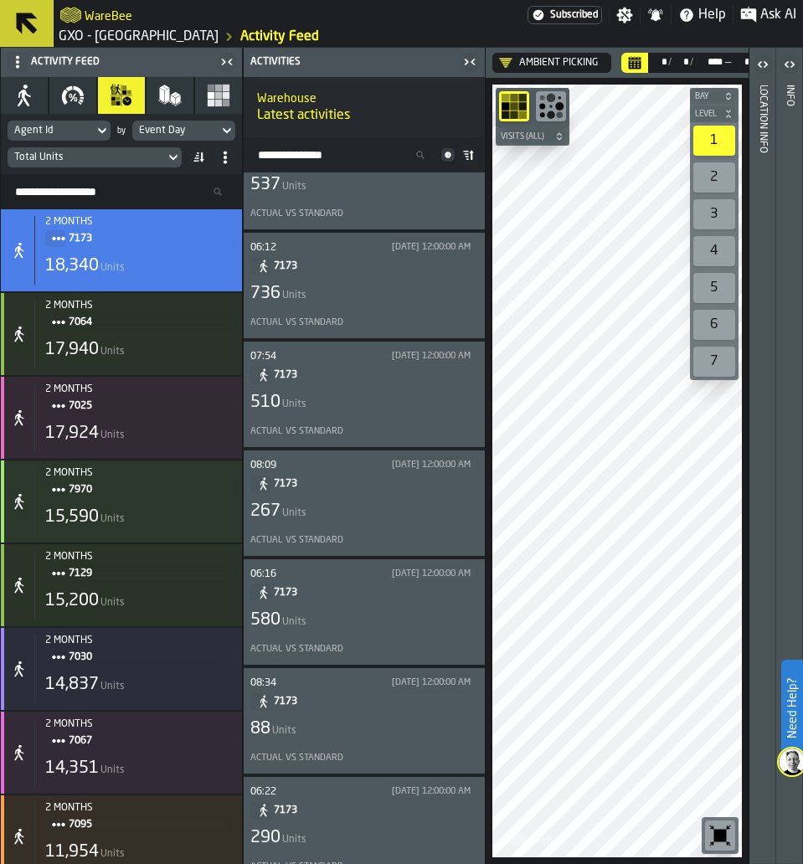
click at [367, 622] on div "580 Units" at bounding box center [364, 619] width 228 height 23
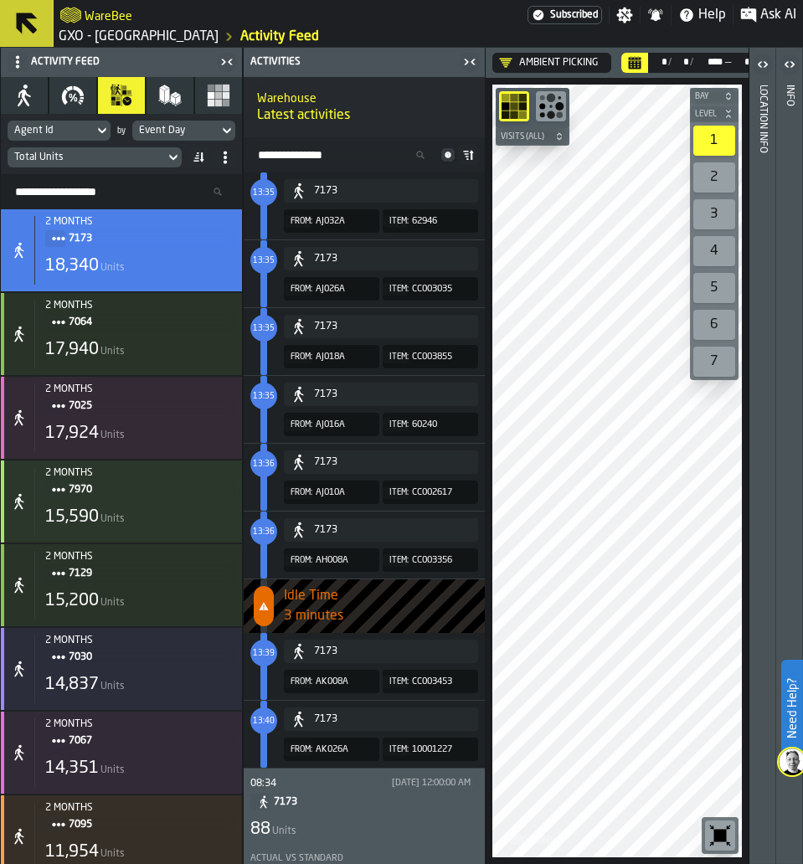
scroll to position [3803, 0]
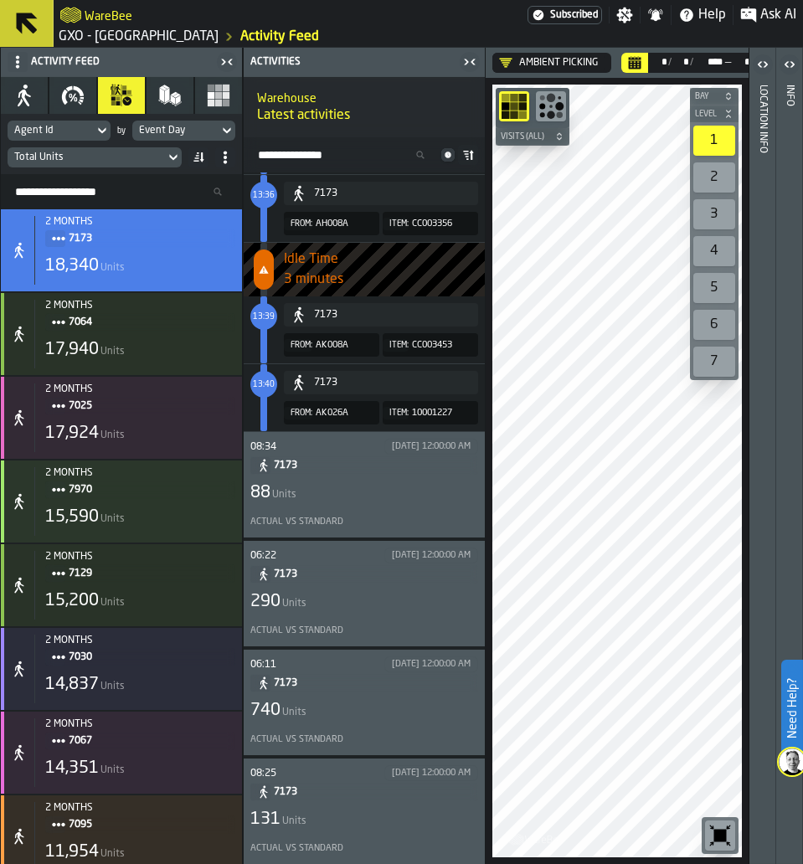
click at [310, 505] on div "08:34 9/25/2025, 12:00:00 AM 7173 88 Units Actual vs Standard" at bounding box center [364, 485] width 228 height 92
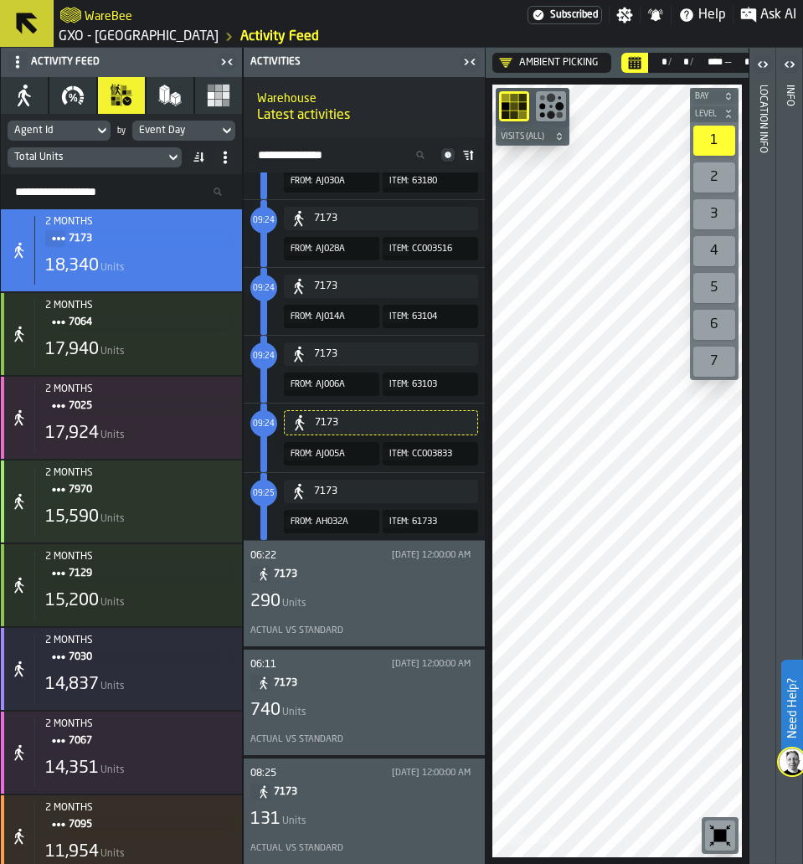
scroll to position [9134, 0]
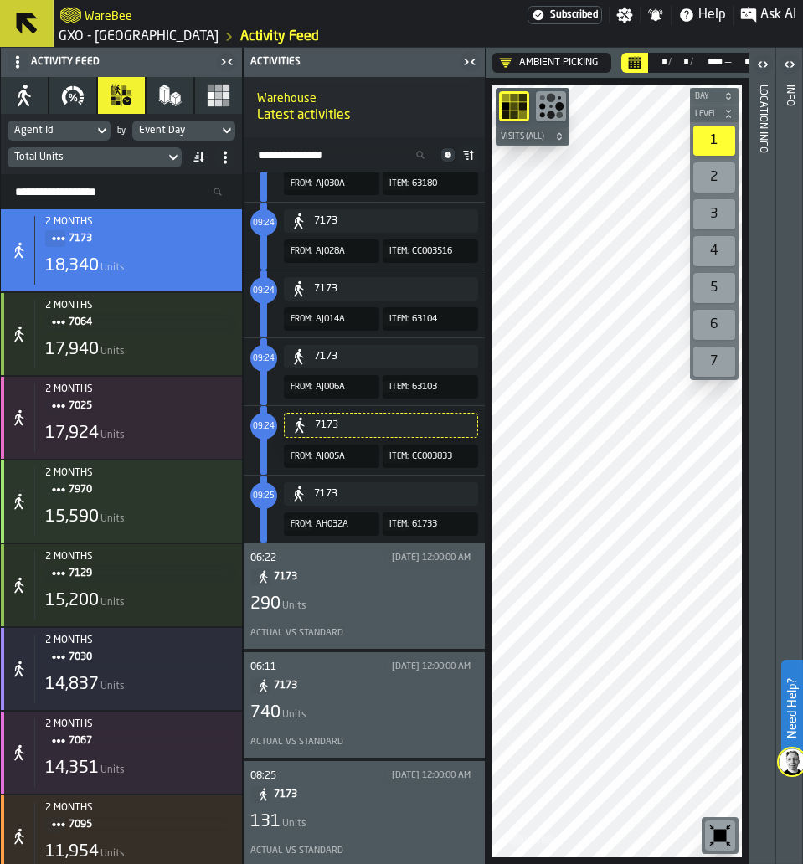
click at [392, 598] on div "290 Units" at bounding box center [364, 603] width 228 height 23
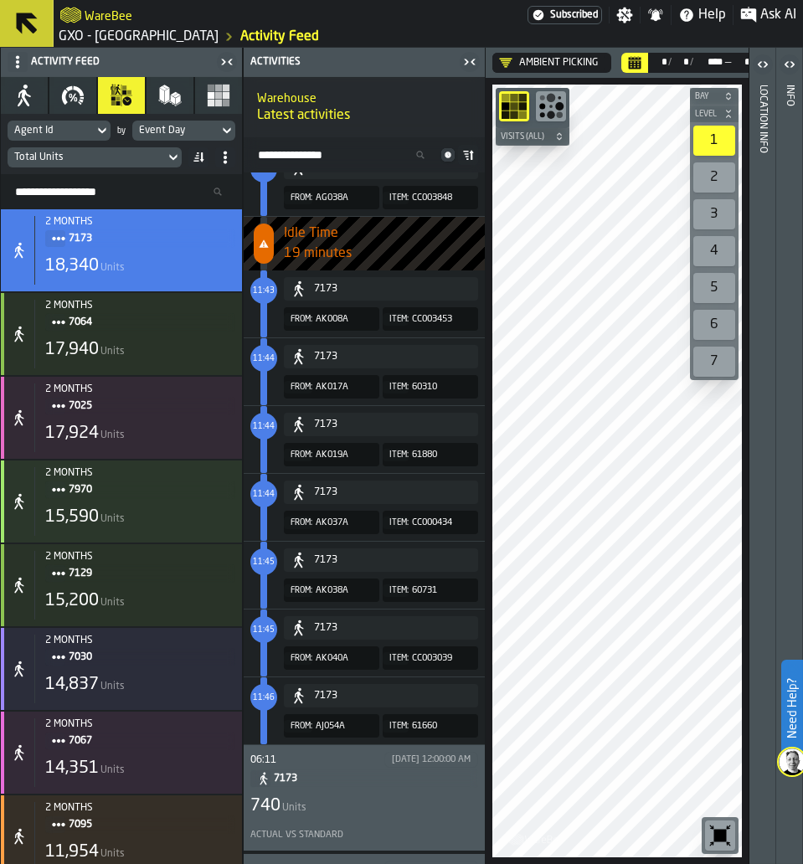
scroll to position [3762, 0]
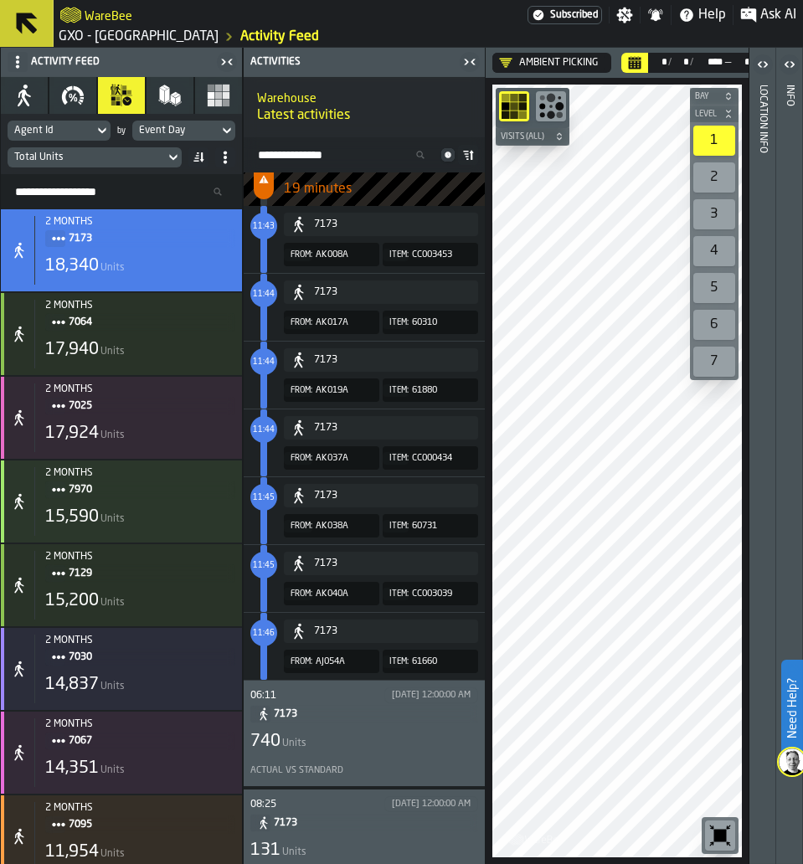
click at [330, 745] on div "740 Units" at bounding box center [364, 741] width 228 height 23
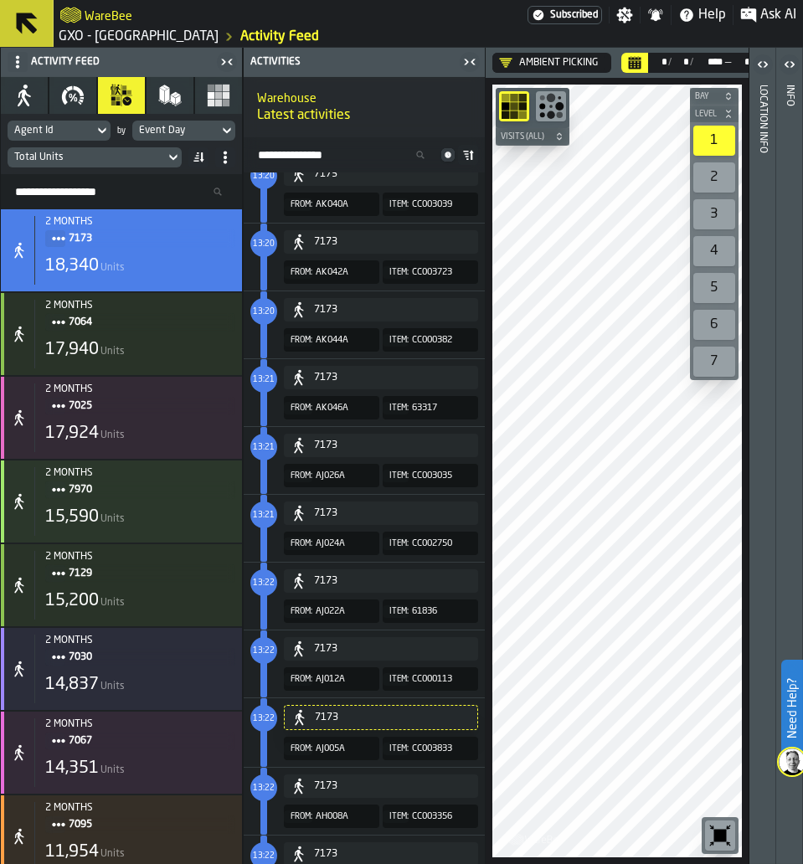
scroll to position [3793, 0]
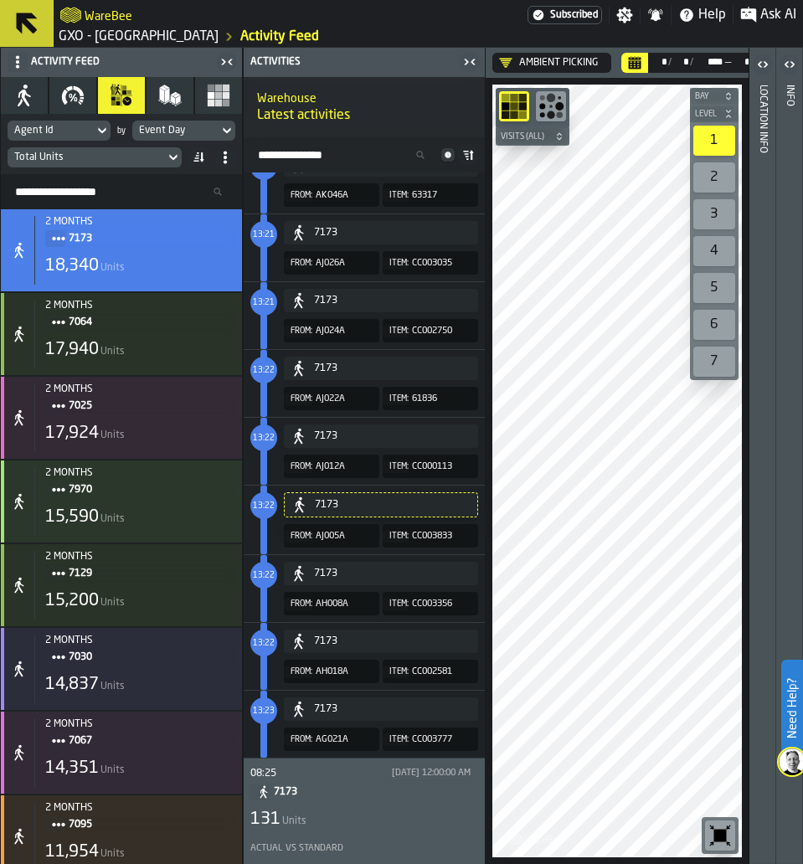
click at [375, 794] on span "7173" at bounding box center [369, 791] width 191 height 18
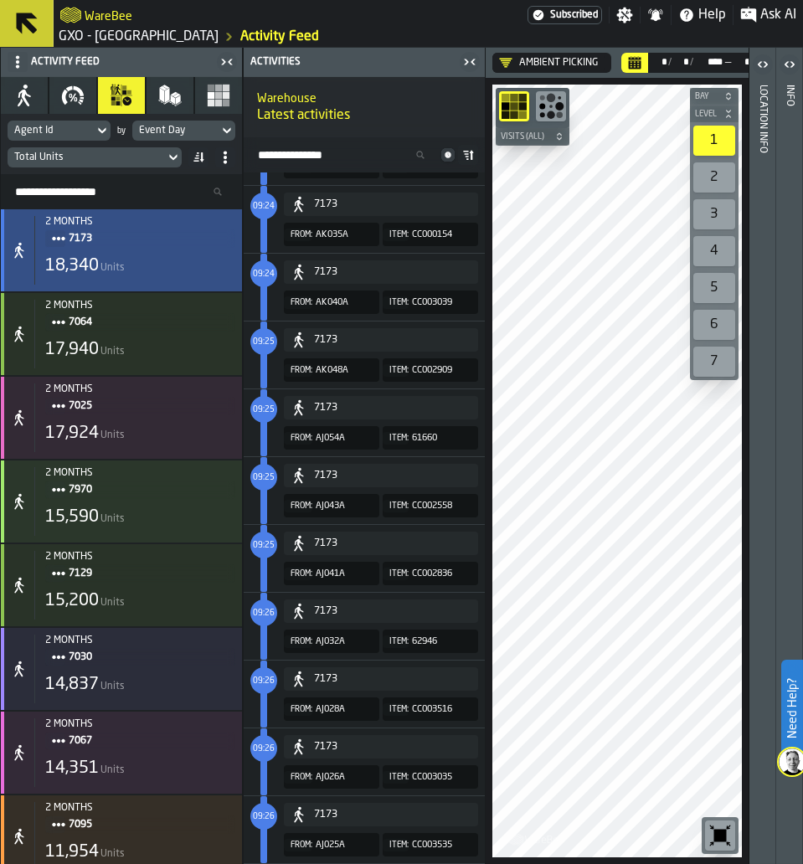
click at [184, 254] on div "2 months 7173 18,340 Units" at bounding box center [134, 250] width 201 height 69
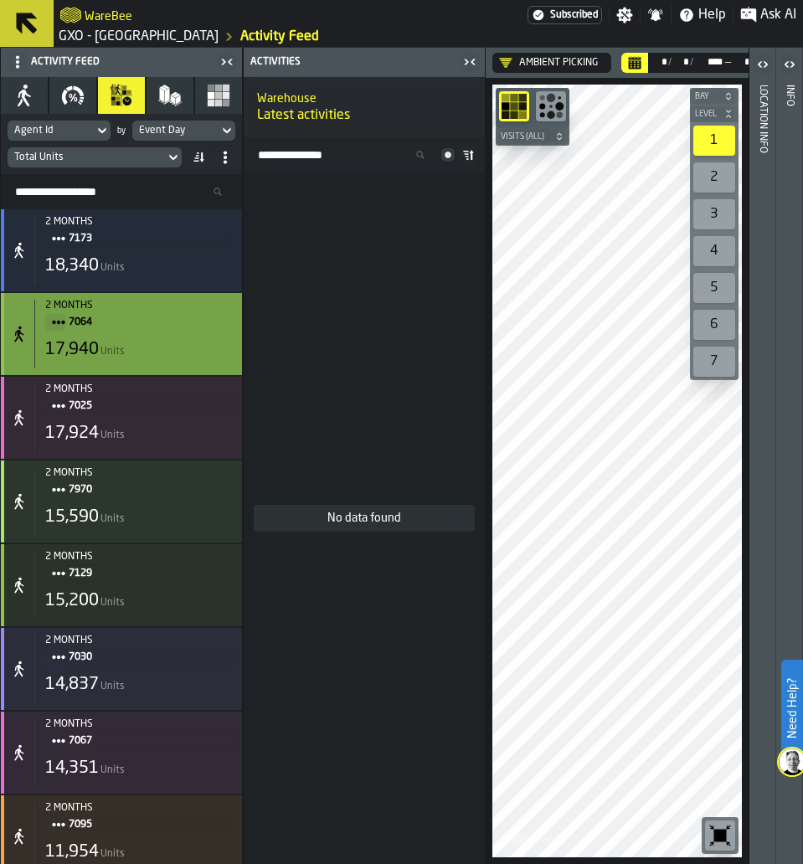
click at [177, 316] on span "7064" at bounding box center [145, 322] width 153 height 18
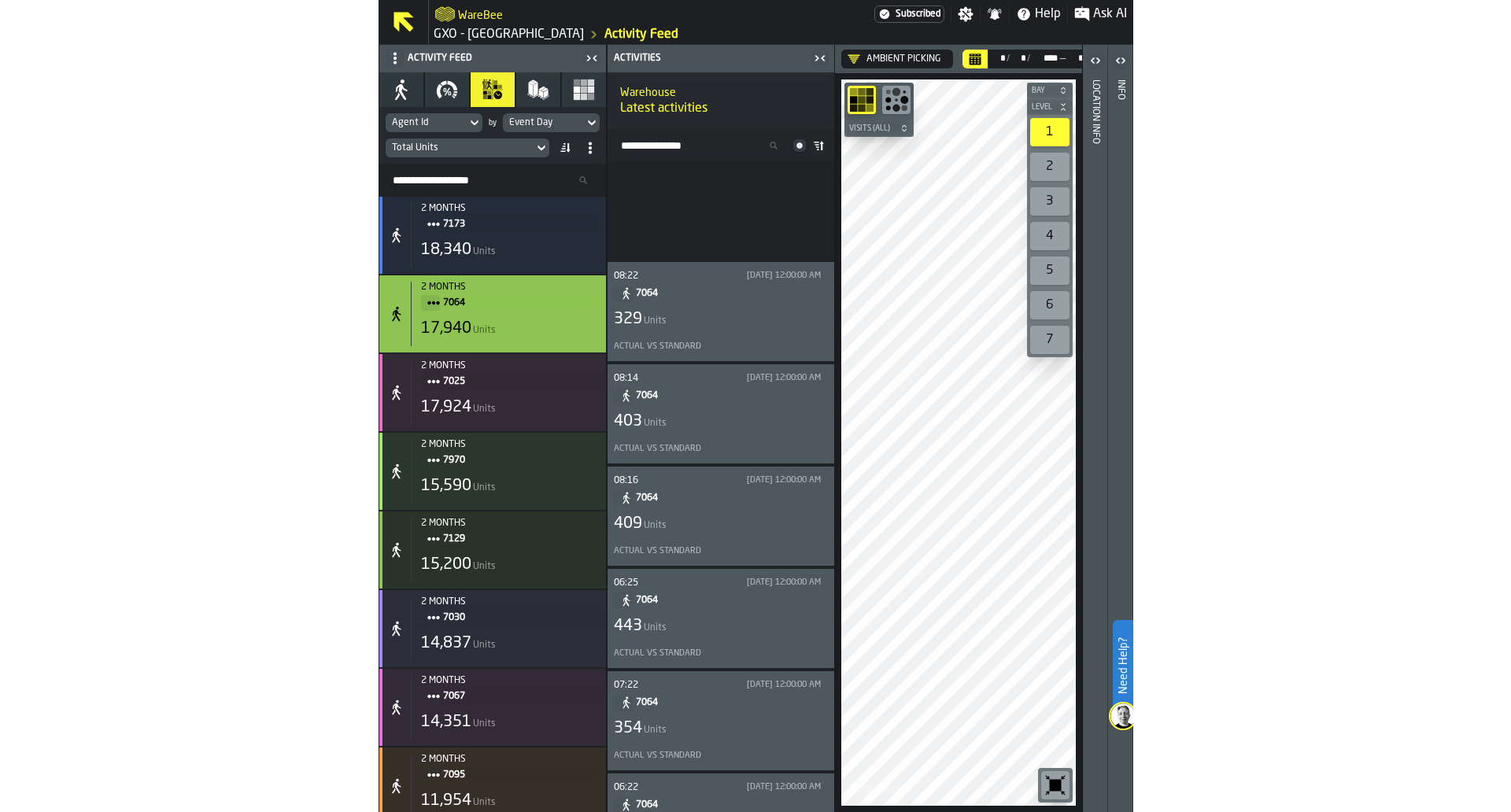
scroll to position [0, 0]
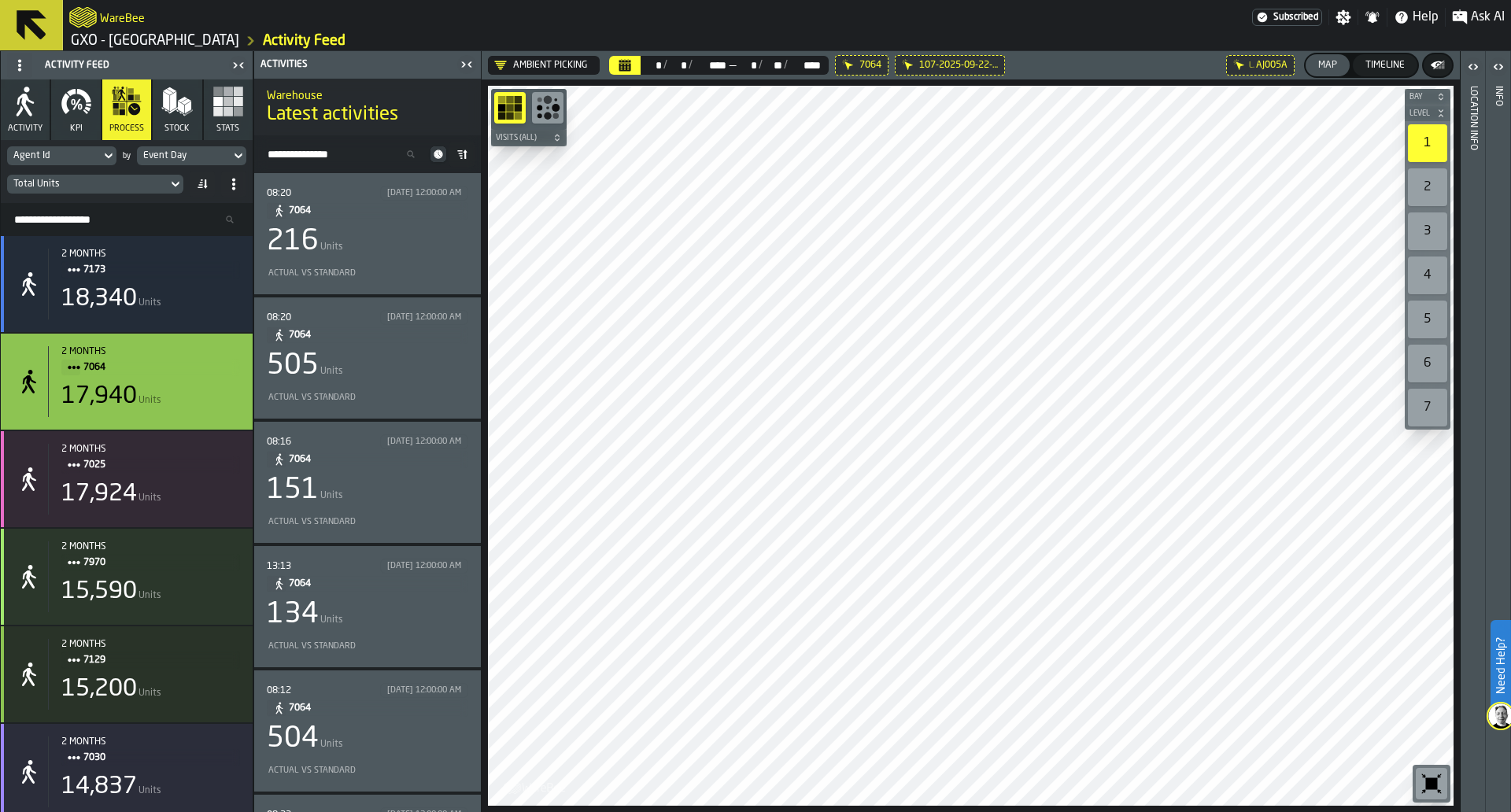
click at [402, 279] on div "Actual vs Standard" at bounding box center [368, 273] width 201 height 17
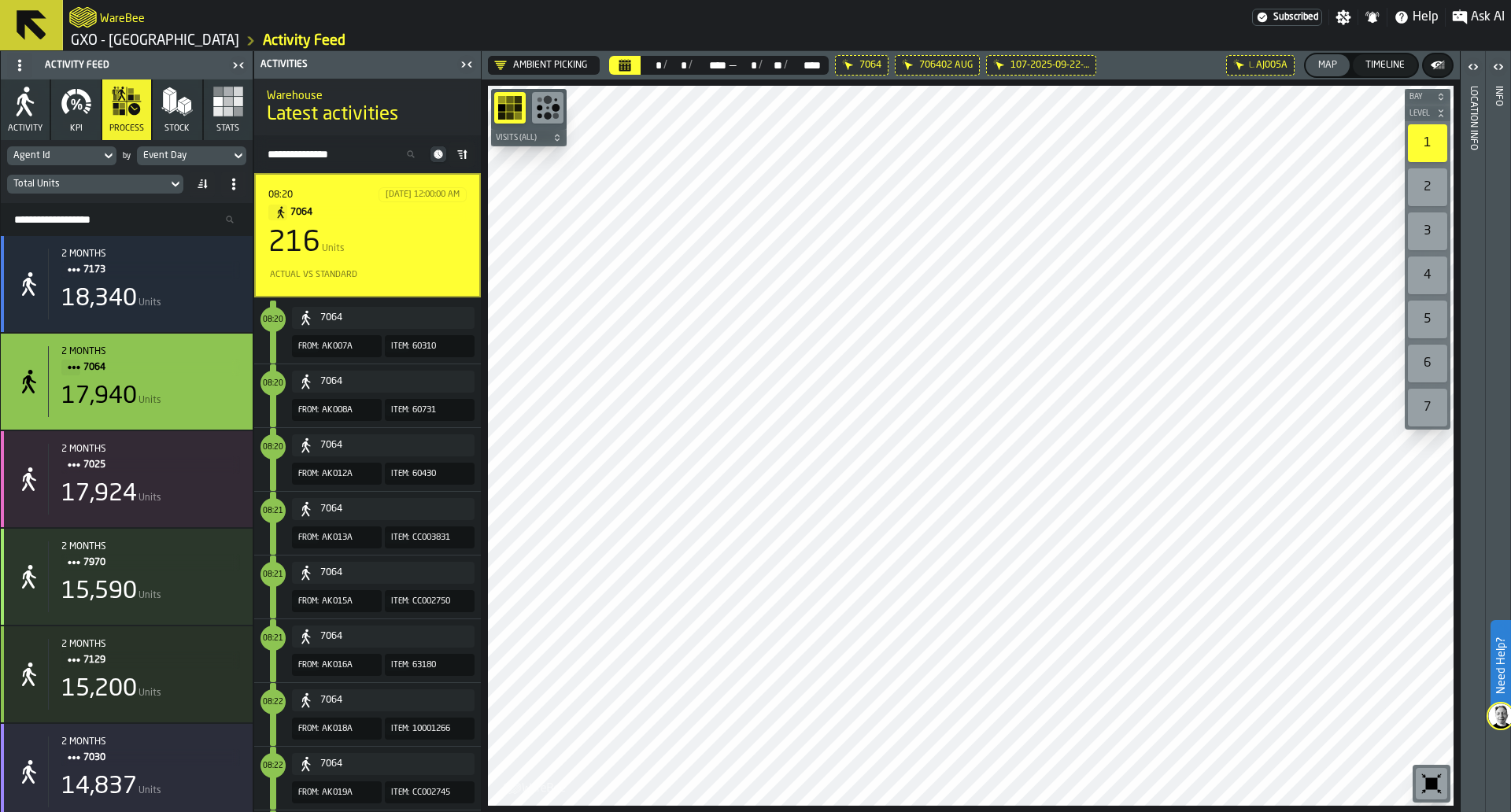
click at [754, 780] on icon "button-toolbar-undefined" at bounding box center [1431, 783] width 25 height 25
click at [102, 225] on input "Search Resources..." at bounding box center [127, 220] width 239 height 21
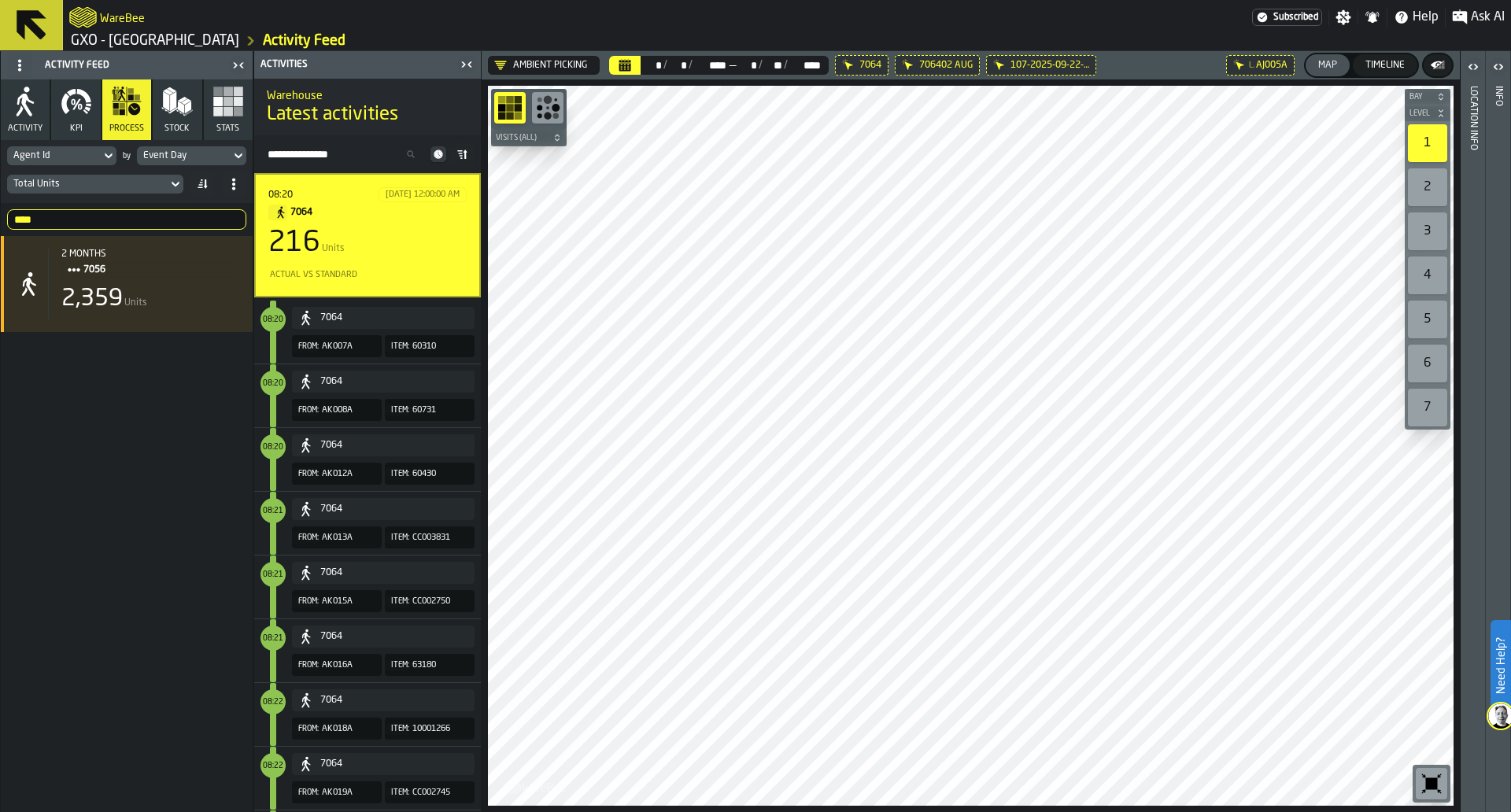
click at [372, 238] on div "216 Units" at bounding box center [367, 242] width 198 height 31
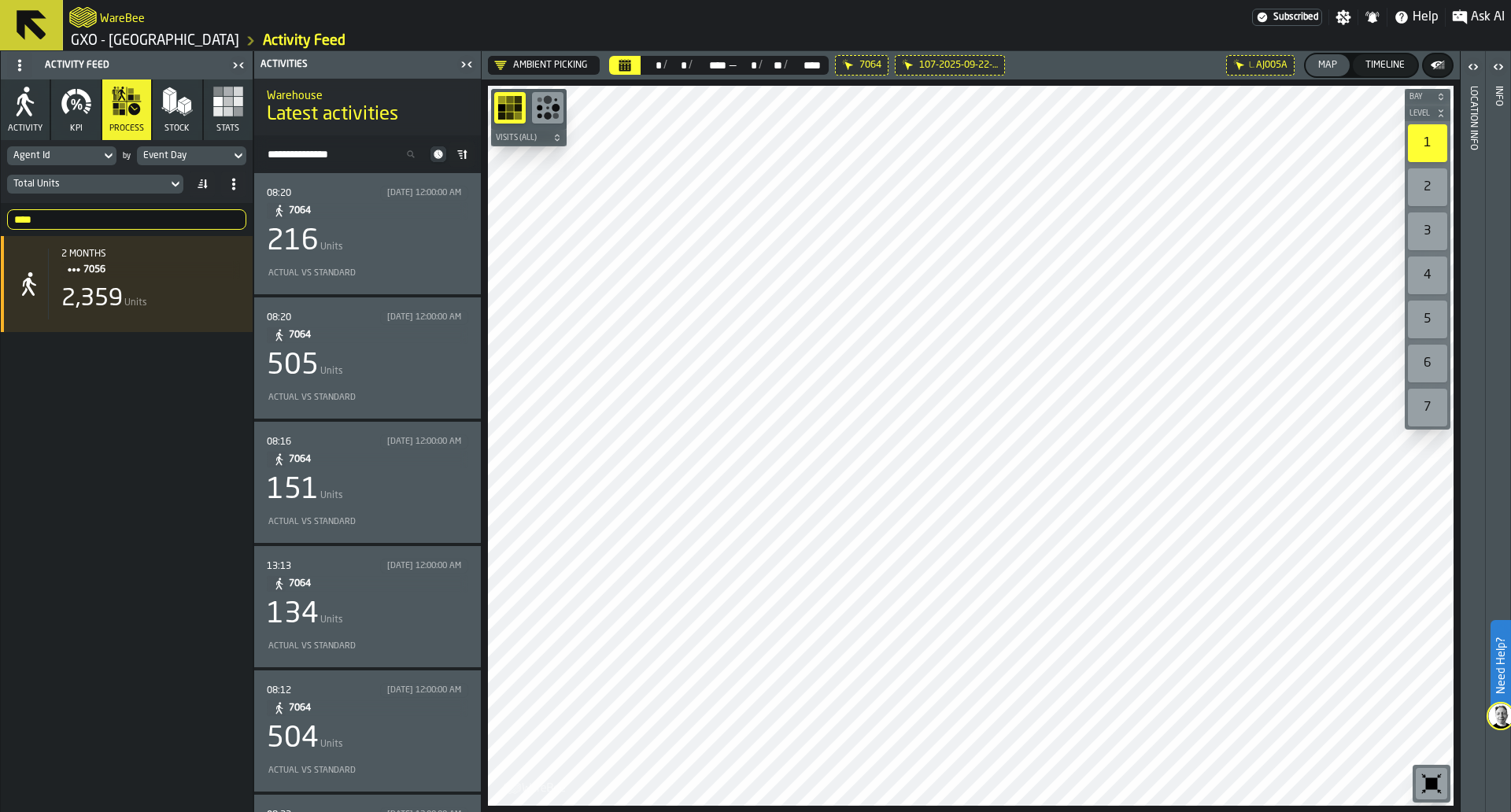
click at [372, 238] on div "216 Units" at bounding box center [368, 241] width 201 height 31
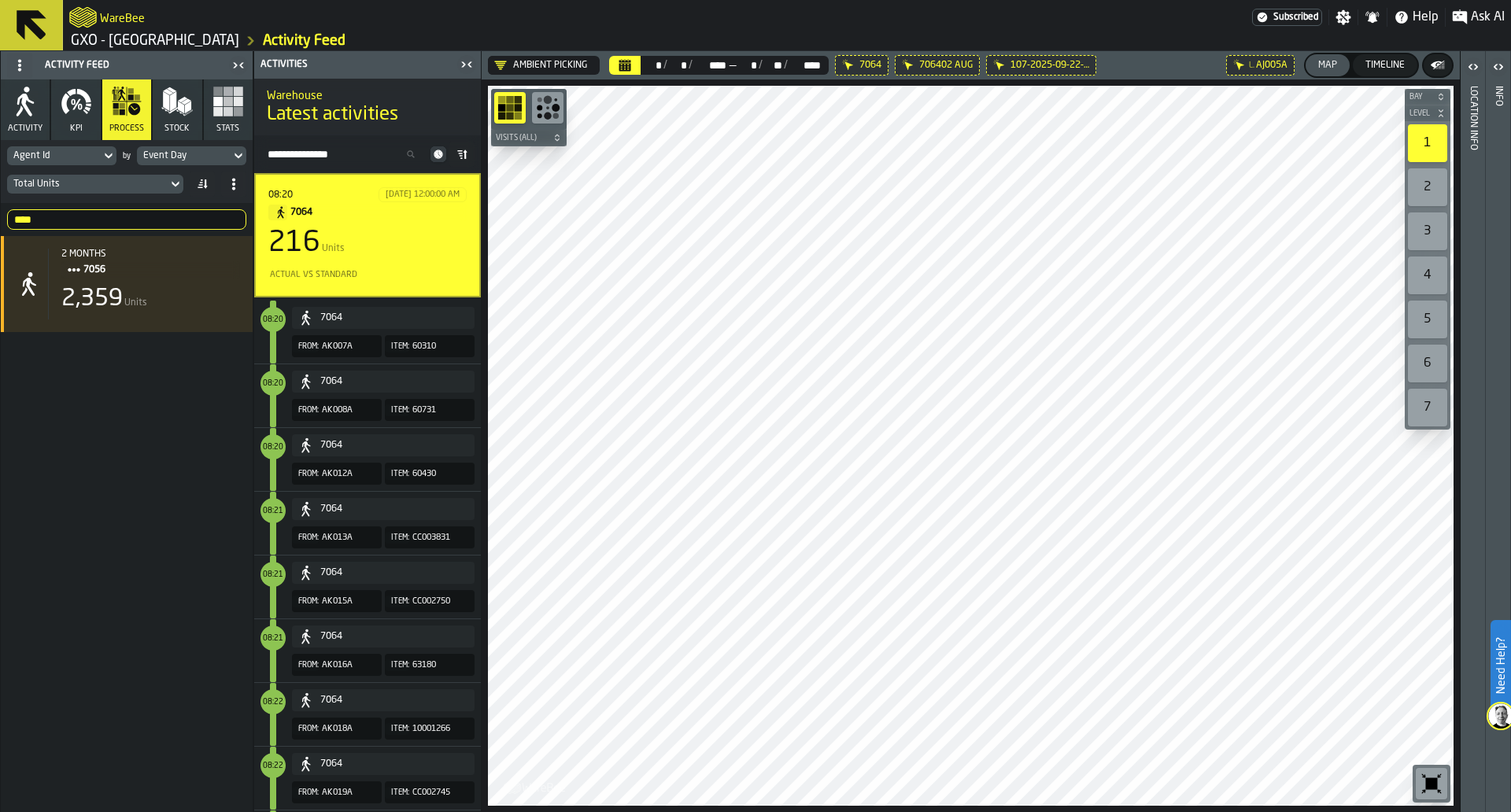
click at [372, 238] on div "216 Units" at bounding box center [367, 242] width 198 height 31
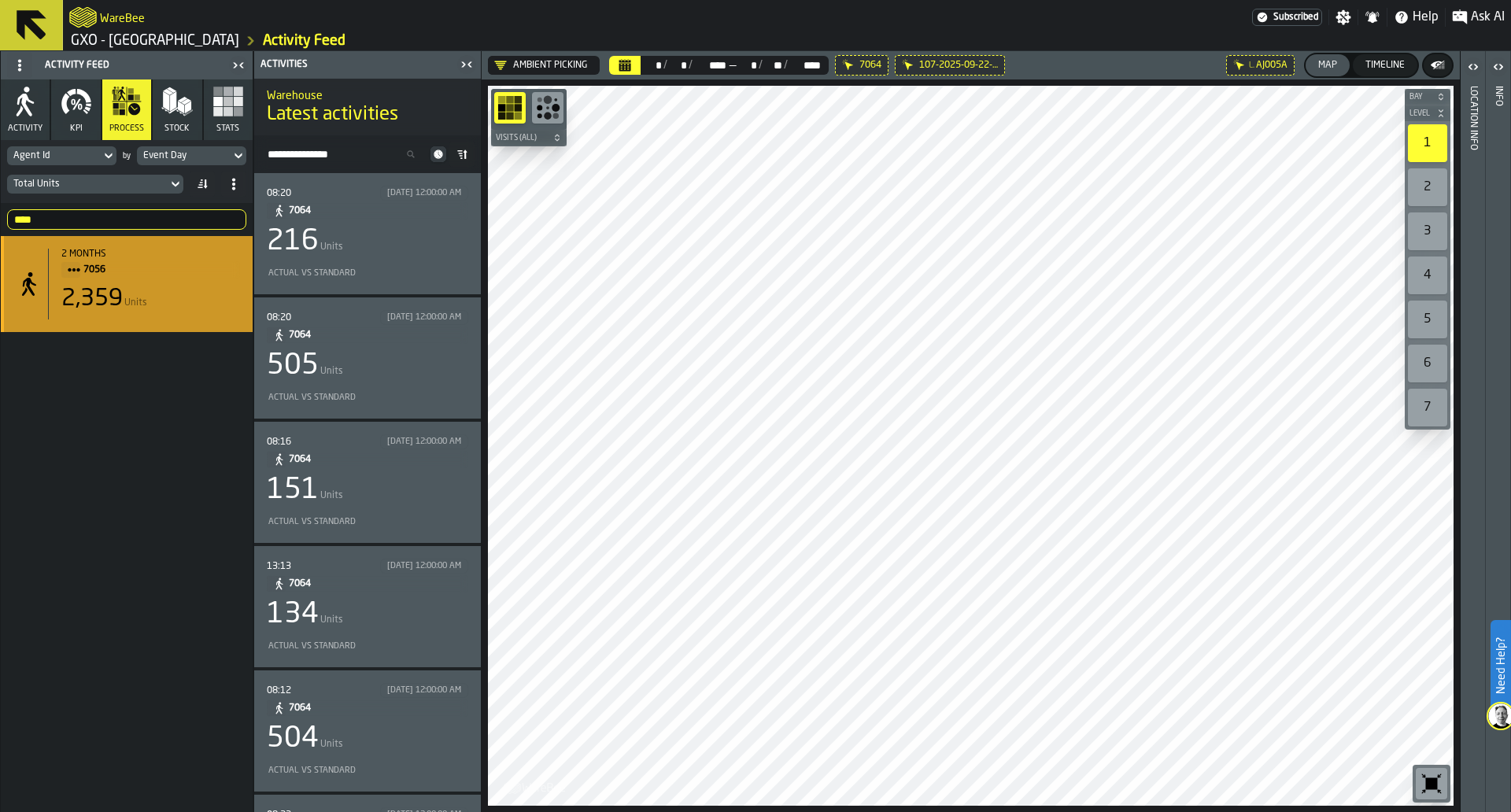
click at [178, 256] on div "2 months" at bounding box center [150, 254] width 179 height 11
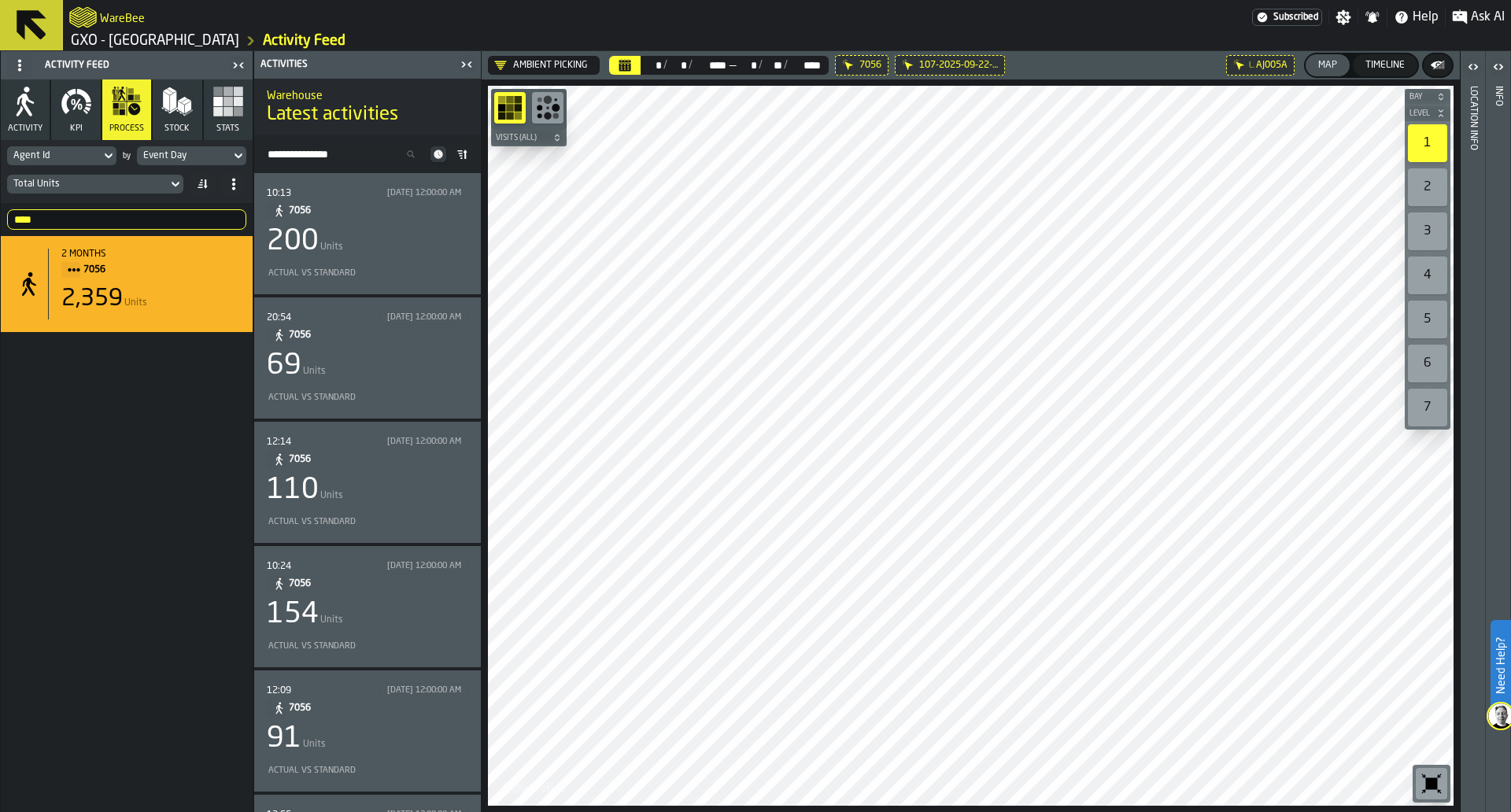
click at [365, 224] on div "10:13 8/1/2025, 12:00:00 AM 7056 200 Units Actual vs Standard" at bounding box center [368, 233] width 201 height 96
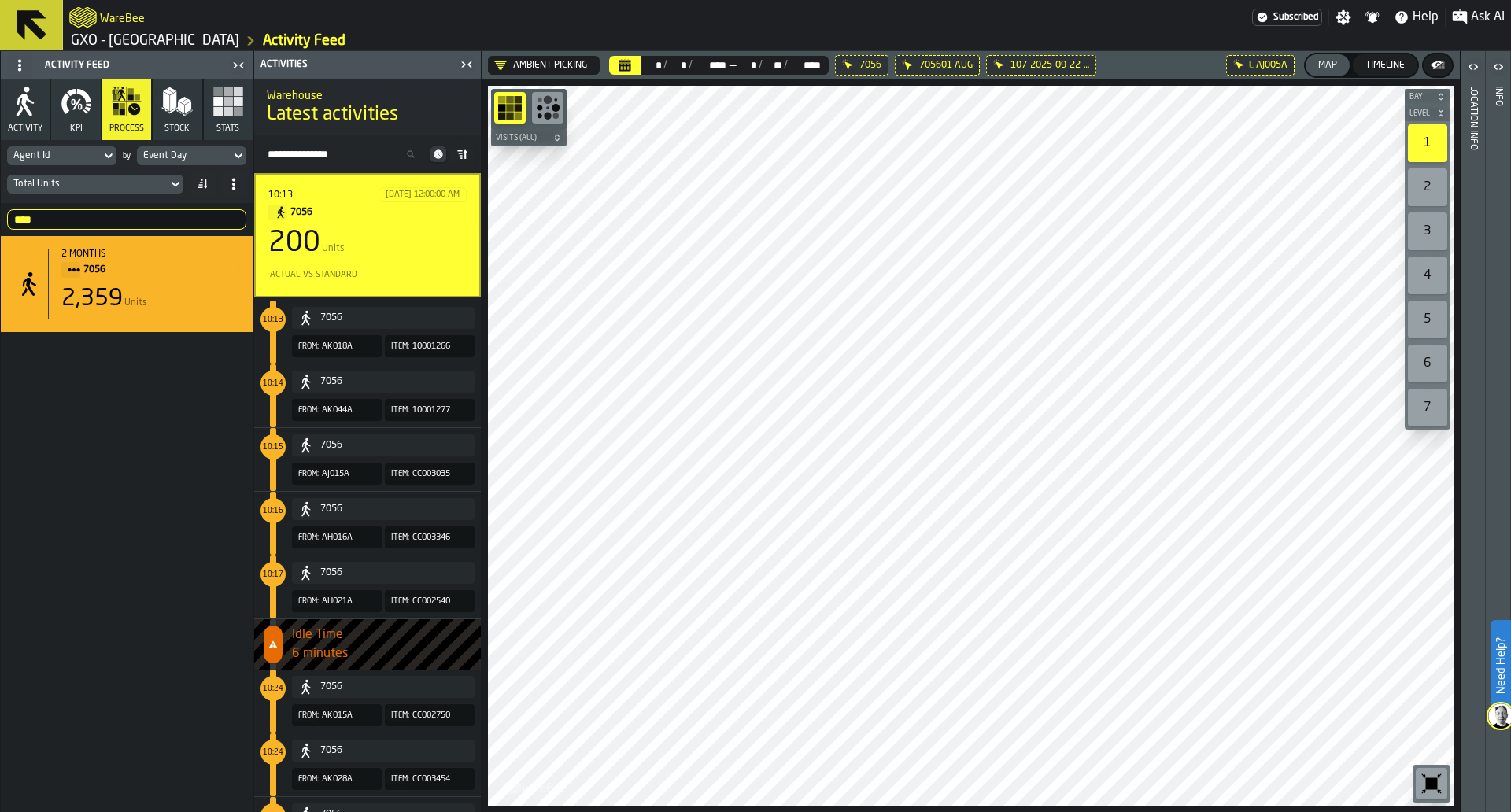
click at [179, 184] on icon at bounding box center [175, 184] width 16 height 19
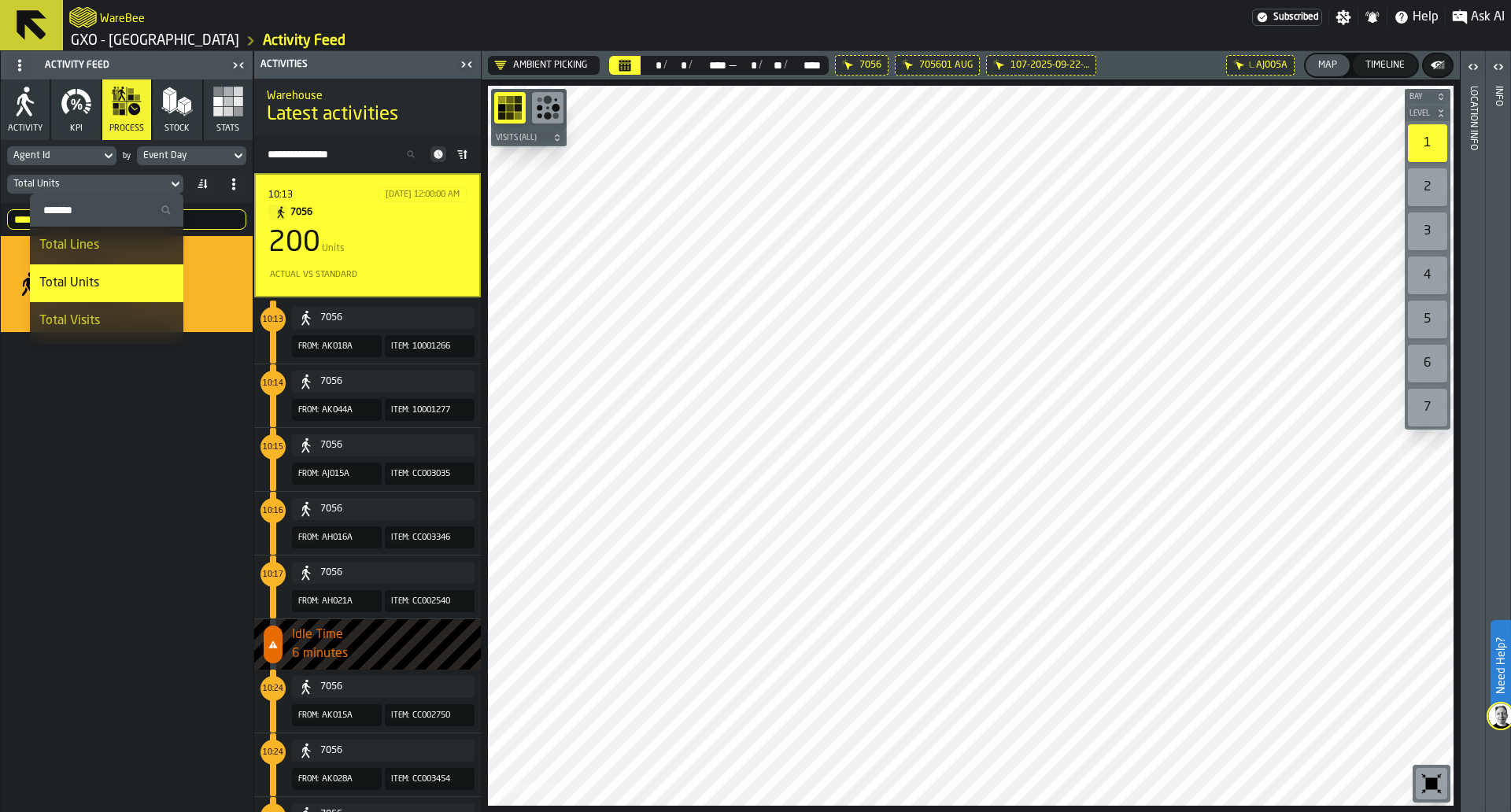
click at [165, 183] on div "Total Units" at bounding box center [87, 184] width 161 height 17
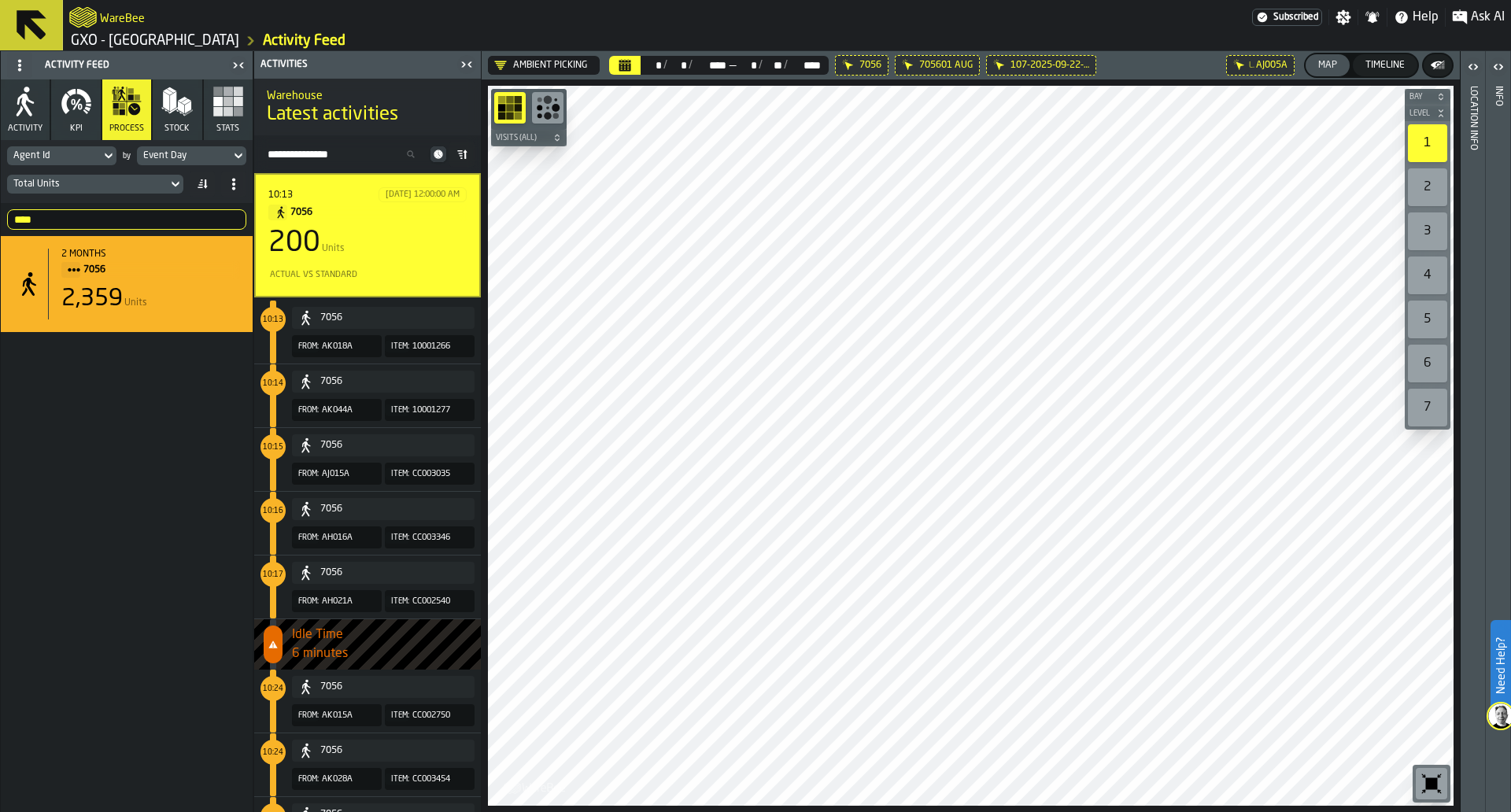
click at [54, 211] on input "****" at bounding box center [127, 220] width 239 height 21
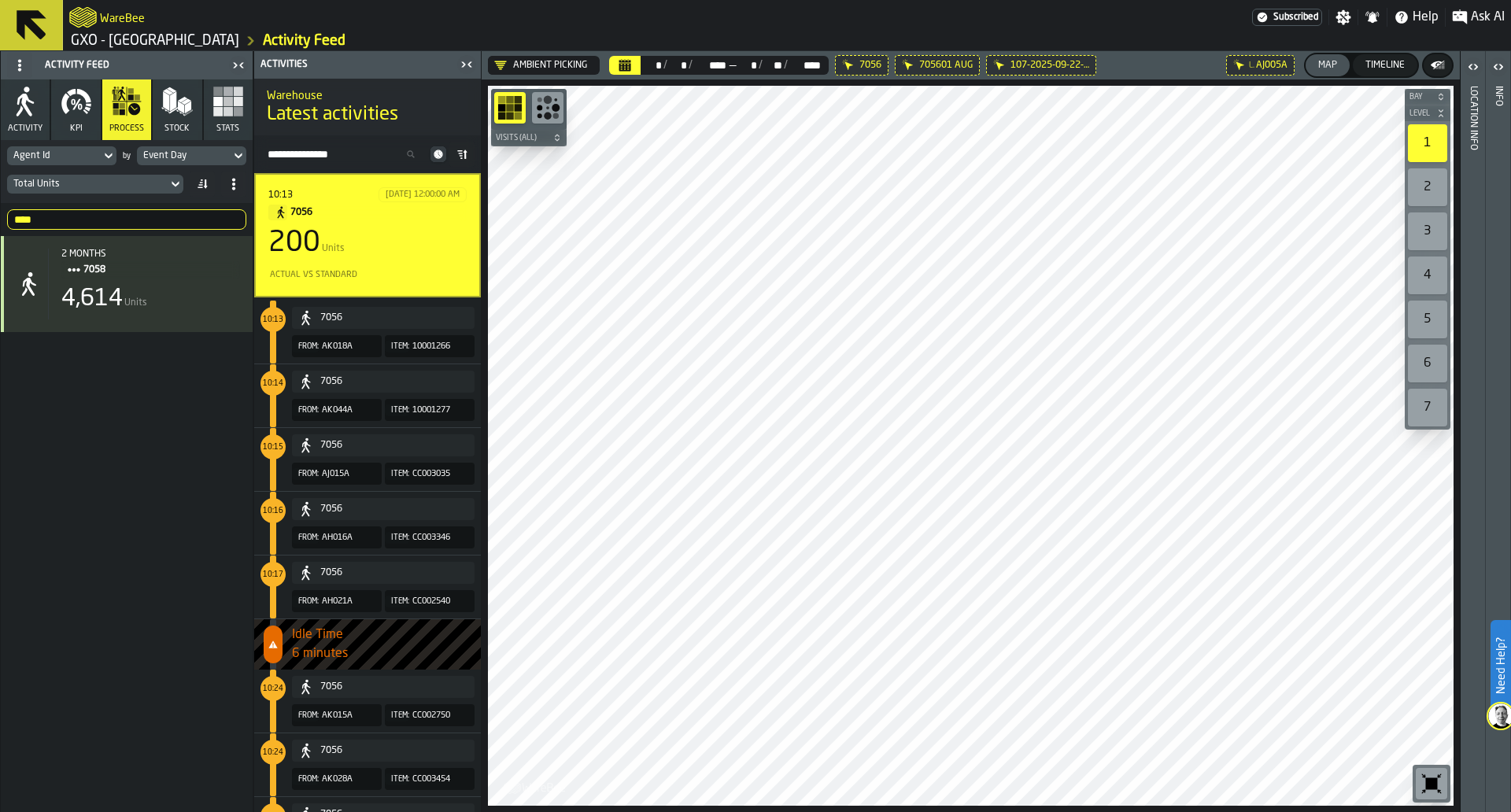
click at [159, 307] on div "4,614 Units" at bounding box center [150, 299] width 179 height 28
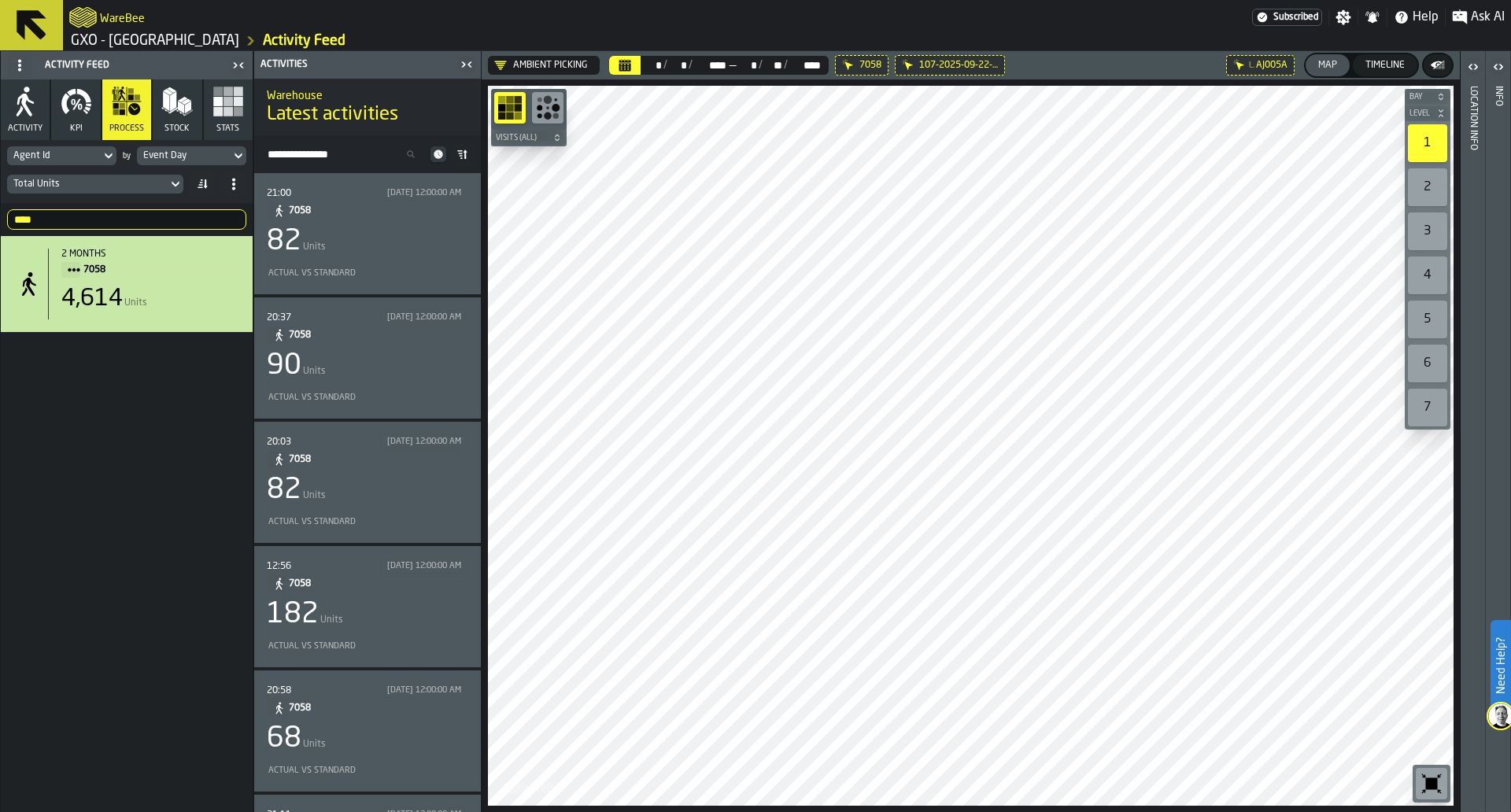
click at [318, 260] on div "21:00 8/1/2025, 12:00:00 AM 7058 82 Units Actual vs Standard" at bounding box center [368, 233] width 201 height 96
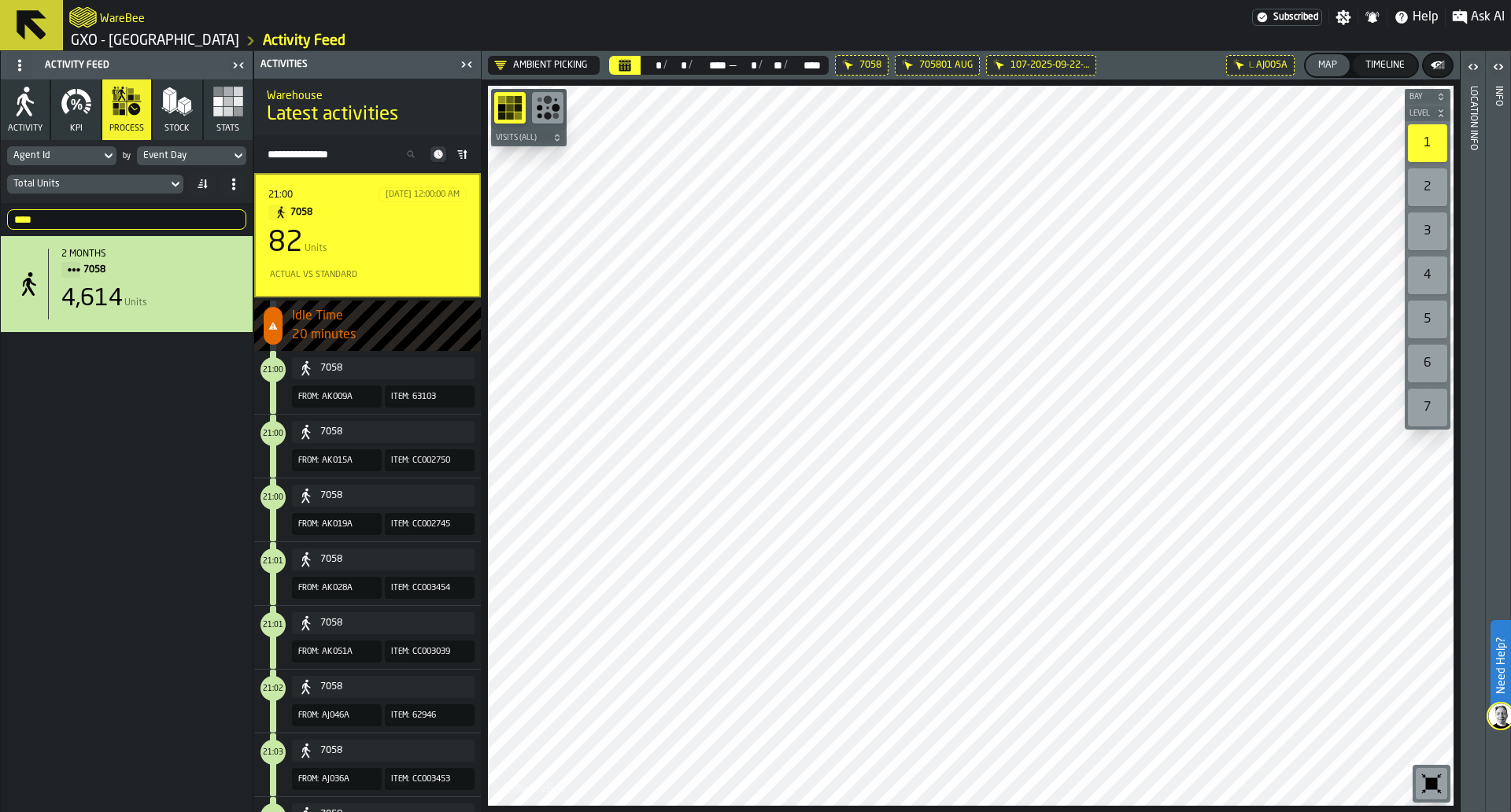
click at [375, 246] on div "82 Units" at bounding box center [367, 242] width 198 height 31
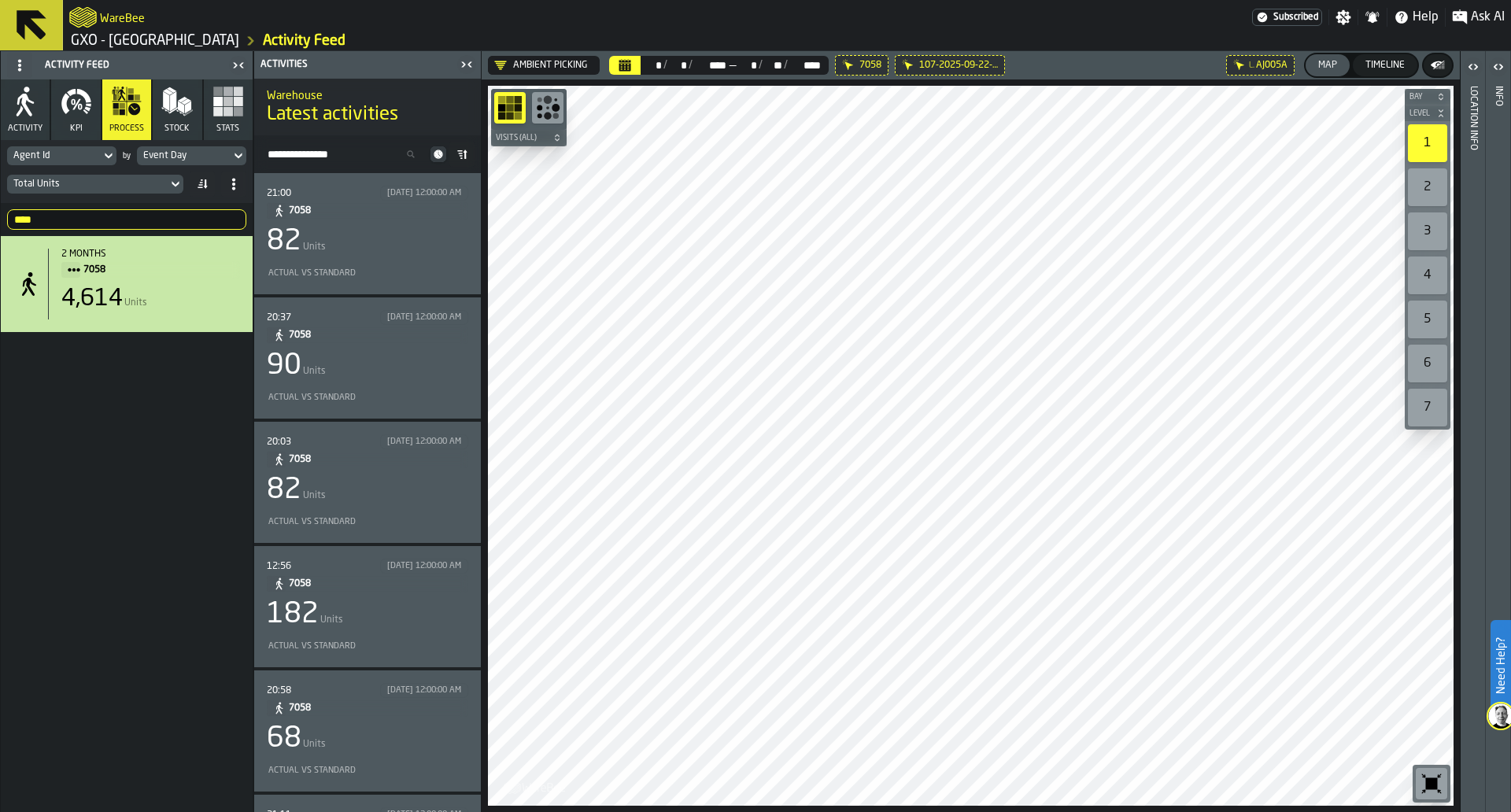
click at [375, 246] on div "82 Units" at bounding box center [368, 241] width 201 height 31
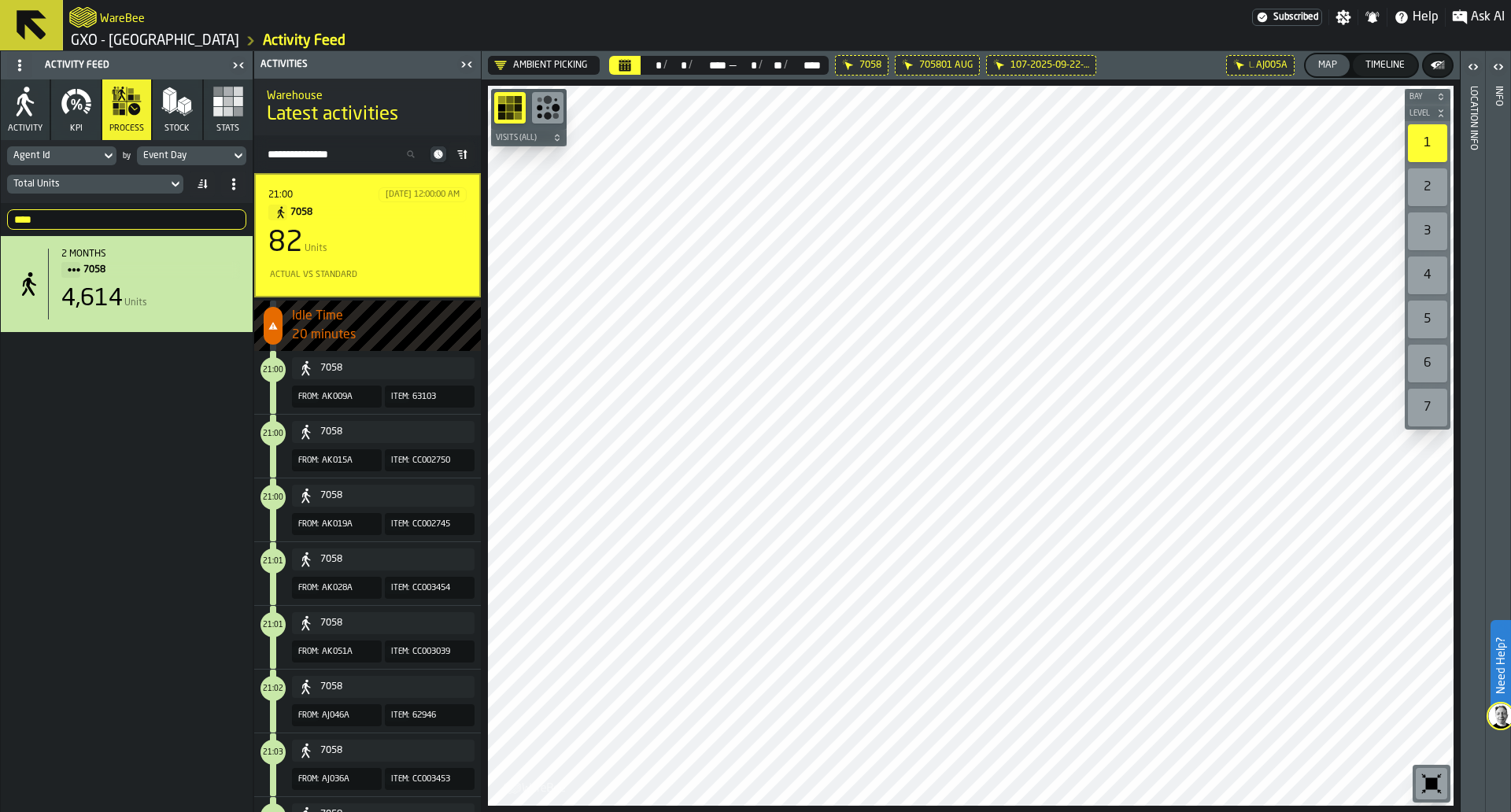
click at [156, 179] on div "Total Units" at bounding box center [87, 184] width 148 height 11
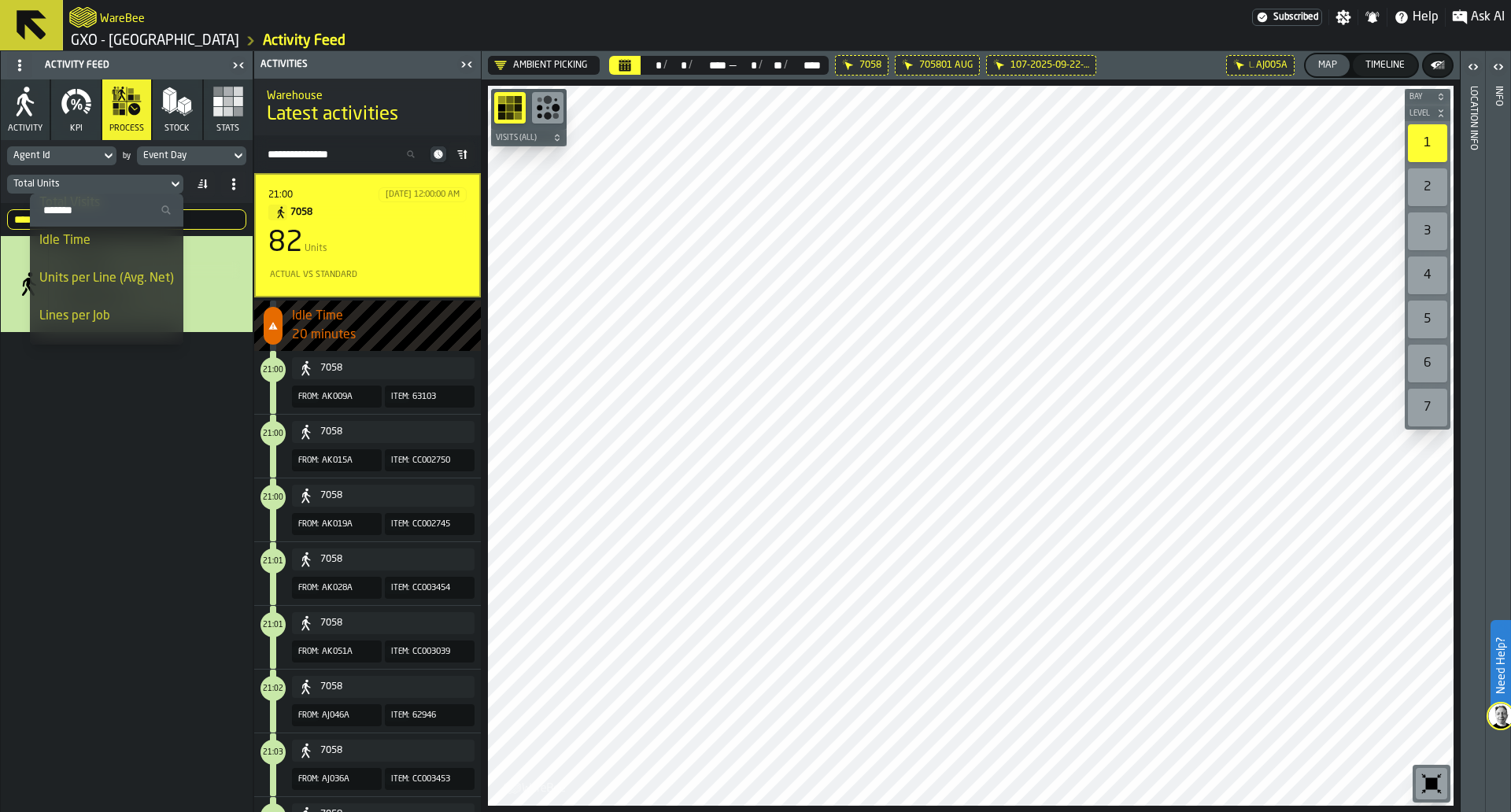
scroll to position [147, 0]
click at [142, 393] on div "2 months 7058 4,614 Units" at bounding box center [127, 523] width 252 height 576
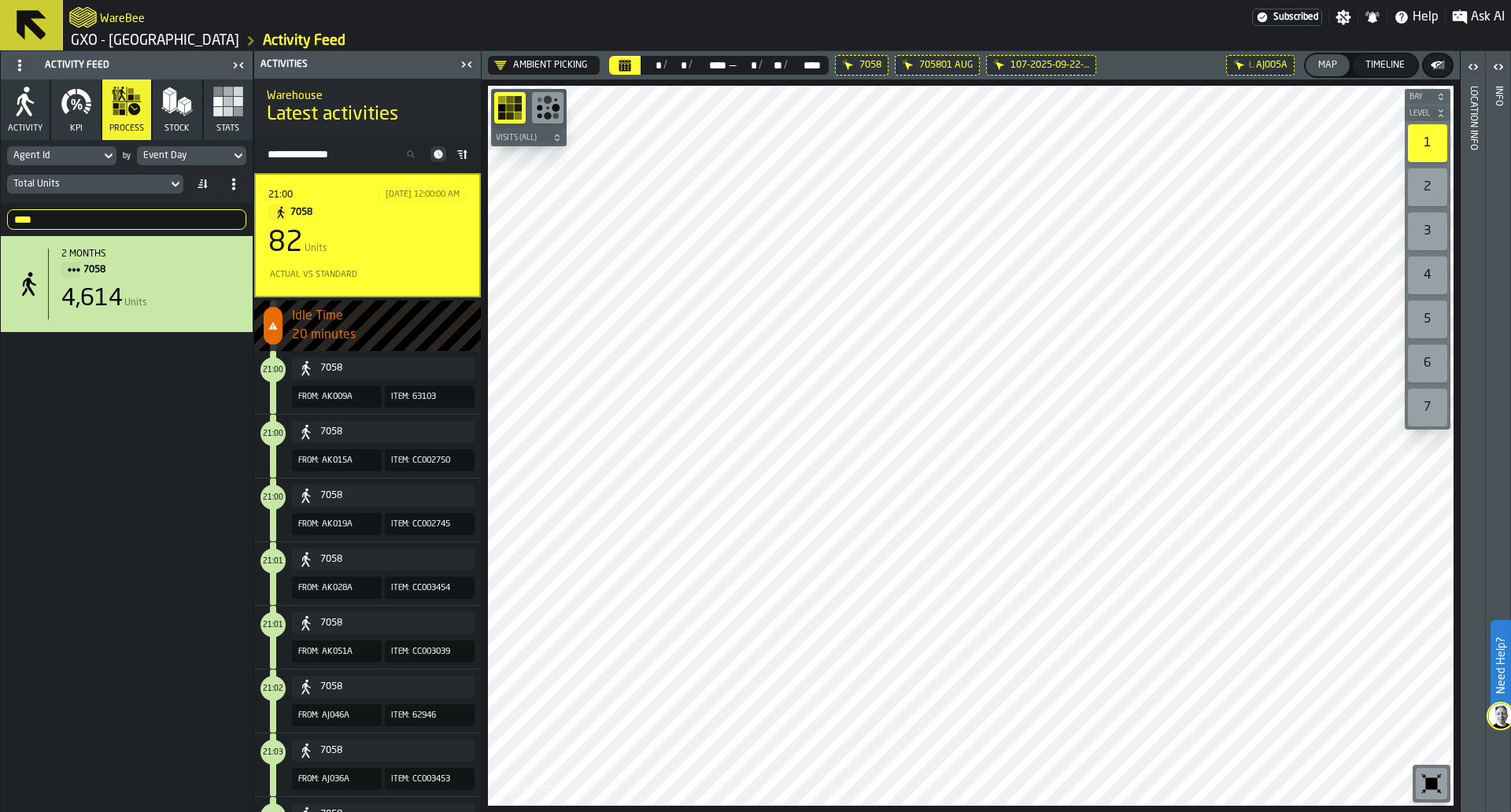
click at [195, 199] on div "Agent Id by Event Day Total Units" at bounding box center [127, 171] width 252 height 63
click at [189, 210] on input "****" at bounding box center [127, 220] width 239 height 21
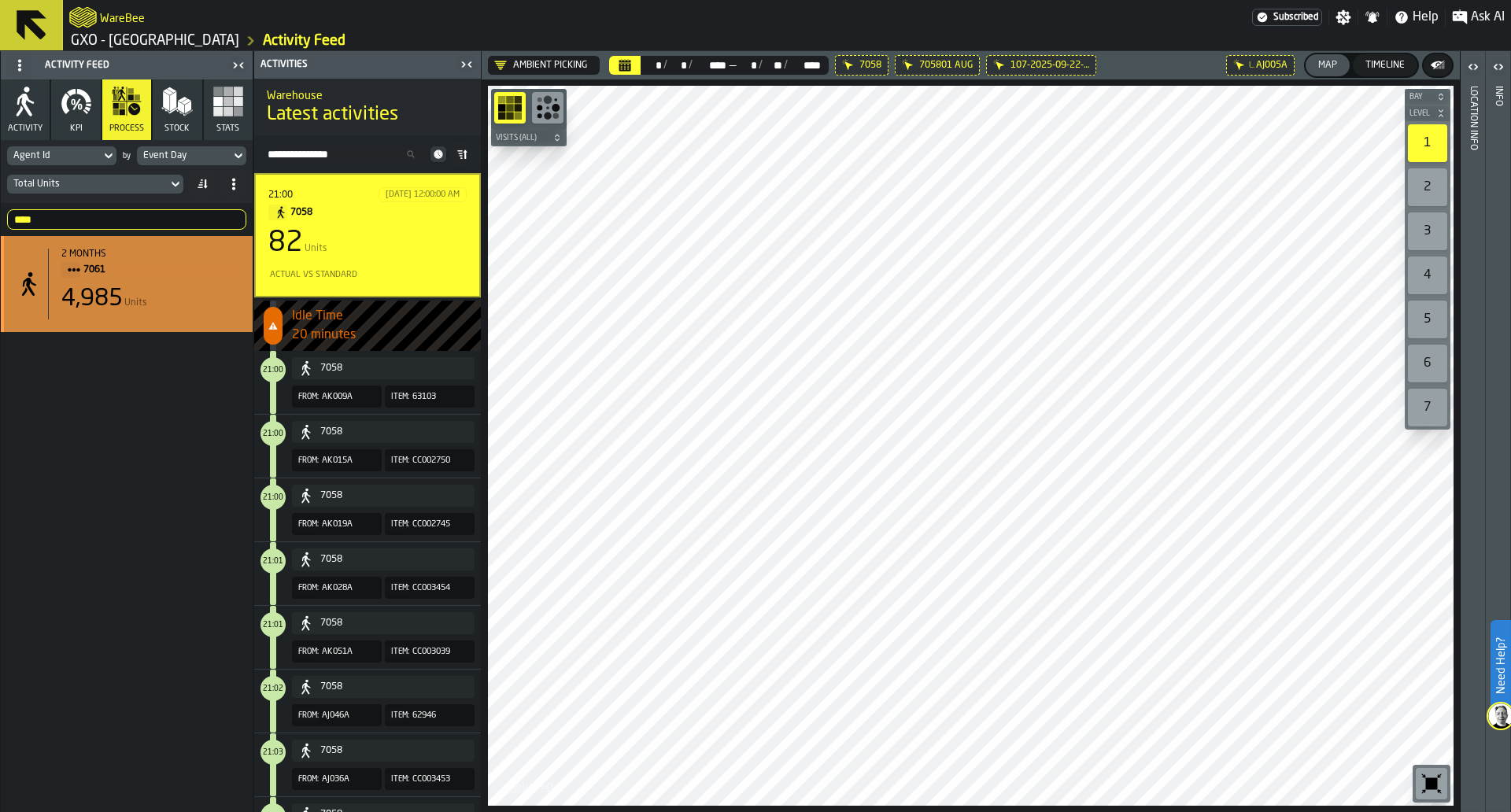
click at [198, 249] on div "2 months" at bounding box center [150, 254] width 179 height 11
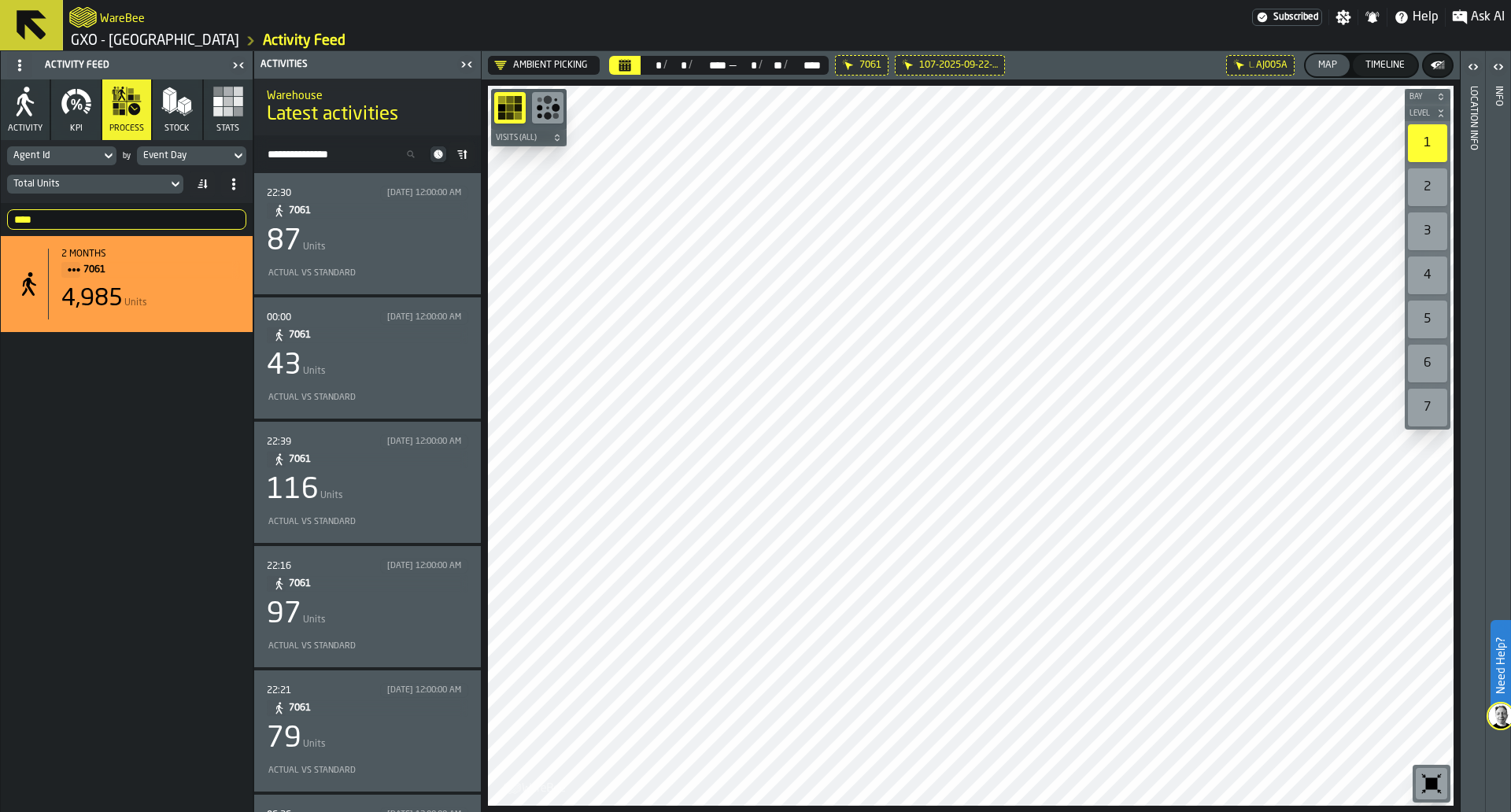
click at [123, 206] on div "**** 7061" at bounding box center [127, 219] width 252 height 33
click at [120, 212] on input "****" at bounding box center [127, 220] width 239 height 21
type input "****"
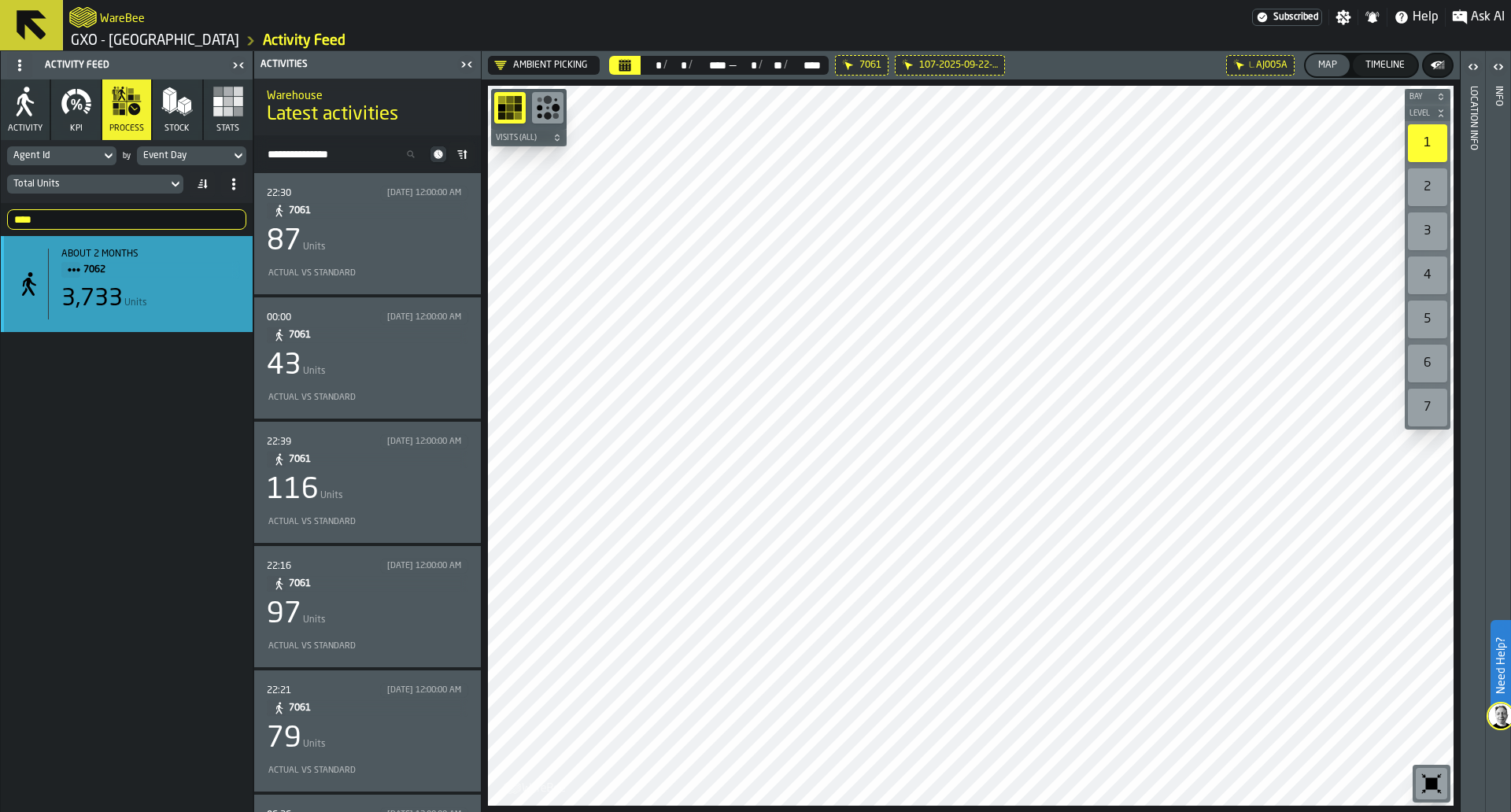
click at [138, 320] on div "about 2 months 7062 3,733 Units" at bounding box center [144, 283] width 192 height 70
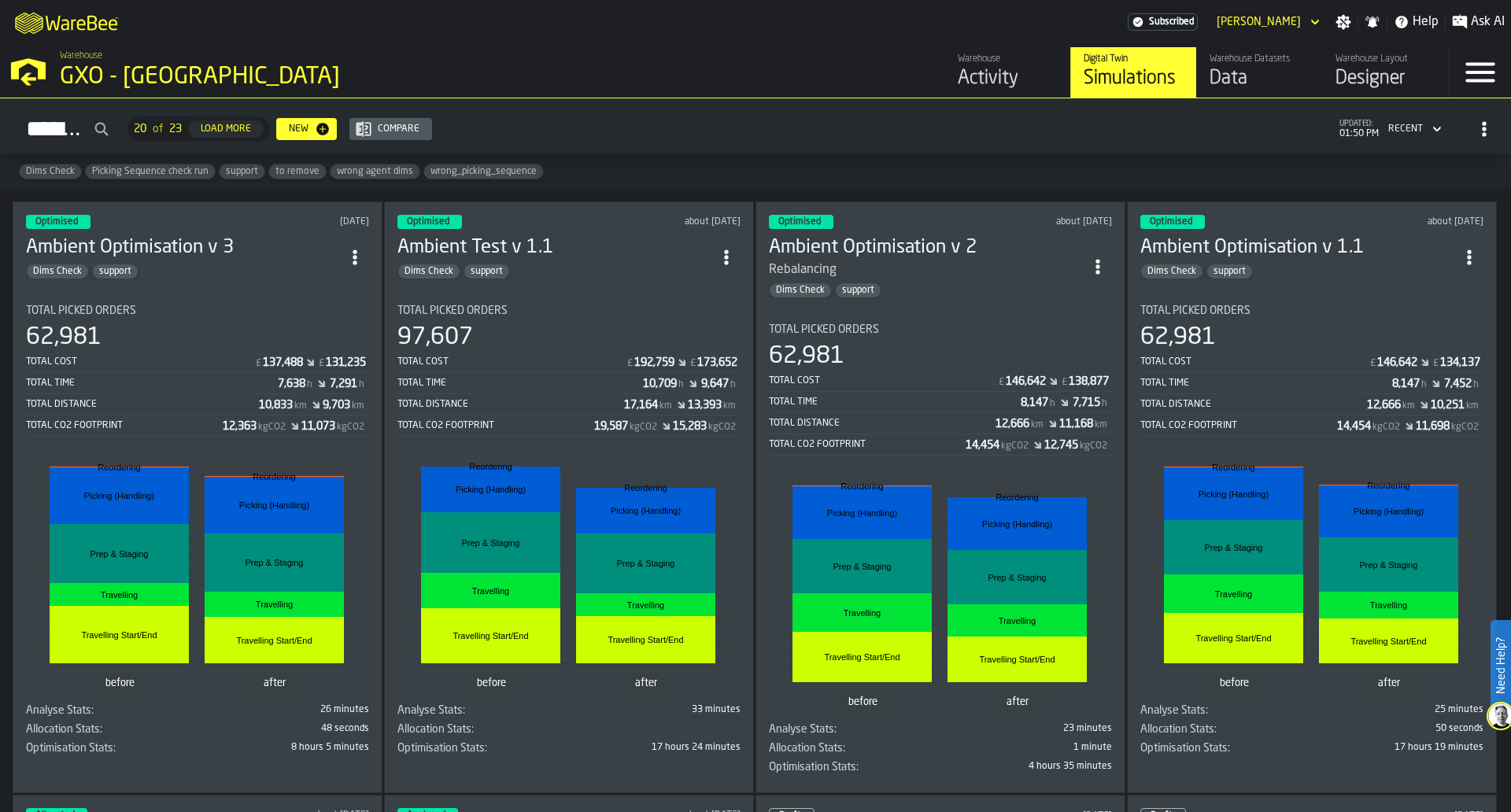
click at [957, 71] on div "Activity" at bounding box center [1007, 78] width 100 height 25
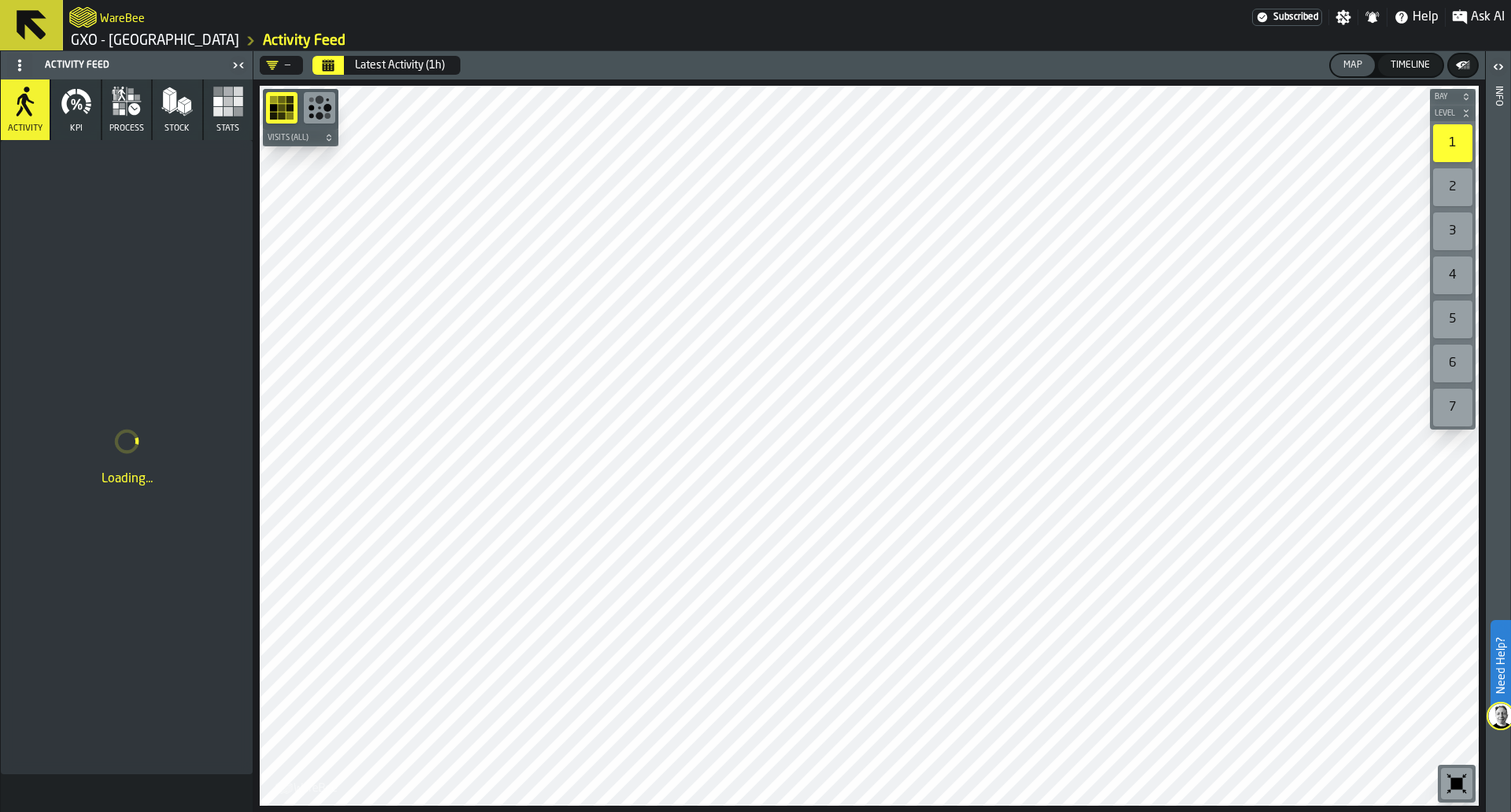
click at [329, 71] on button "Calendar" at bounding box center [327, 65] width 31 height 19
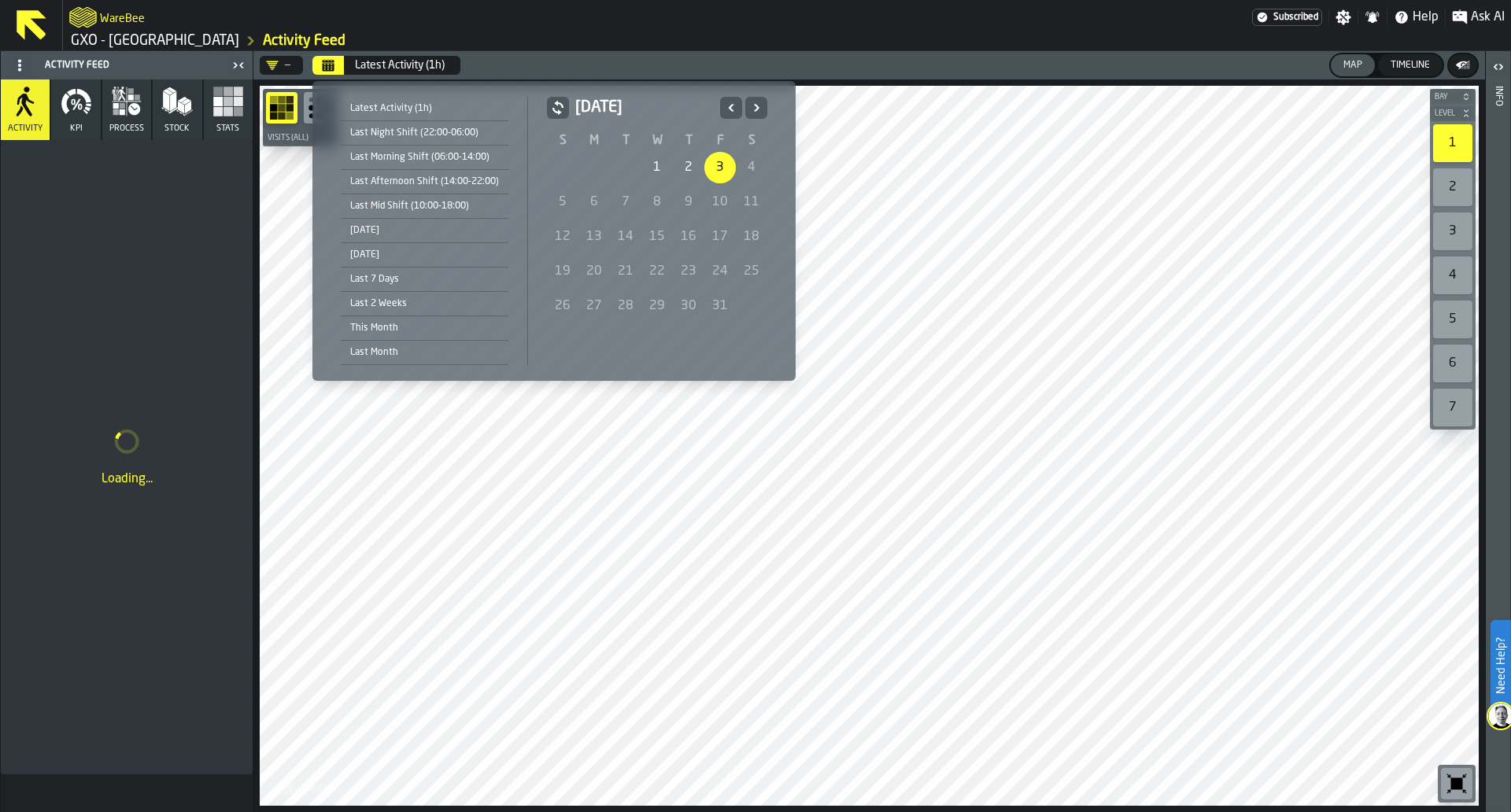
click at [736, 107] on button "Previous" at bounding box center [731, 107] width 22 height 22
click at [601, 171] on div "1" at bounding box center [593, 167] width 31 height 31
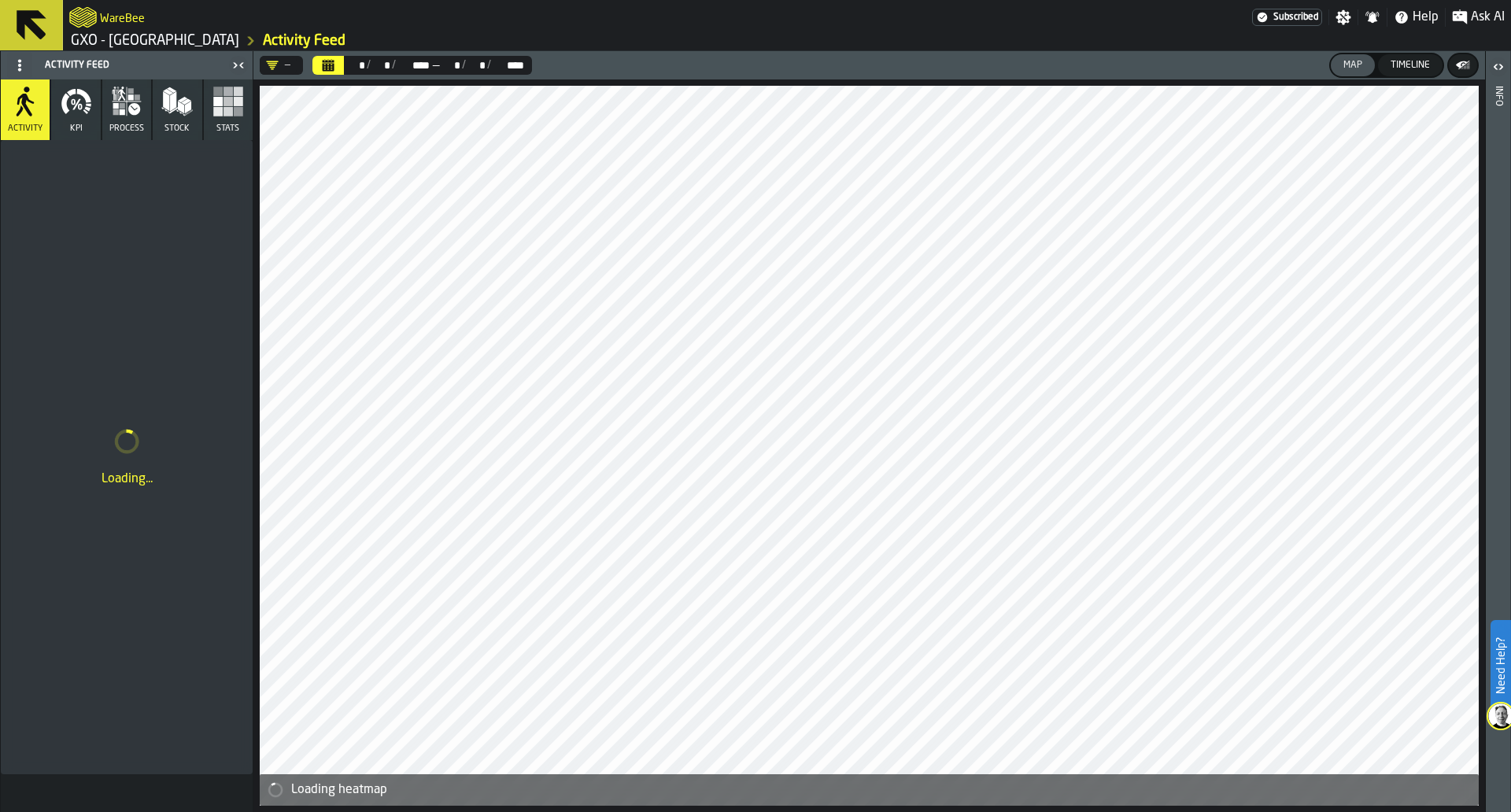
click at [285, 67] on div "—" at bounding box center [278, 65] width 24 height 12
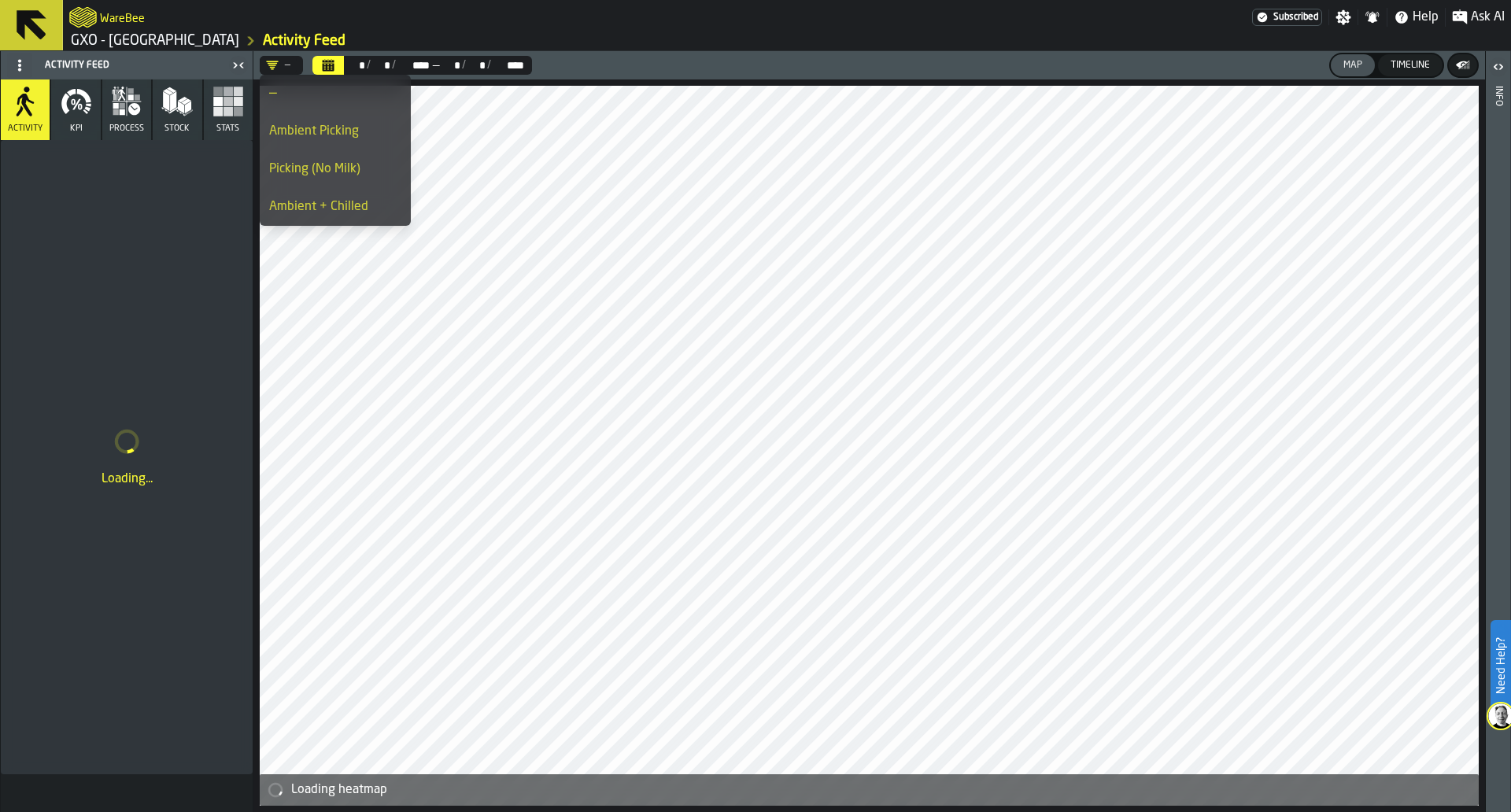
click at [305, 141] on li "Ambient Picking" at bounding box center [335, 132] width 151 height 38
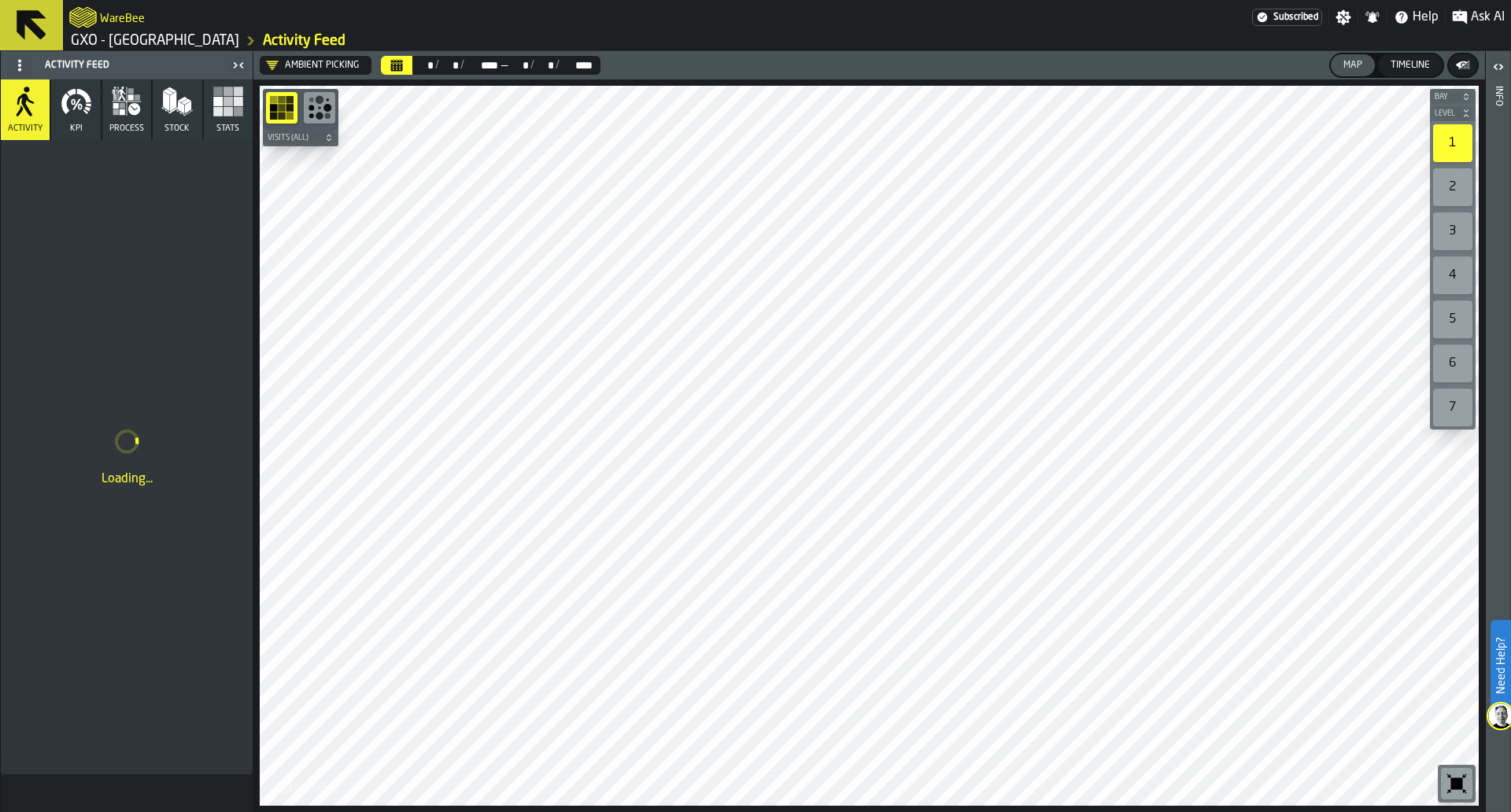
click at [60, 116] on icon "button" at bounding box center [75, 101] width 31 height 31
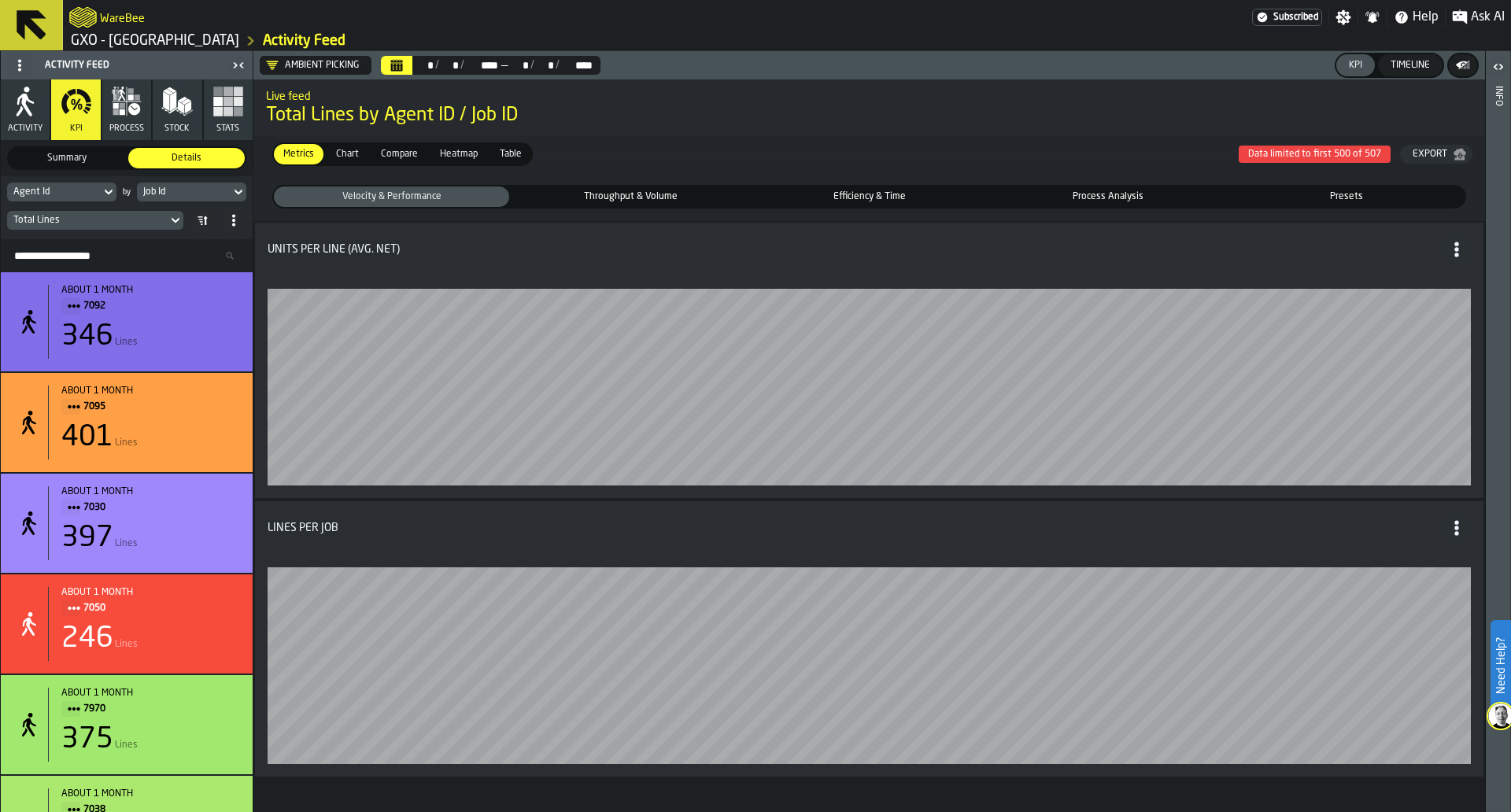
click at [145, 197] on div "Job Id" at bounding box center [183, 192] width 81 height 11
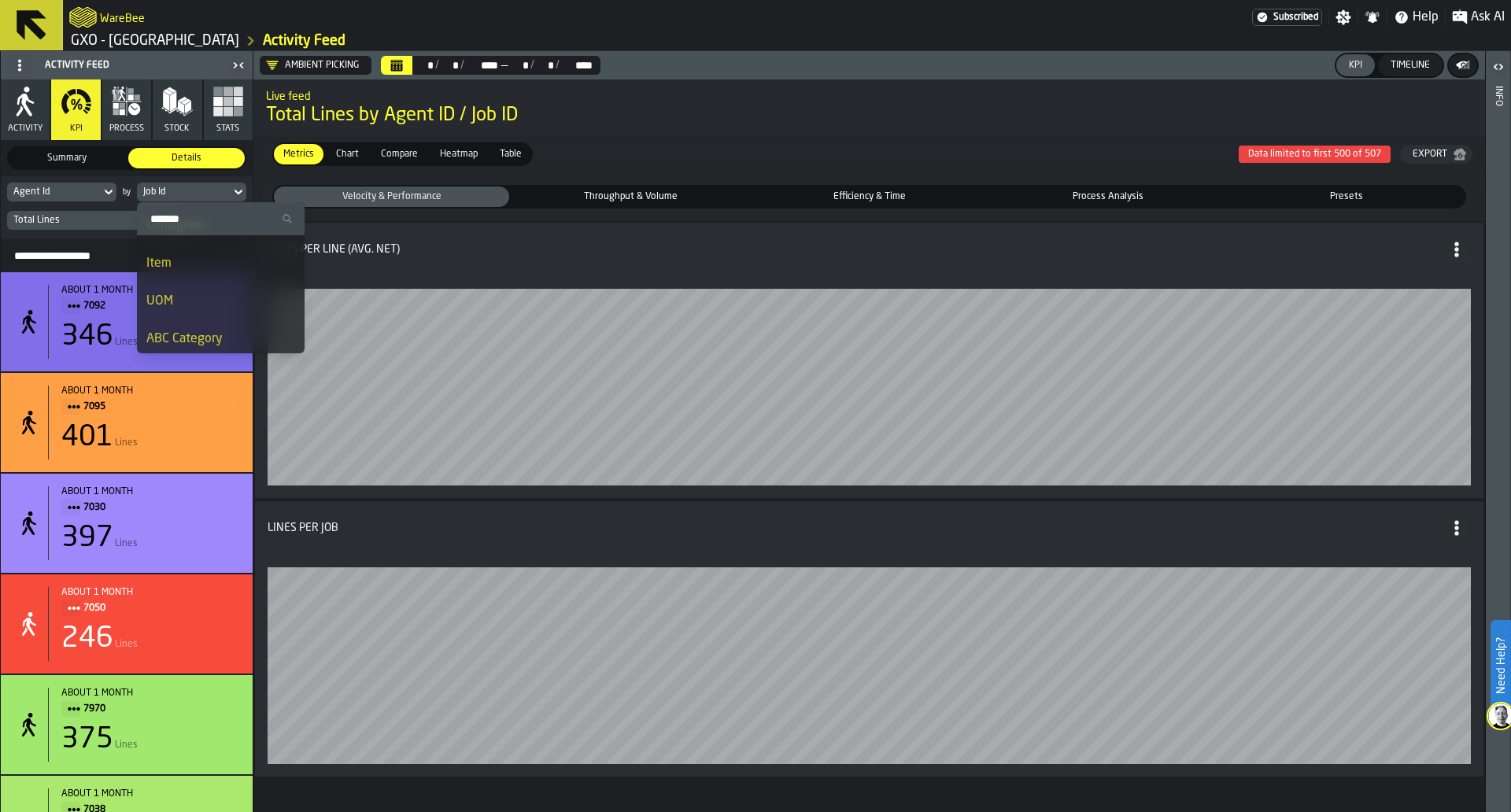
scroll to position [372, 0]
click at [166, 264] on div "Item" at bounding box center [221, 259] width 149 height 19
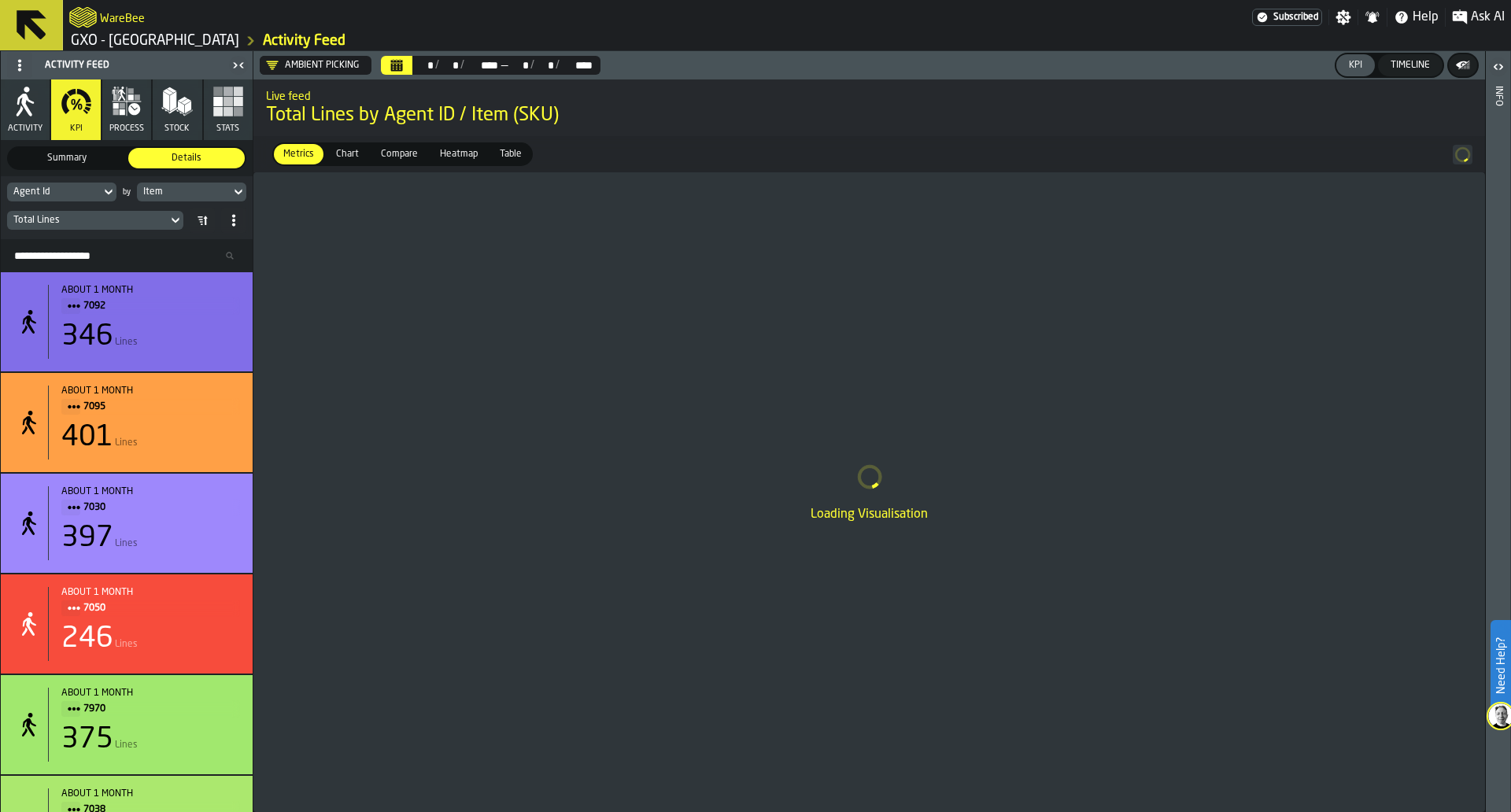
click at [506, 148] on span "Table" at bounding box center [511, 153] width 35 height 14
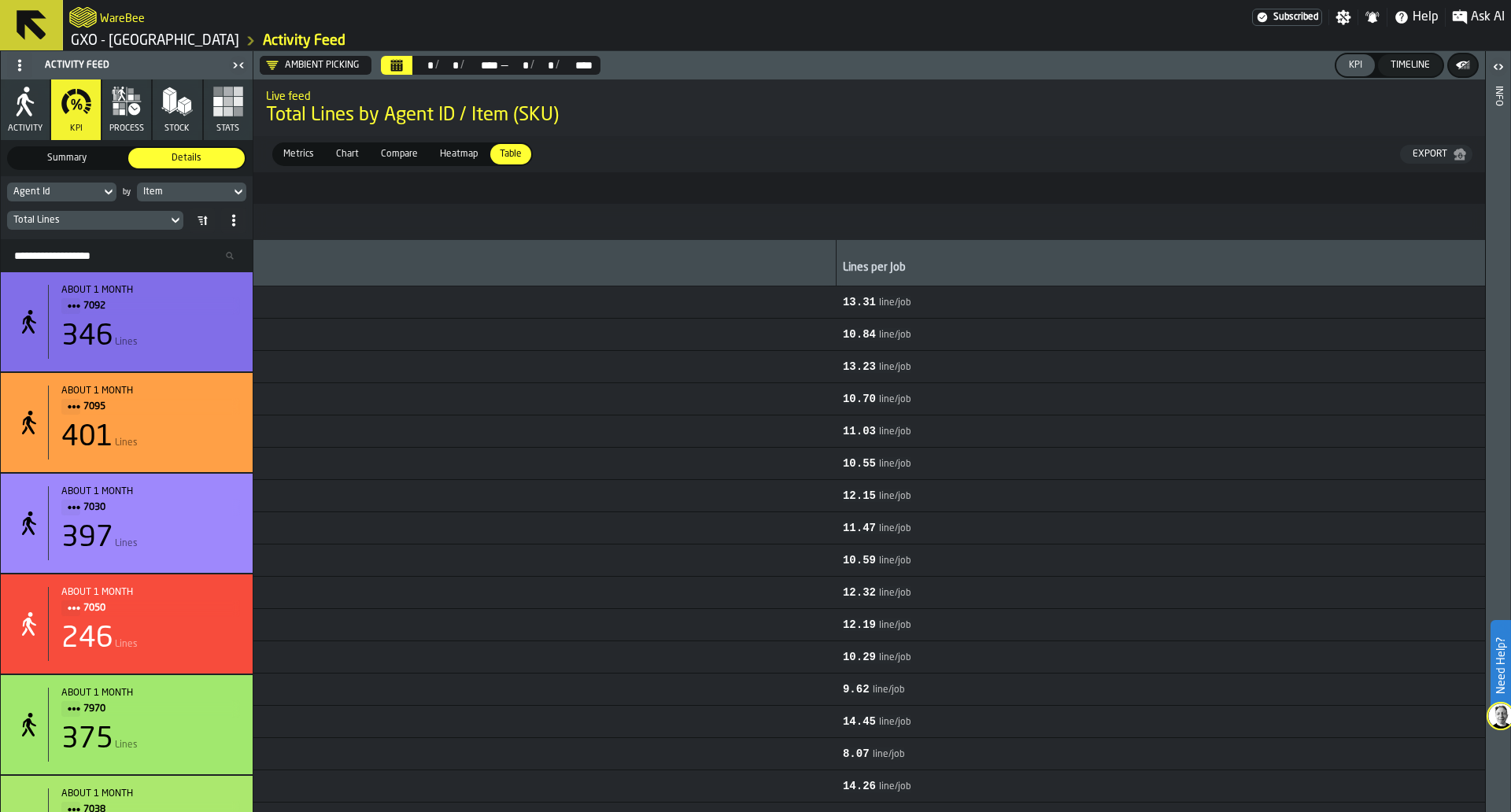
scroll to position [0, 8403]
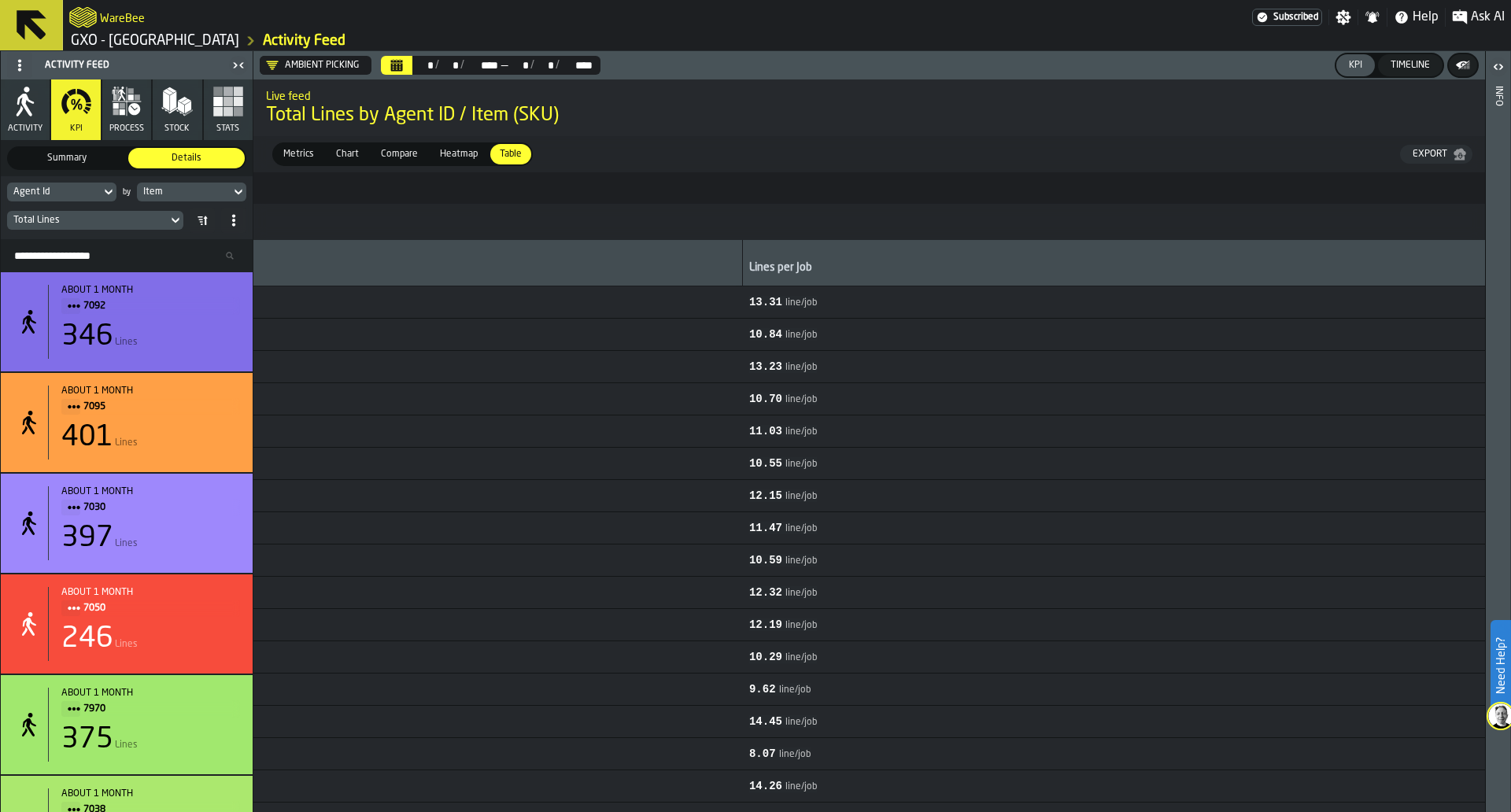
click at [184, 192] on div "Item" at bounding box center [183, 192] width 81 height 11
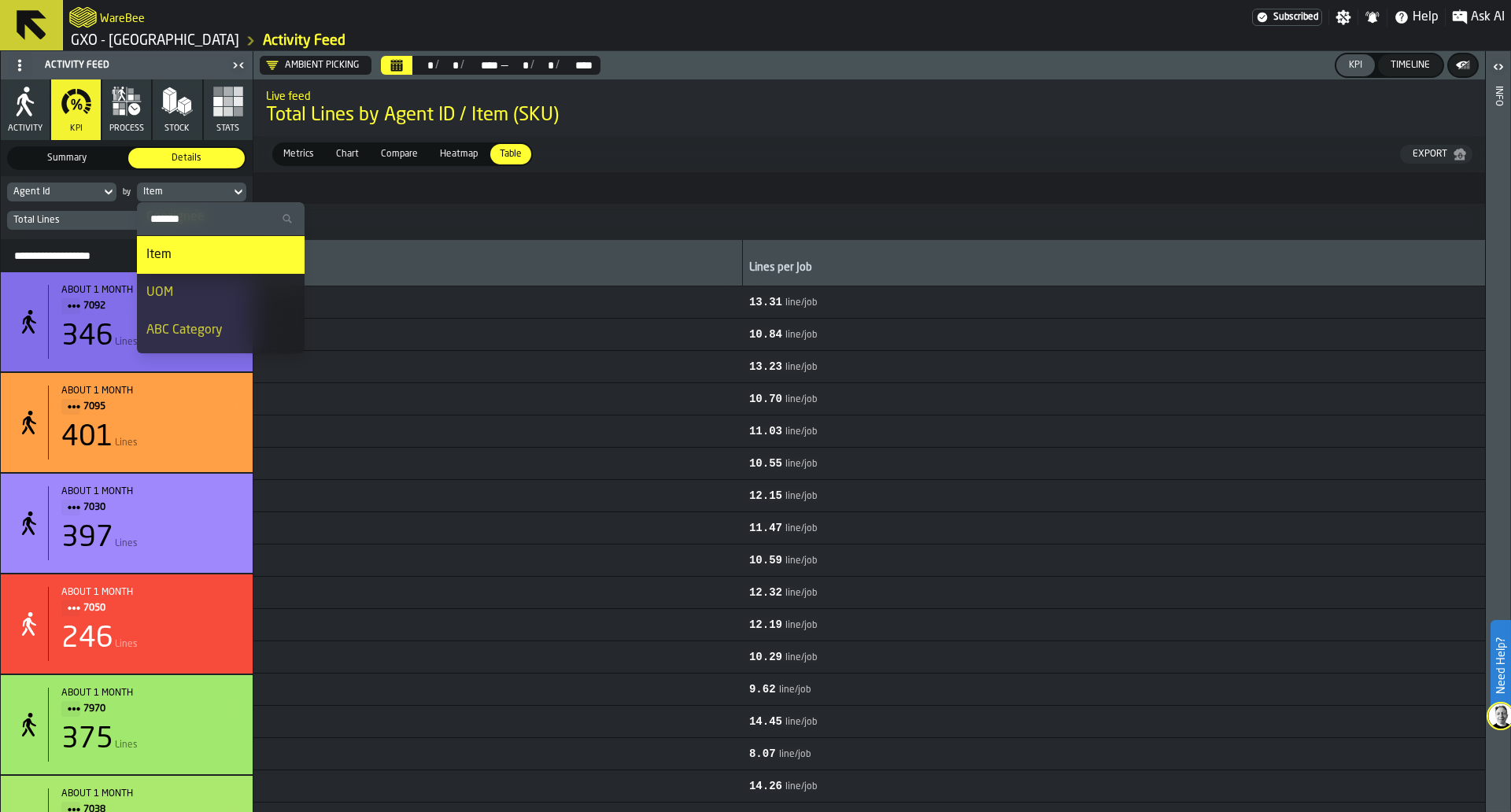
scroll to position [378, 0]
click at [196, 280] on li "UOM" at bounding box center [221, 291] width 167 height 38
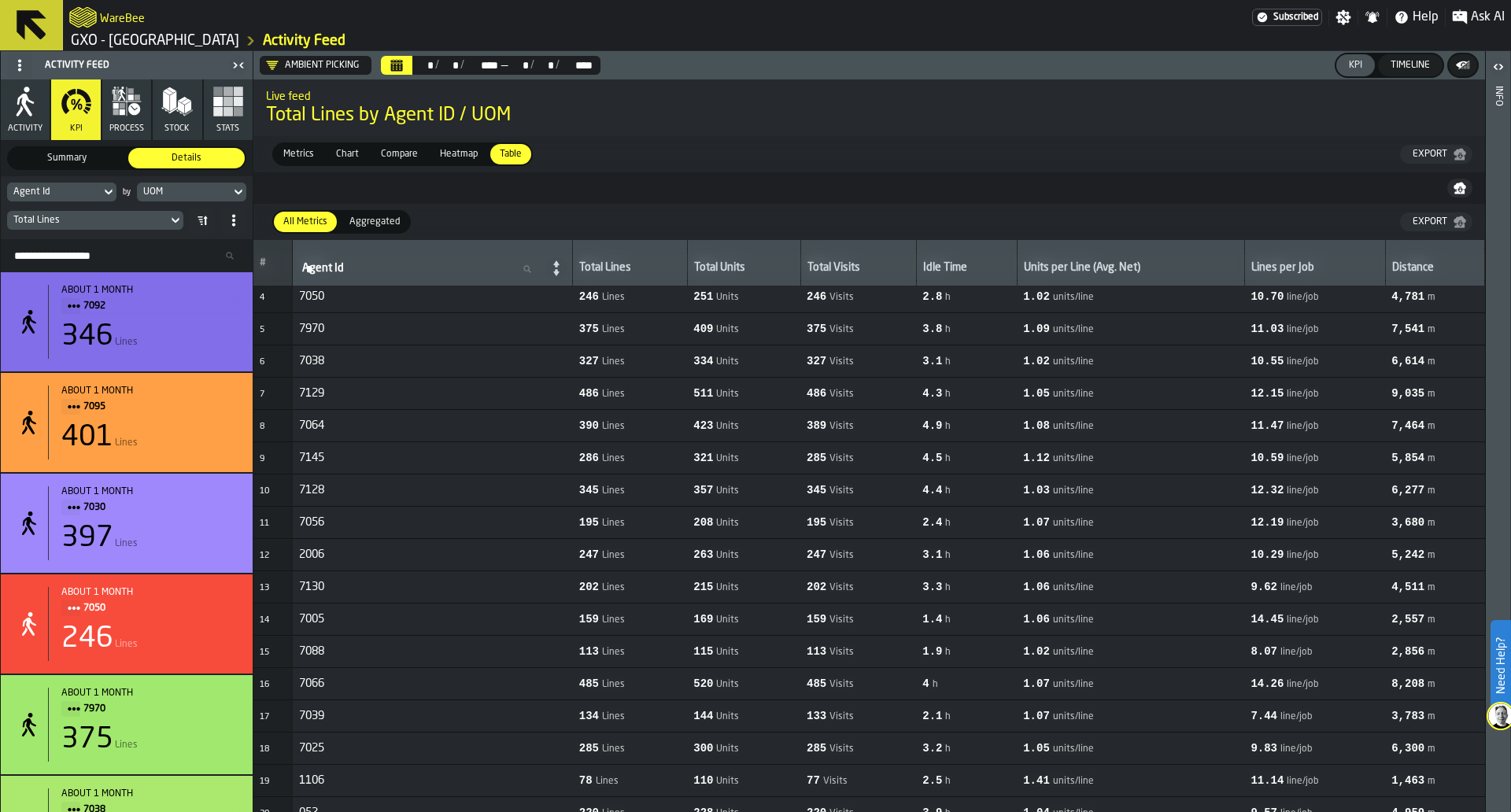
scroll to position [0, 0]
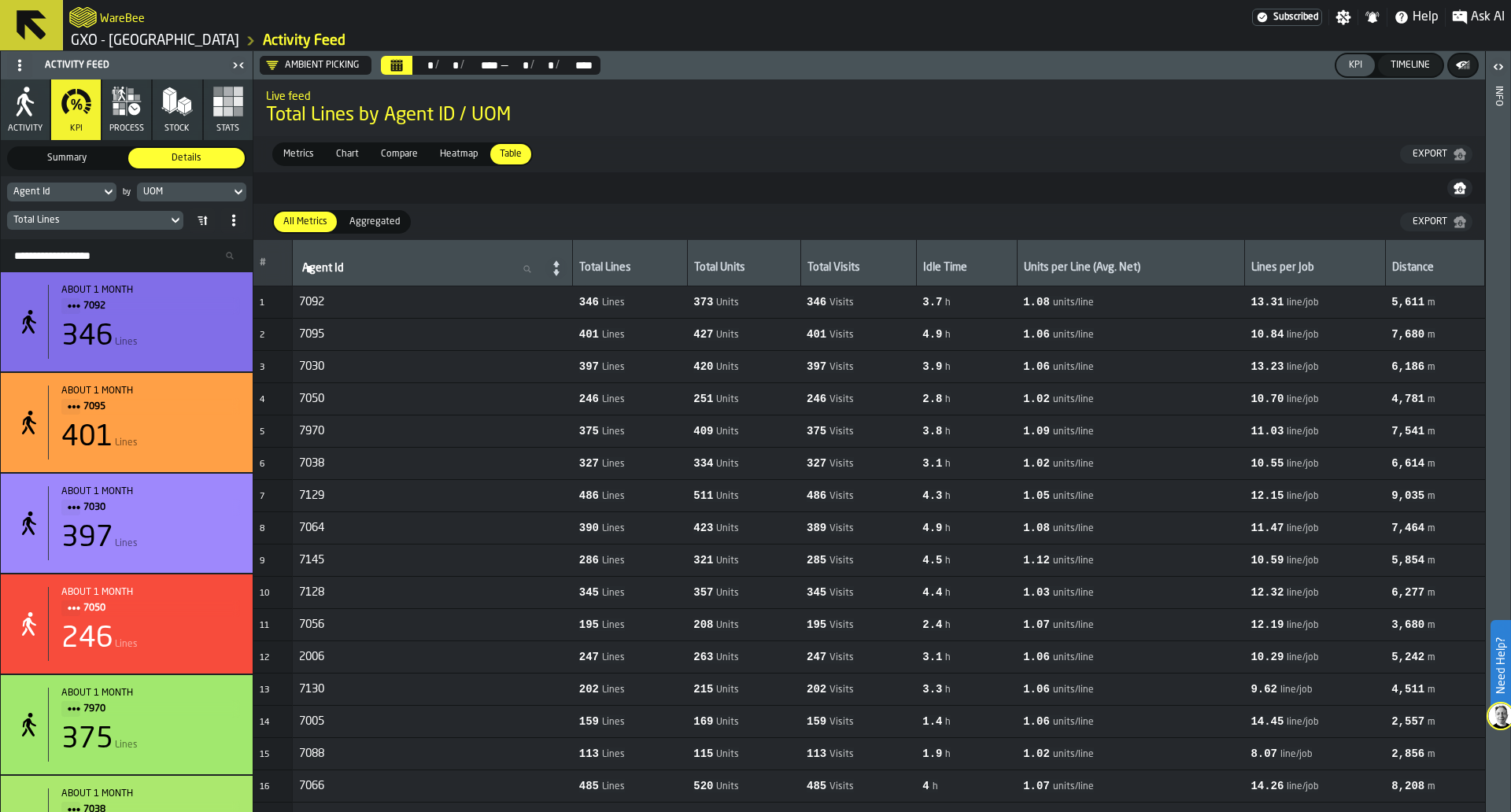
click at [176, 195] on div "UOM" at bounding box center [183, 192] width 81 height 11
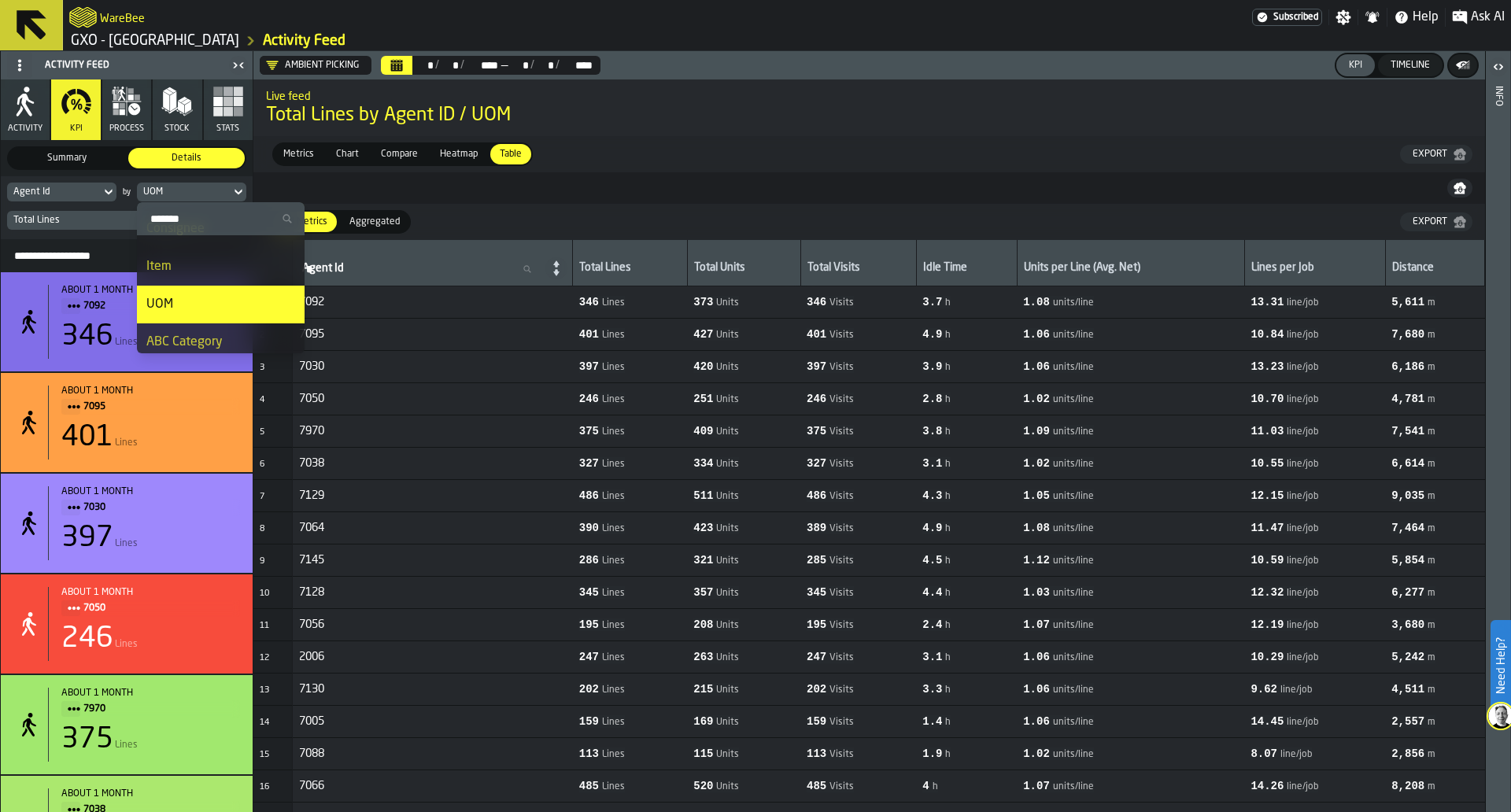
scroll to position [419, 0]
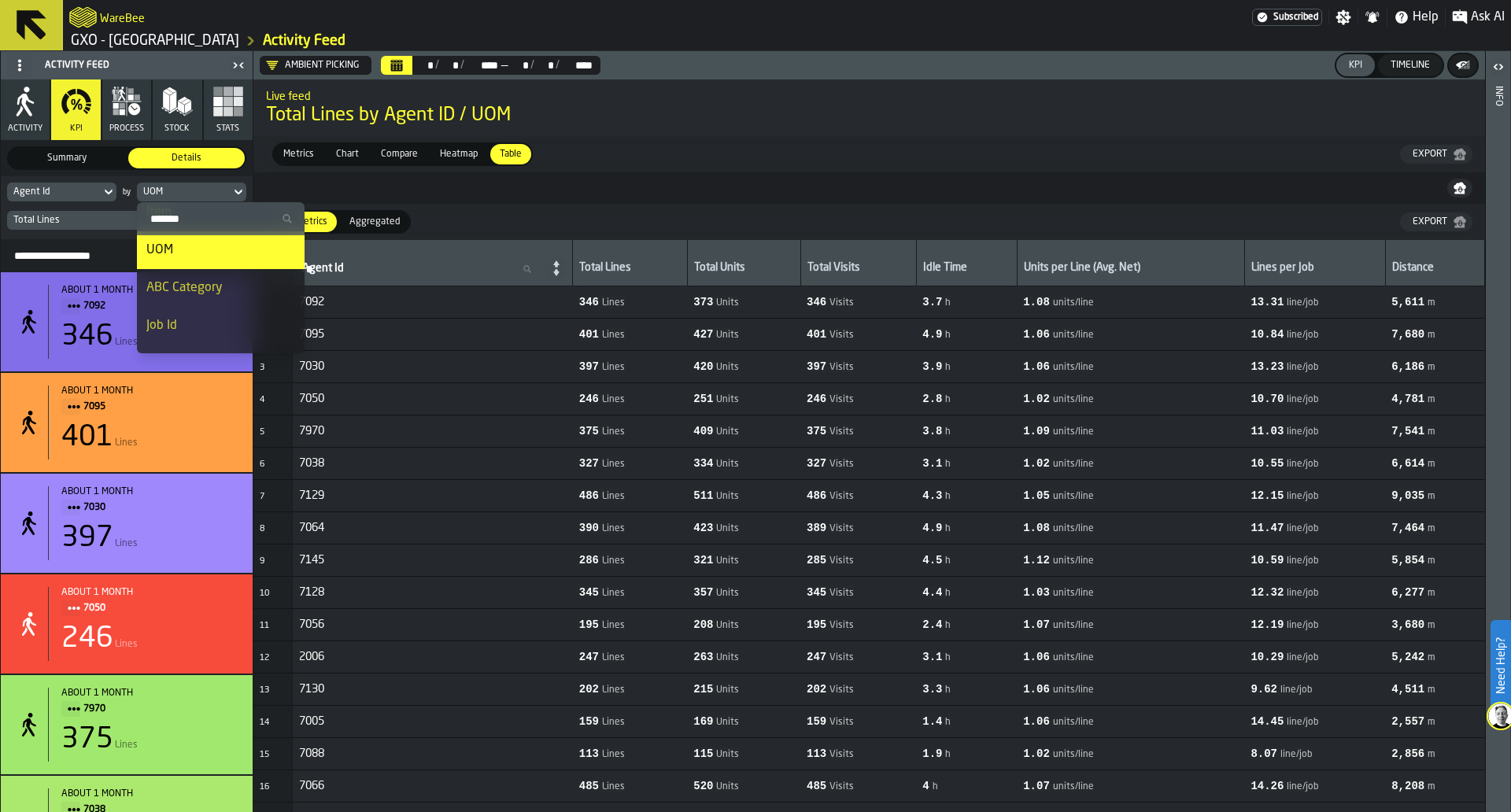
click at [193, 299] on li "ABC Category" at bounding box center [221, 288] width 167 height 38
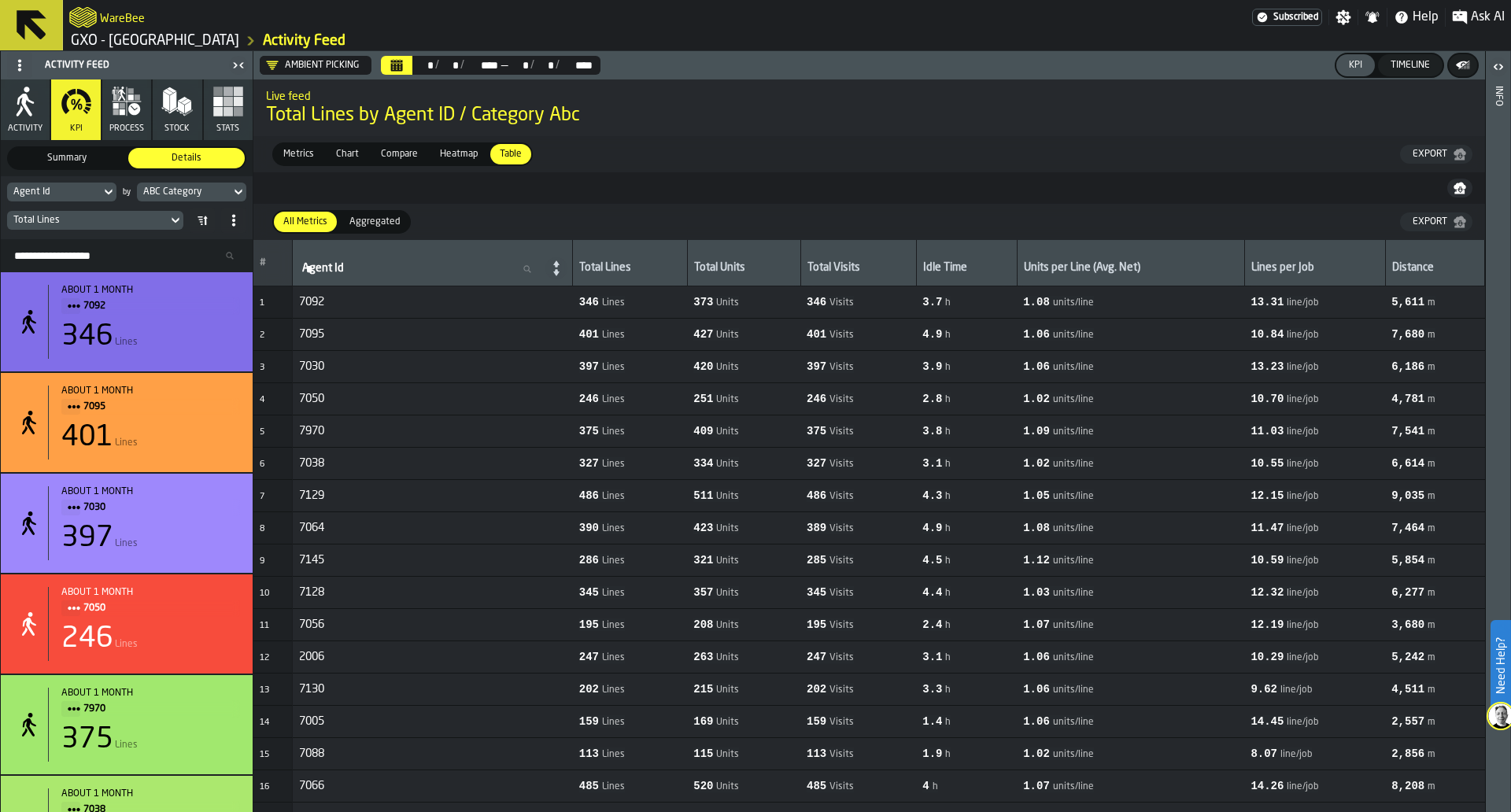
click at [201, 199] on div "ABC Category" at bounding box center [184, 192] width 94 height 17
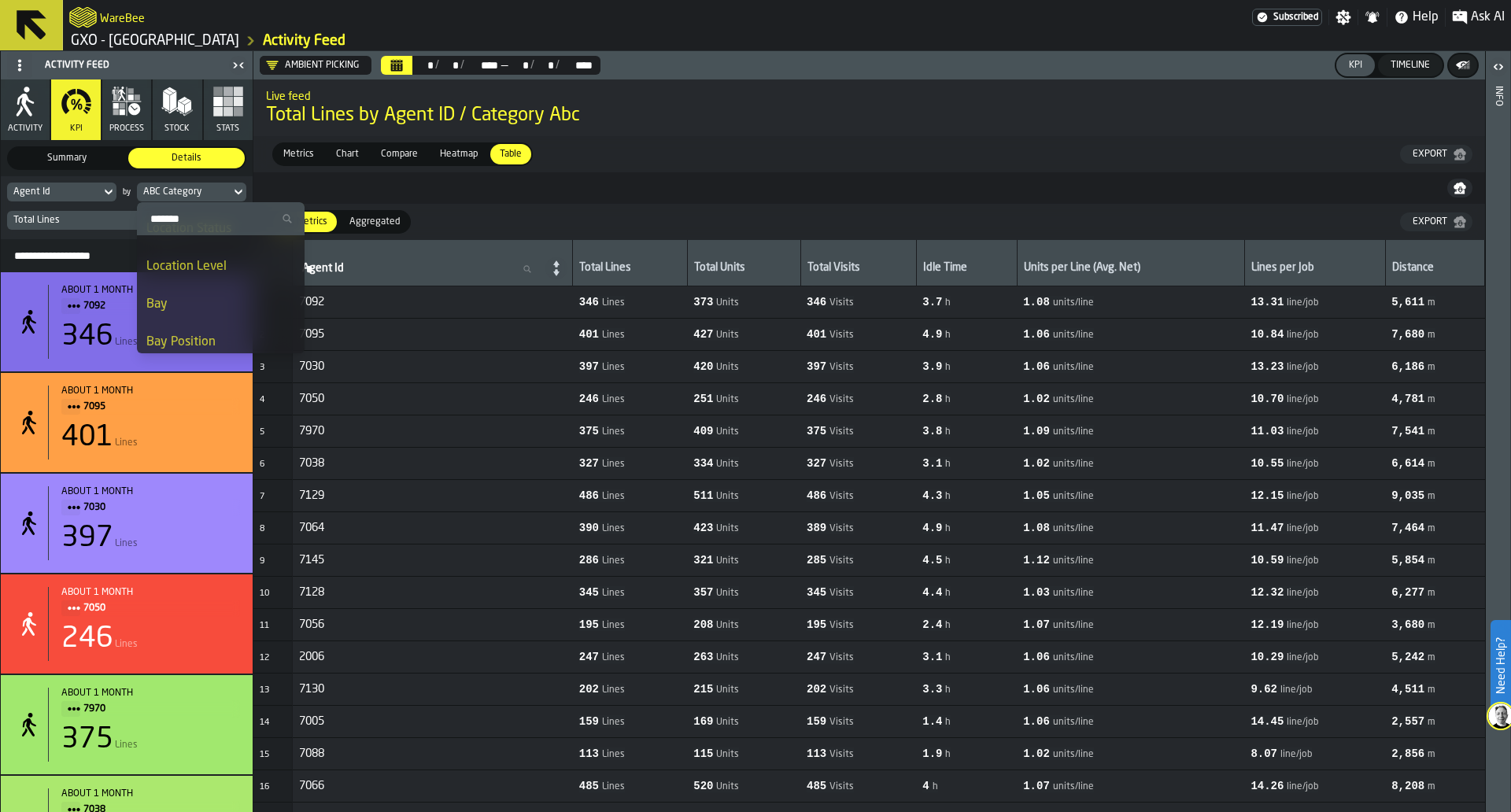
scroll to position [821, 0]
click at [202, 280] on li "Location Level" at bounding box center [221, 263] width 167 height 38
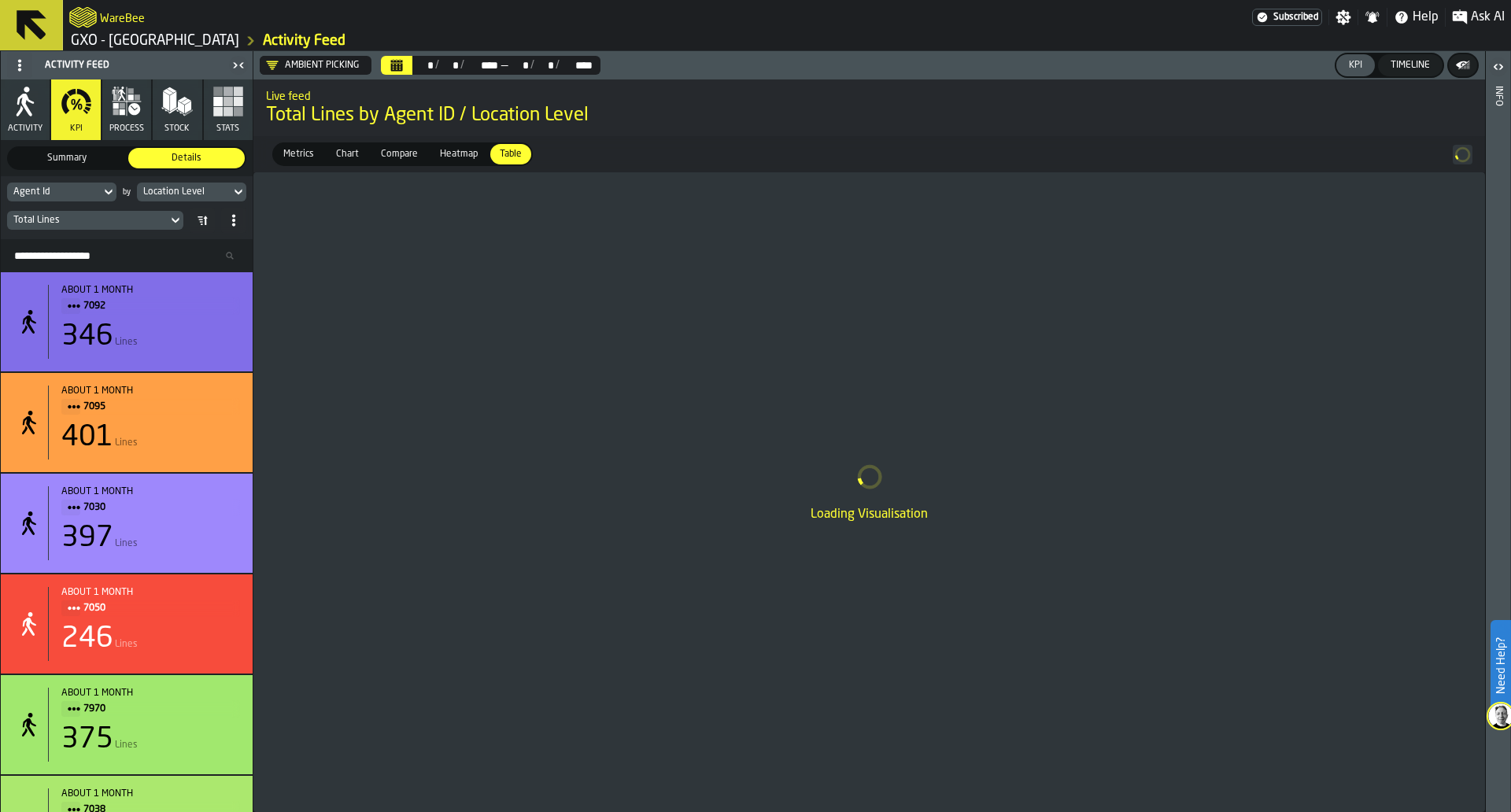
scroll to position [0, 0]
click at [229, 188] on div "Location Level" at bounding box center [184, 192] width 94 height 17
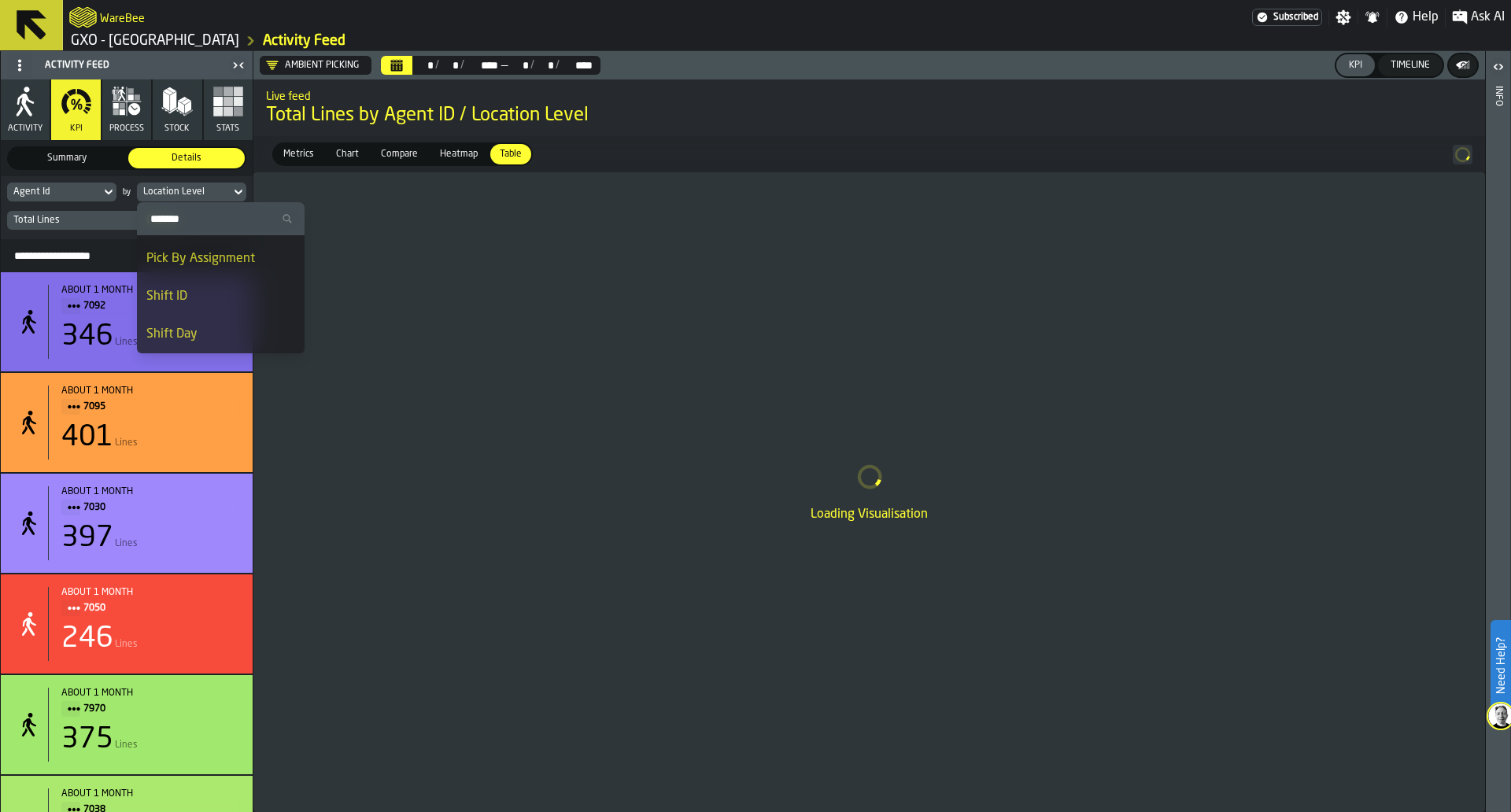
scroll to position [1335, 0]
click at [207, 304] on li "Shift Day" at bounding box center [221, 315] width 167 height 38
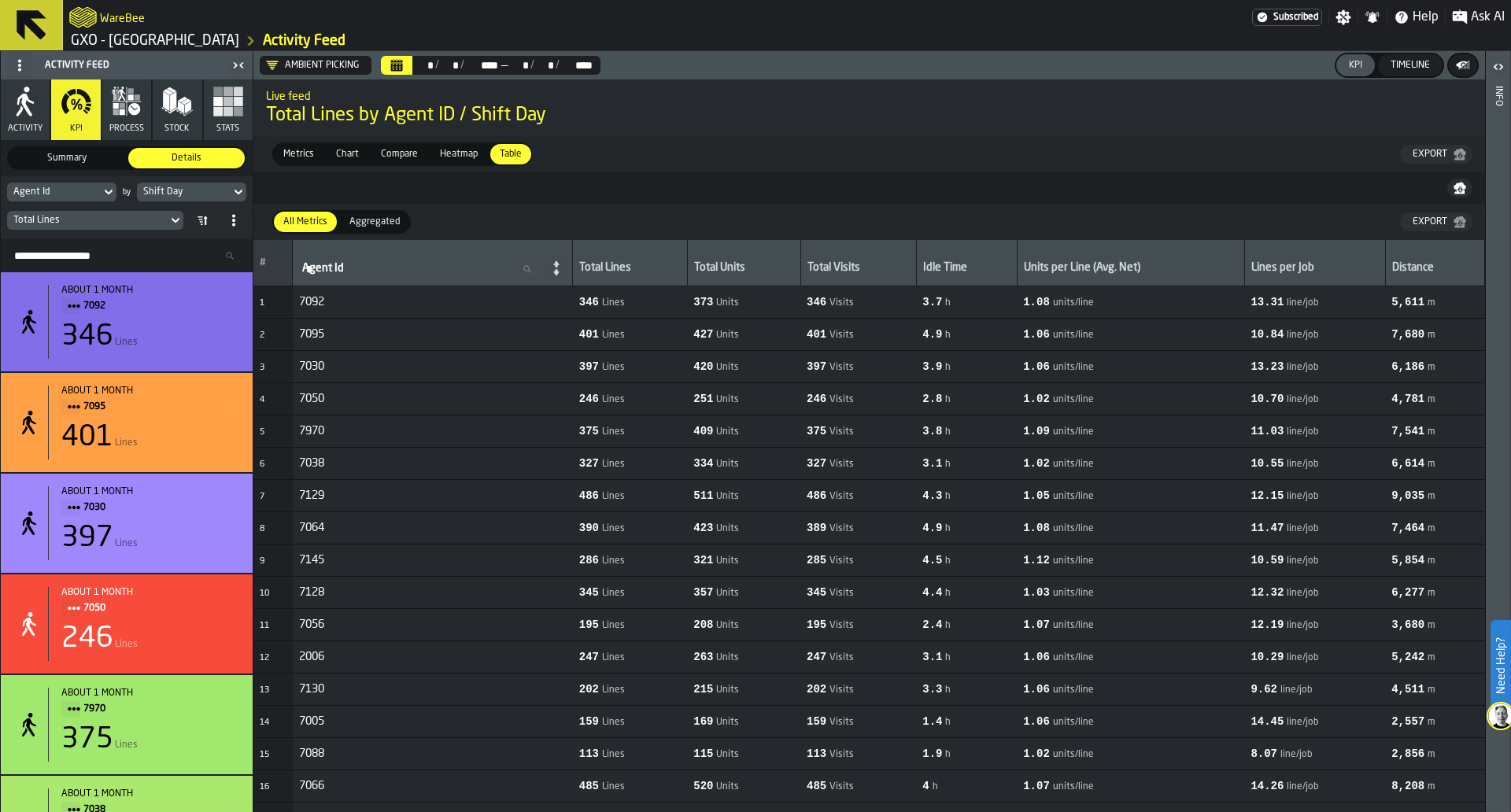
click at [150, 114] on button "process" at bounding box center [127, 110] width 49 height 60
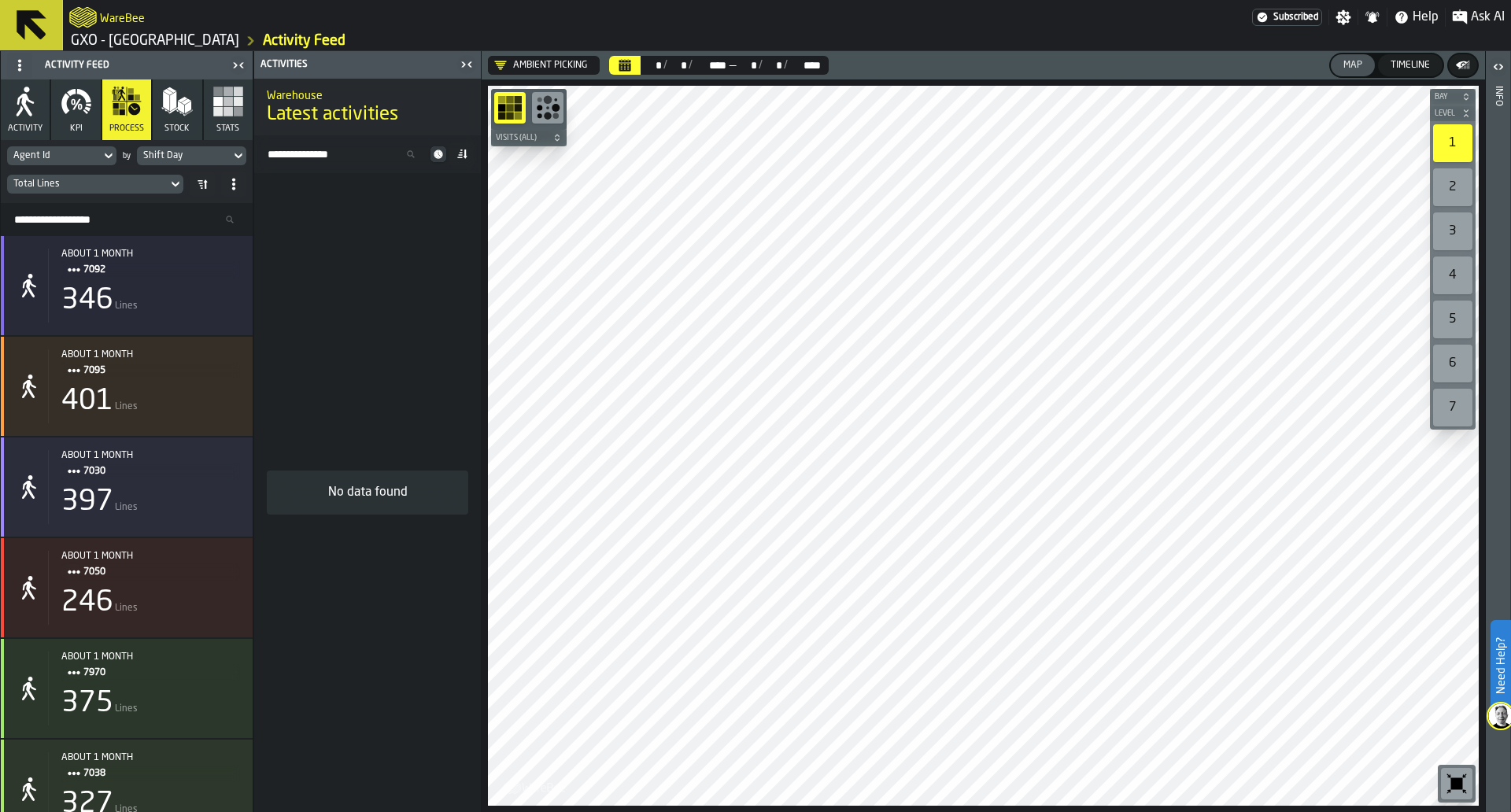
click at [176, 184] on icon at bounding box center [175, 184] width 16 height 19
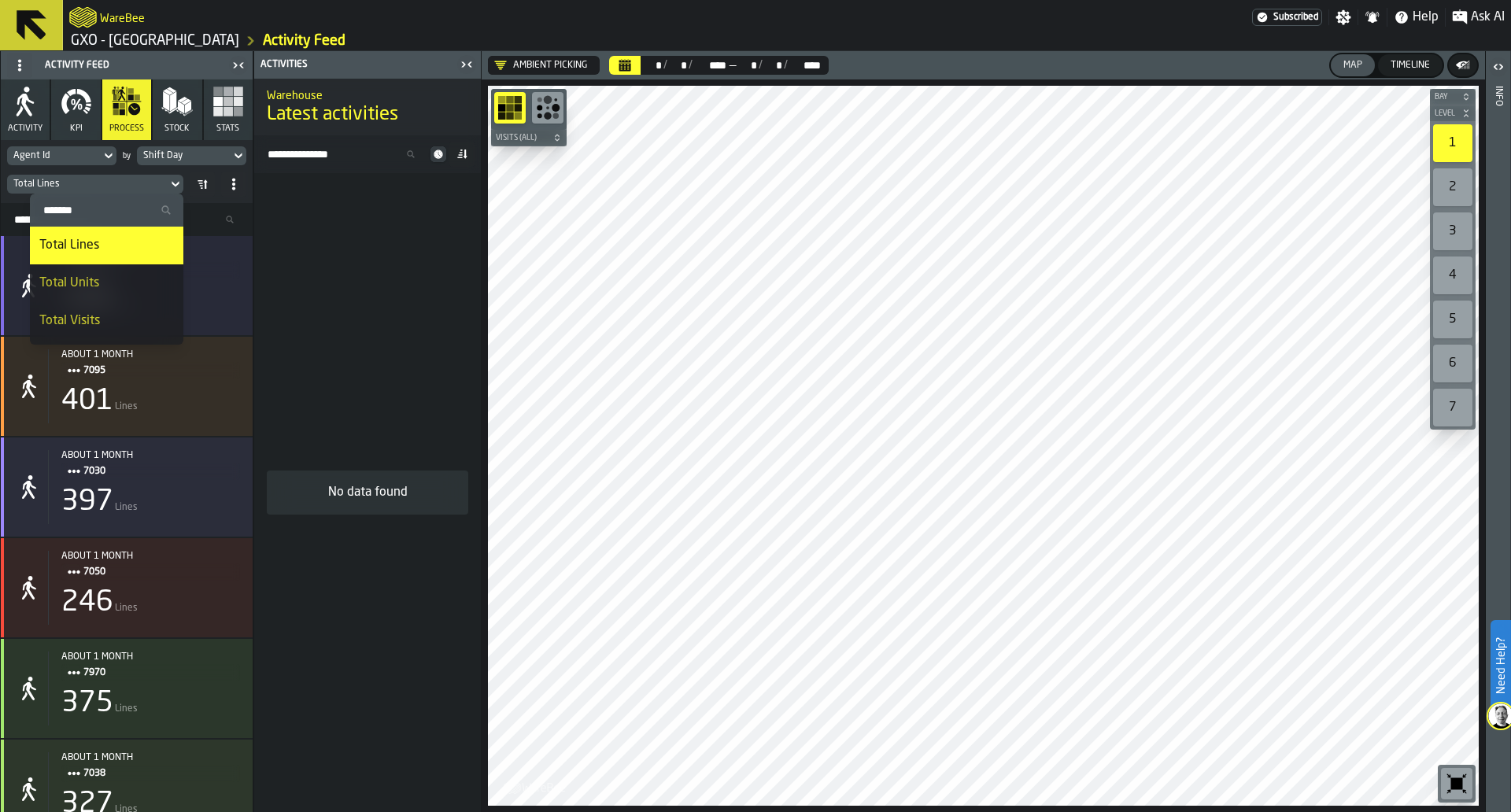
click at [135, 289] on div "Total Units" at bounding box center [106, 283] width 134 height 19
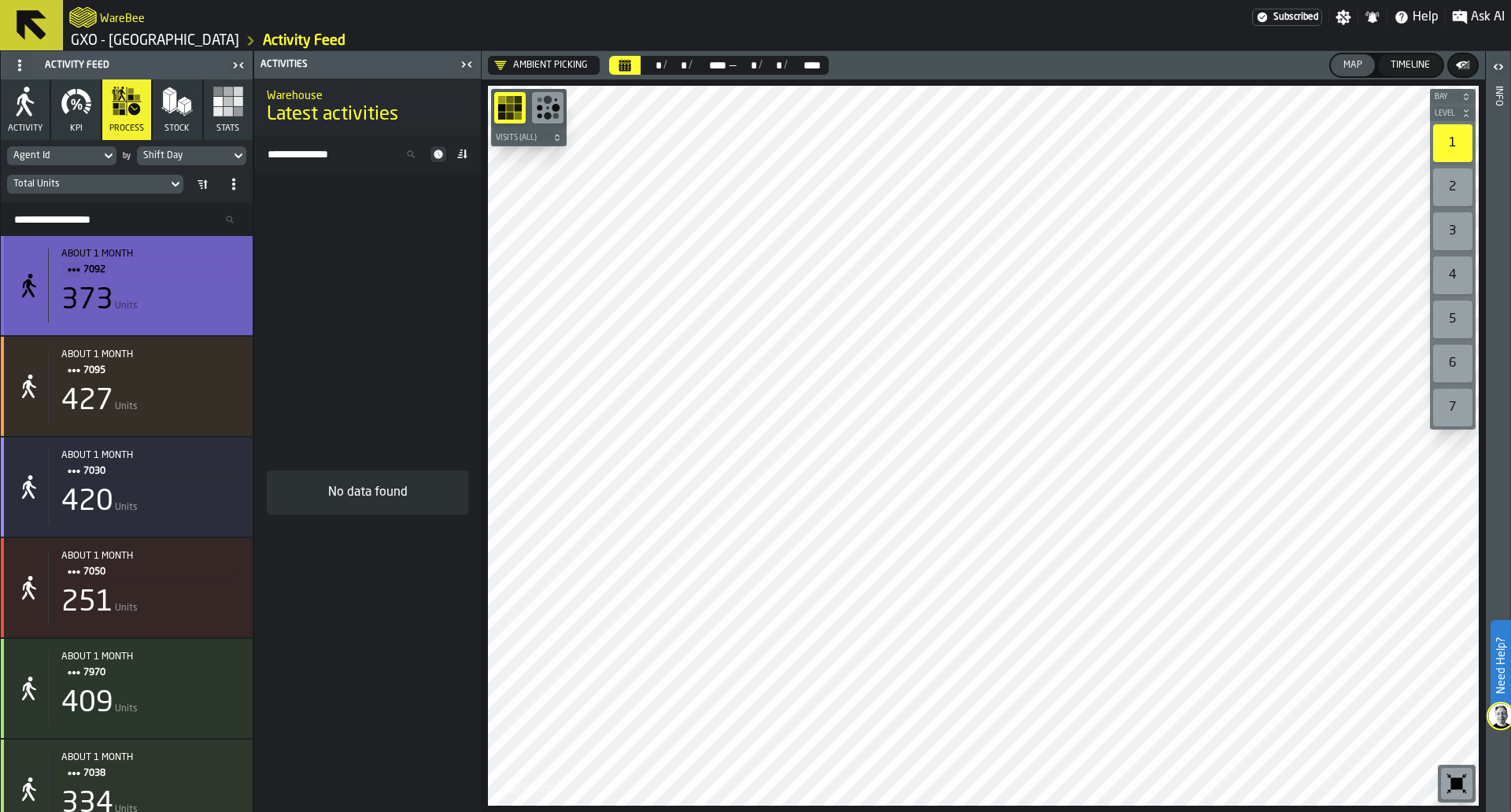
click at [228, 292] on div "373 Units" at bounding box center [150, 300] width 179 height 31
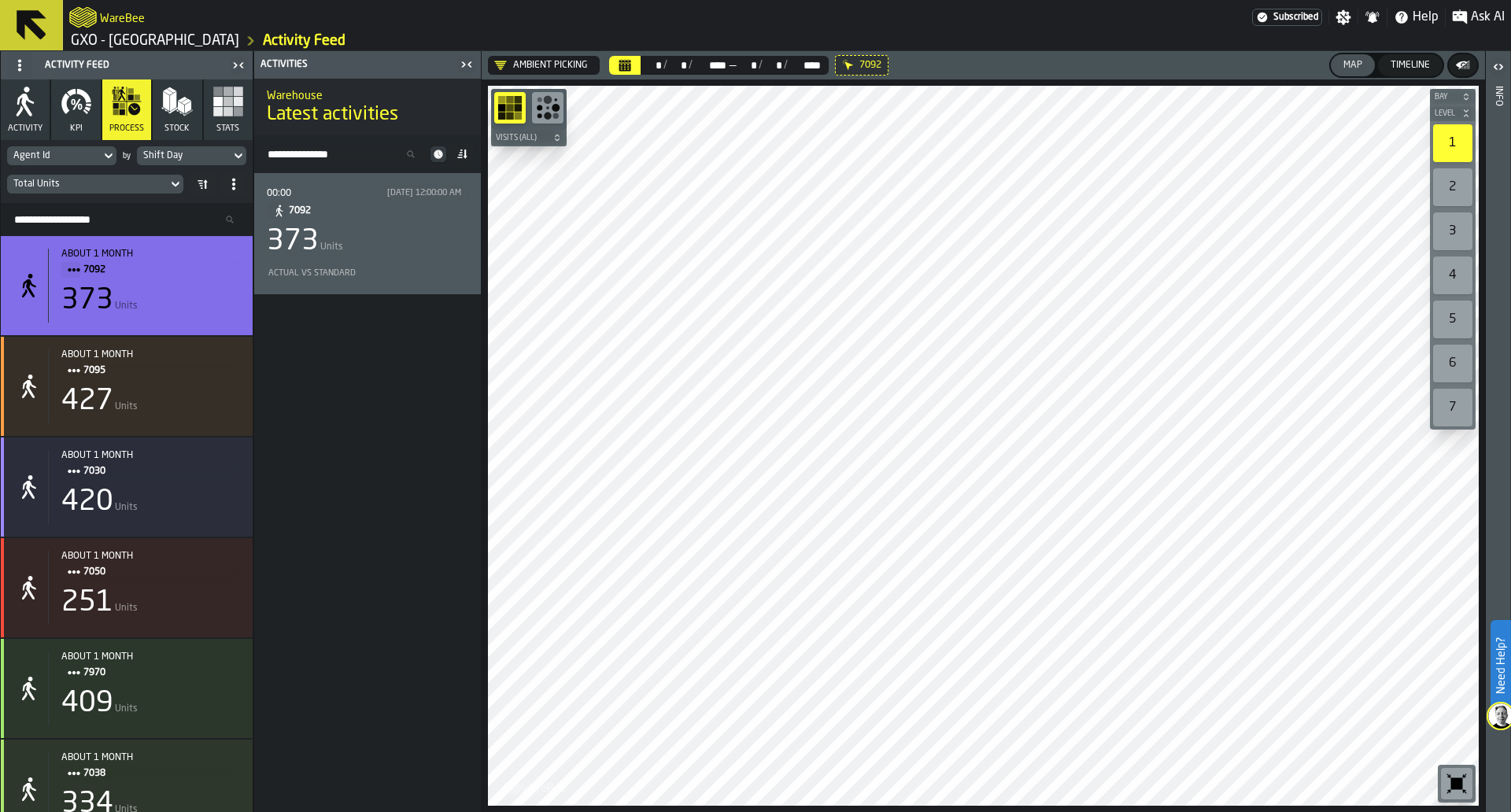
click at [323, 273] on div "Actual vs Standard" at bounding box center [365, 273] width 196 height 10
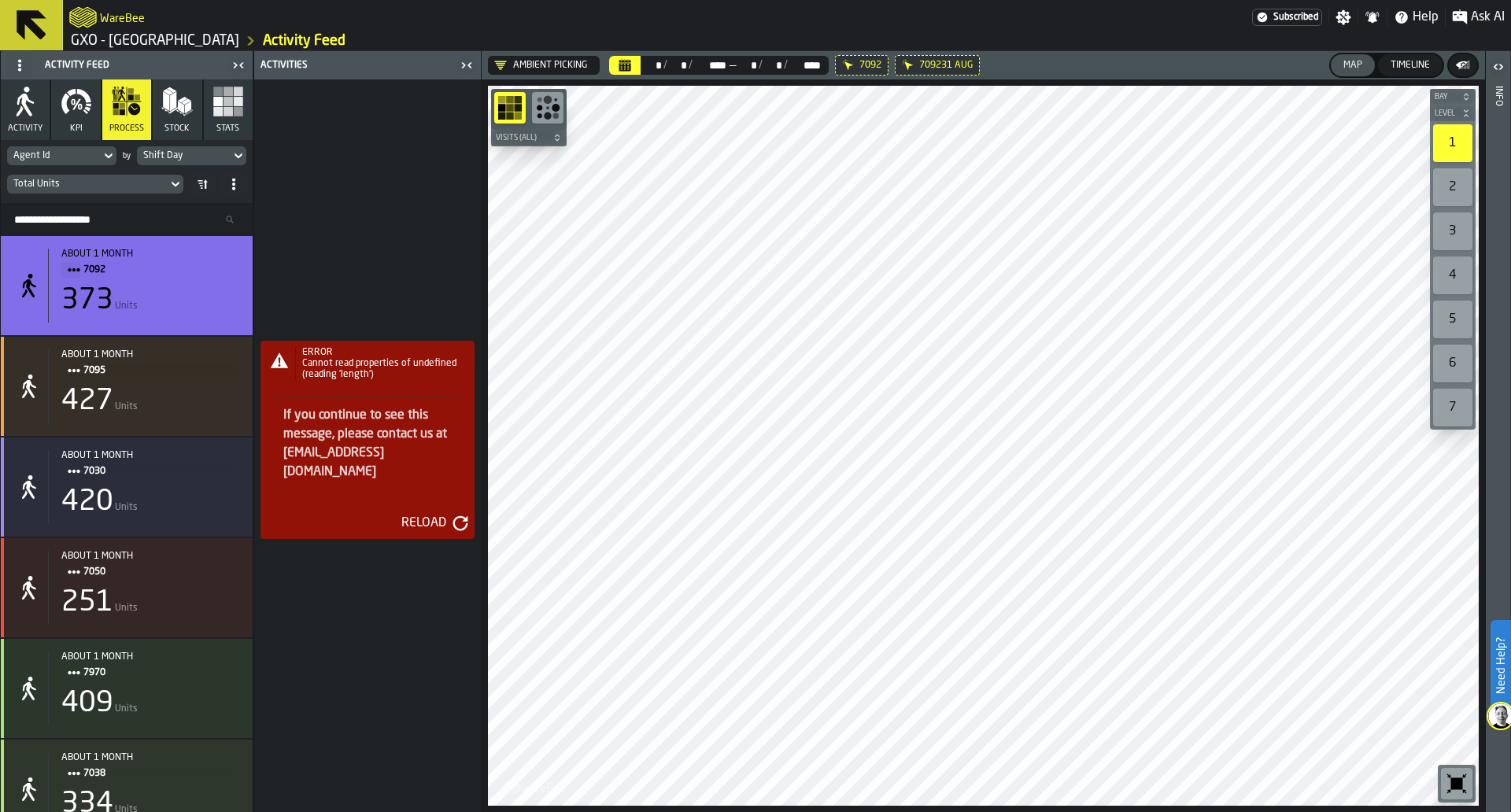
click at [181, 148] on div "Shift Day" at bounding box center [184, 155] width 94 height 17
